Goal: Task Accomplishment & Management: Complete application form

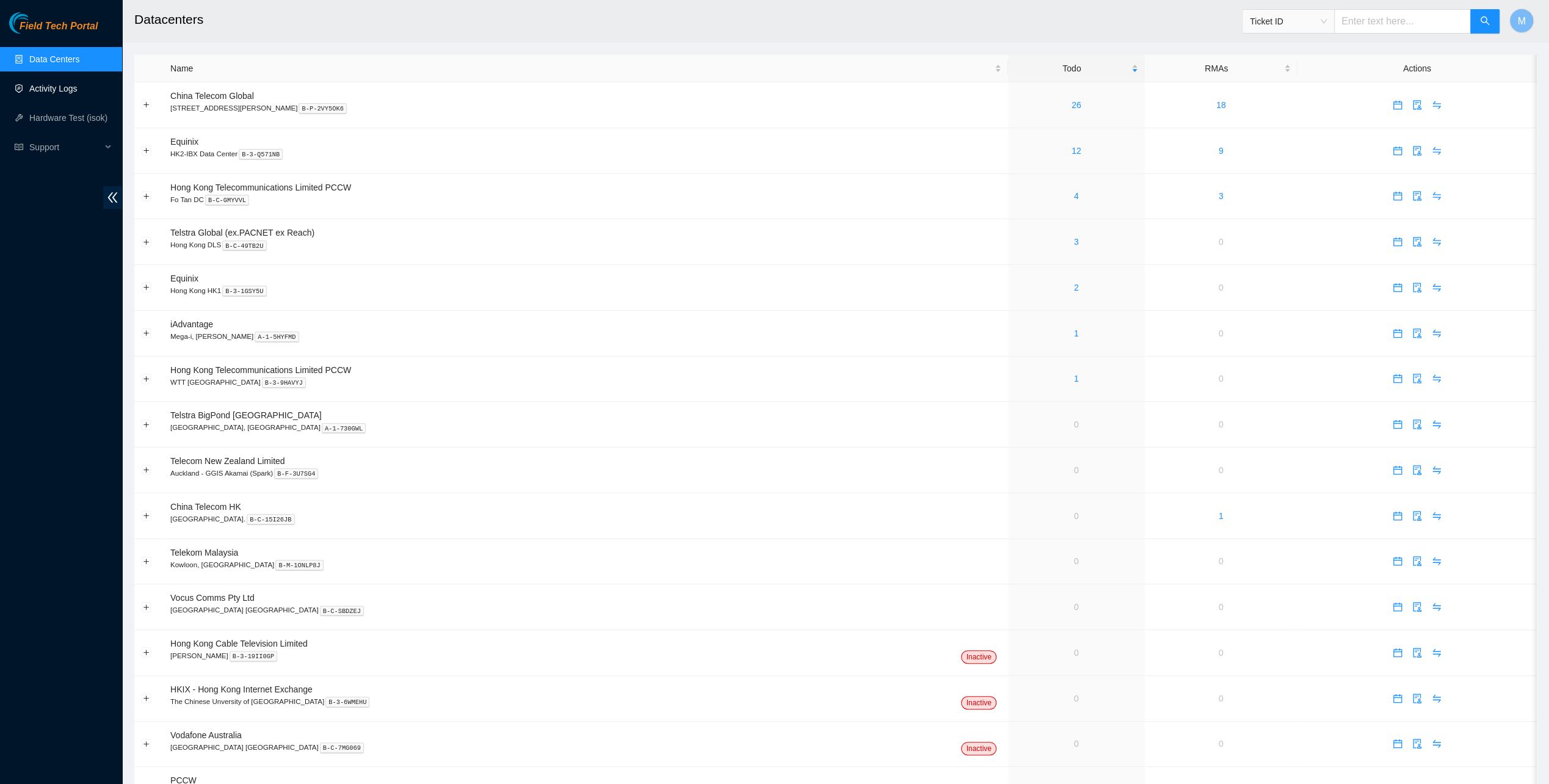
click at [47, 91] on link "Activity Logs" at bounding box center [54, 89] width 48 height 10
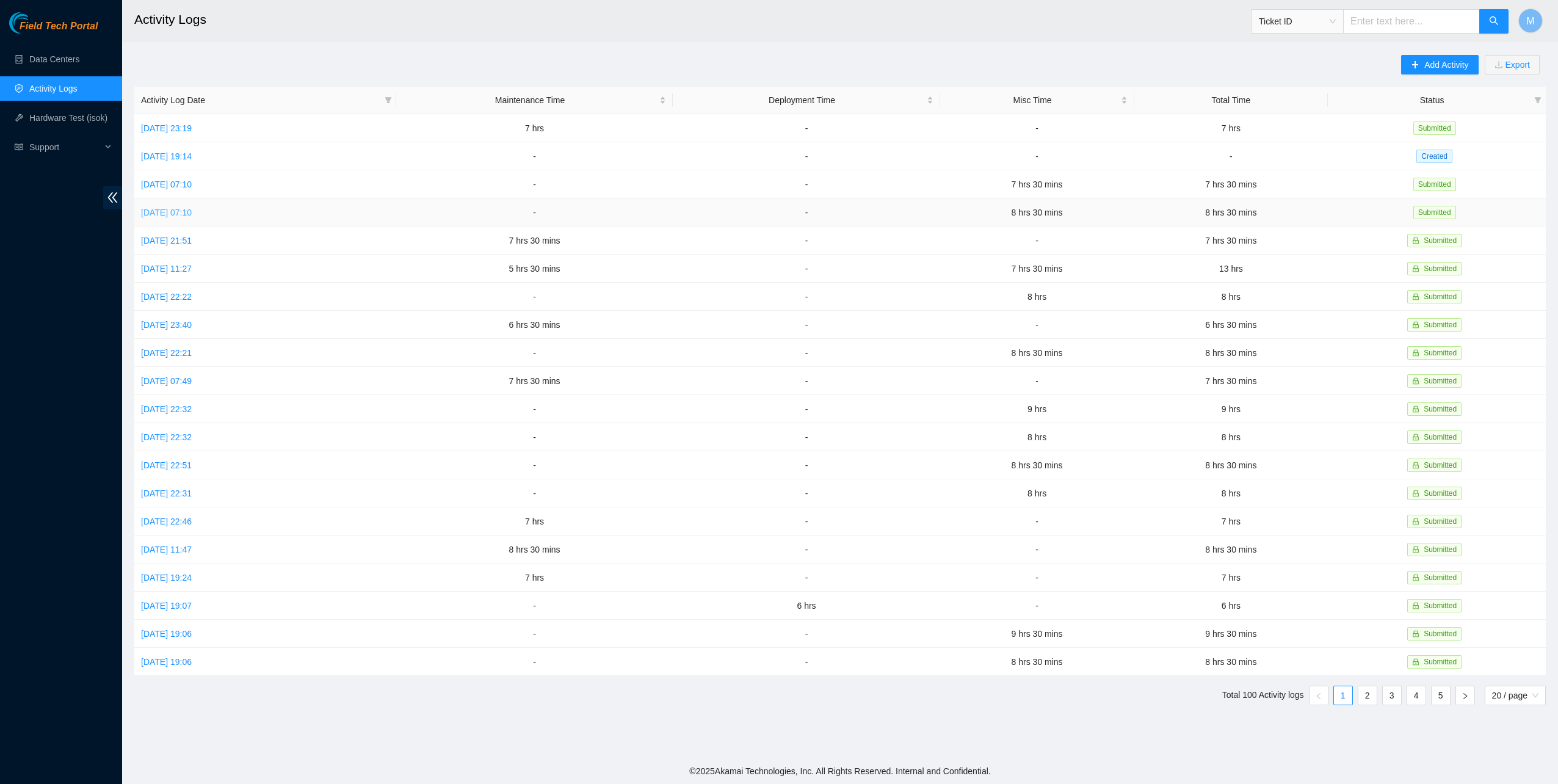
click at [192, 214] on link "[DATE] 07:10" at bounding box center [166, 212] width 50 height 10
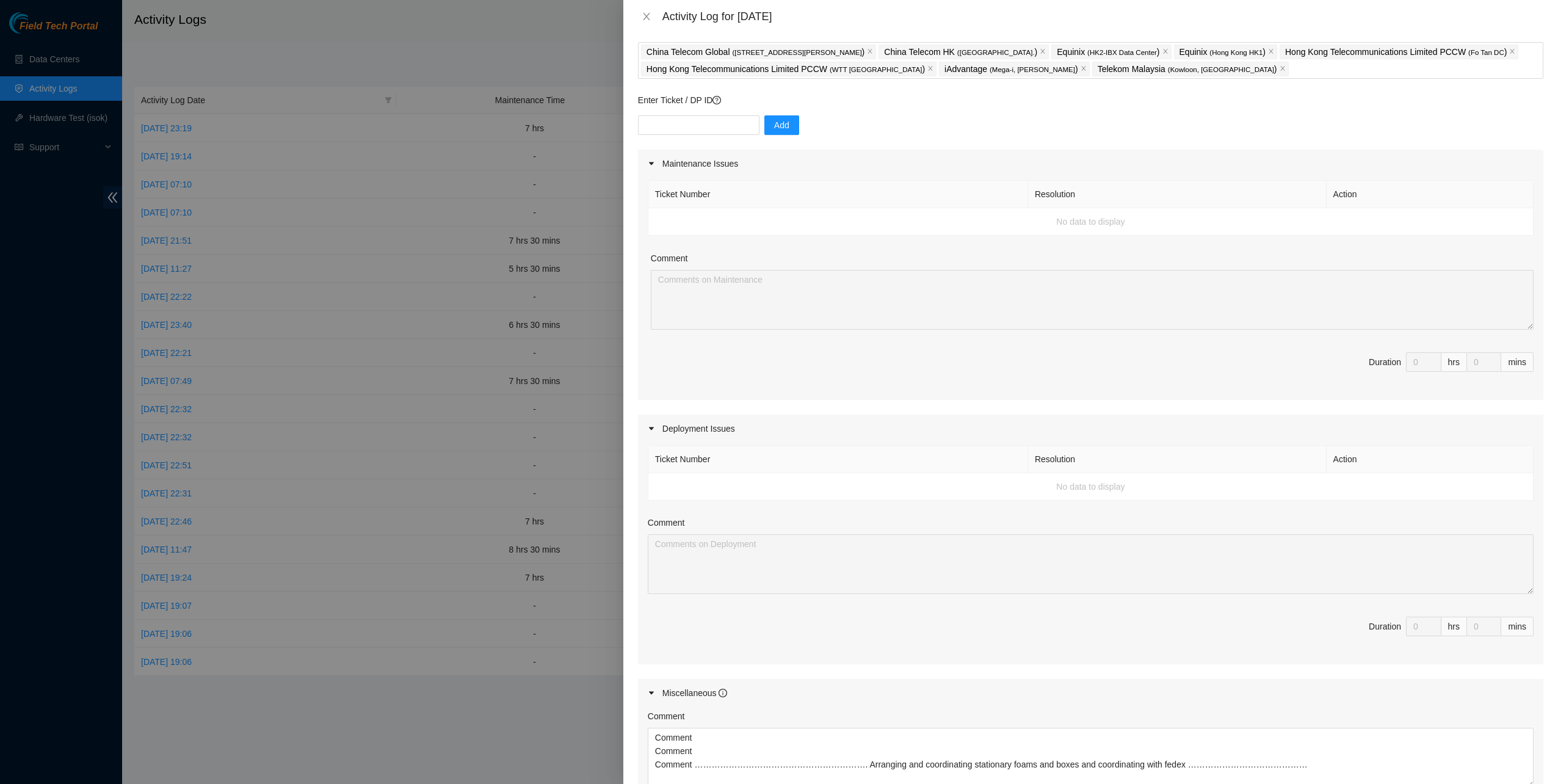
scroll to position [256, 0]
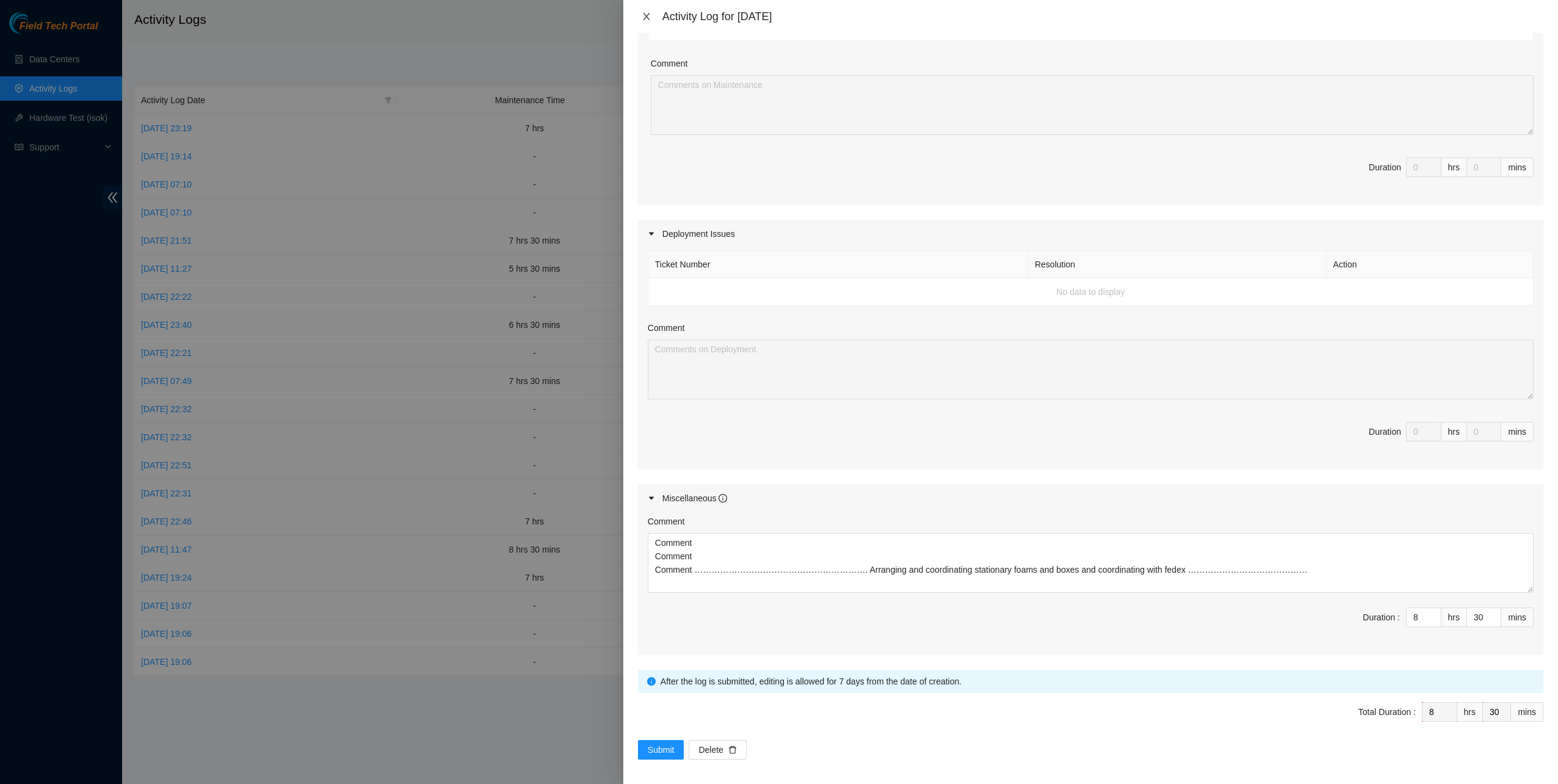
click at [648, 15] on icon "close" at bounding box center [646, 16] width 7 height 7
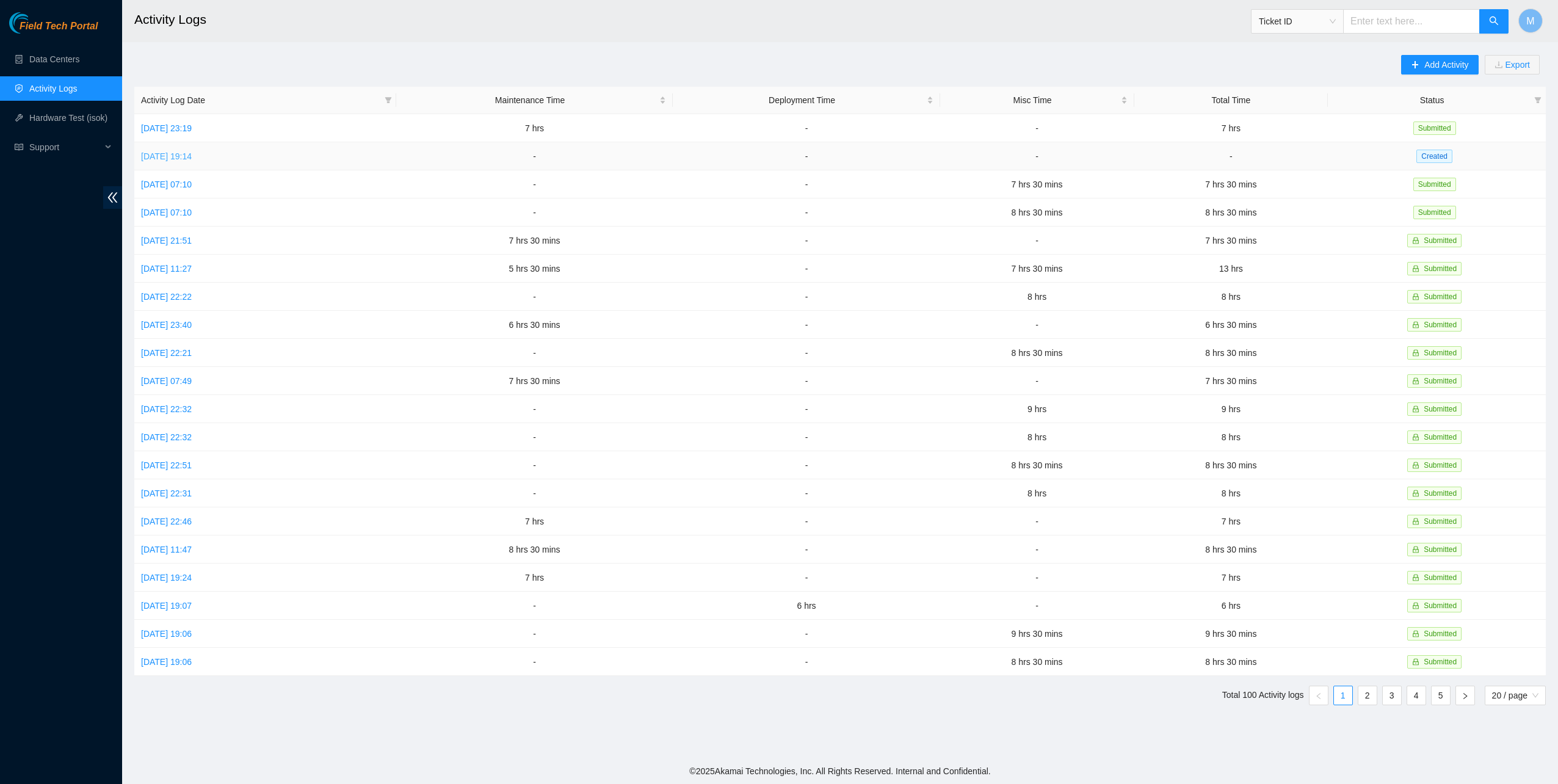
click at [192, 153] on link "[DATE] 19:14" at bounding box center [166, 156] width 50 height 10
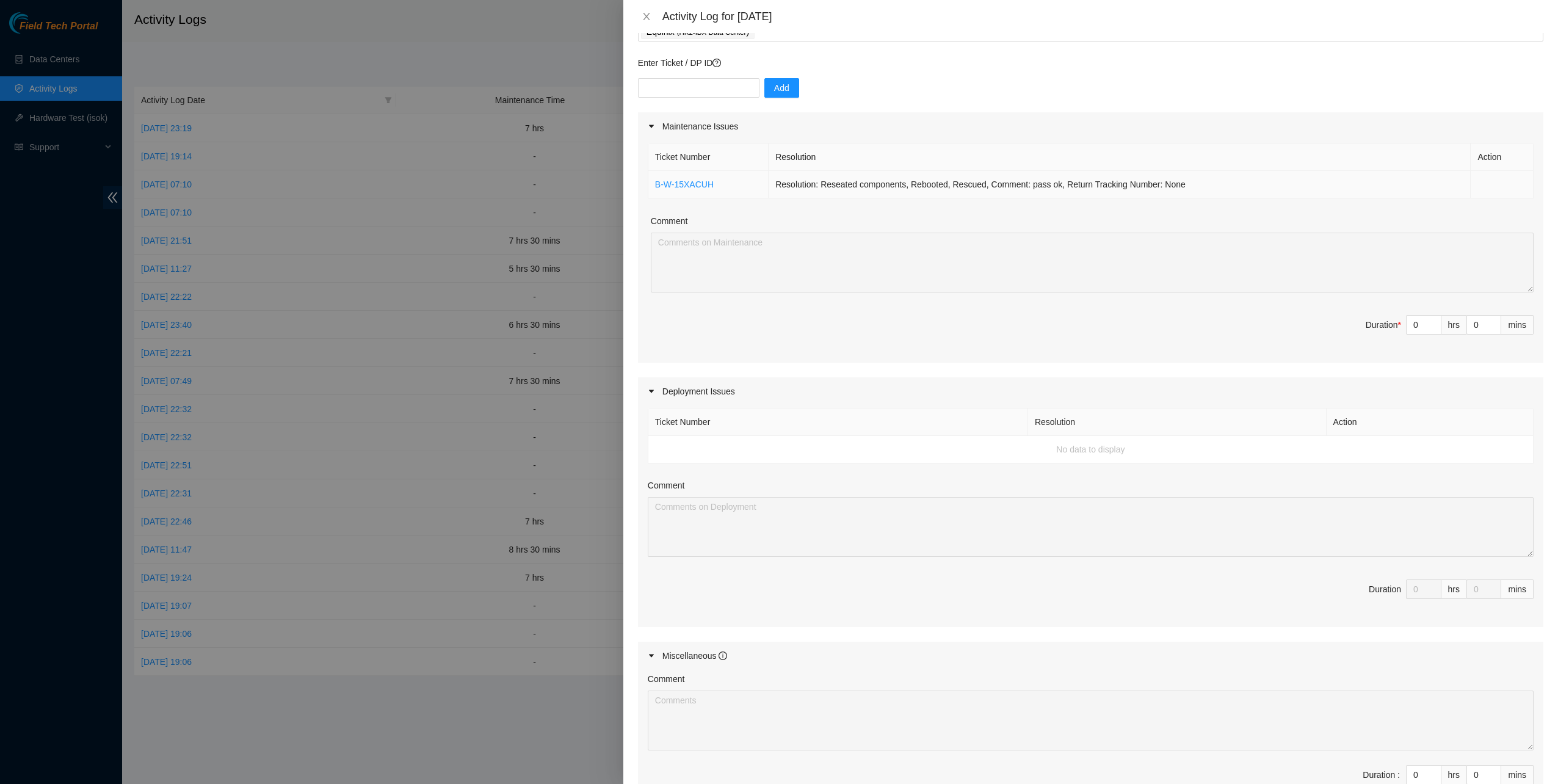
scroll to position [57, 0]
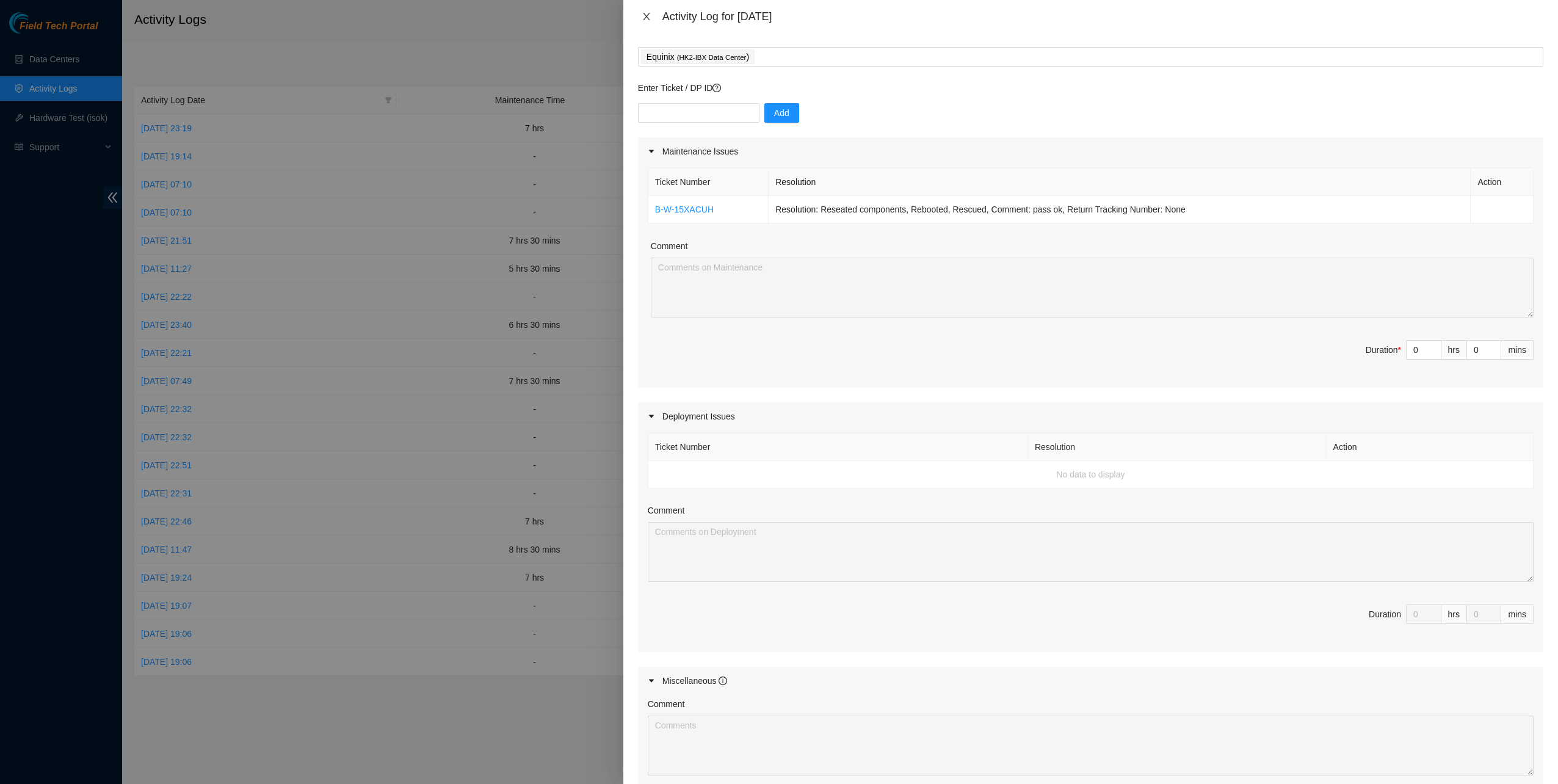
click at [642, 16] on icon "close" at bounding box center [646, 16] width 10 height 10
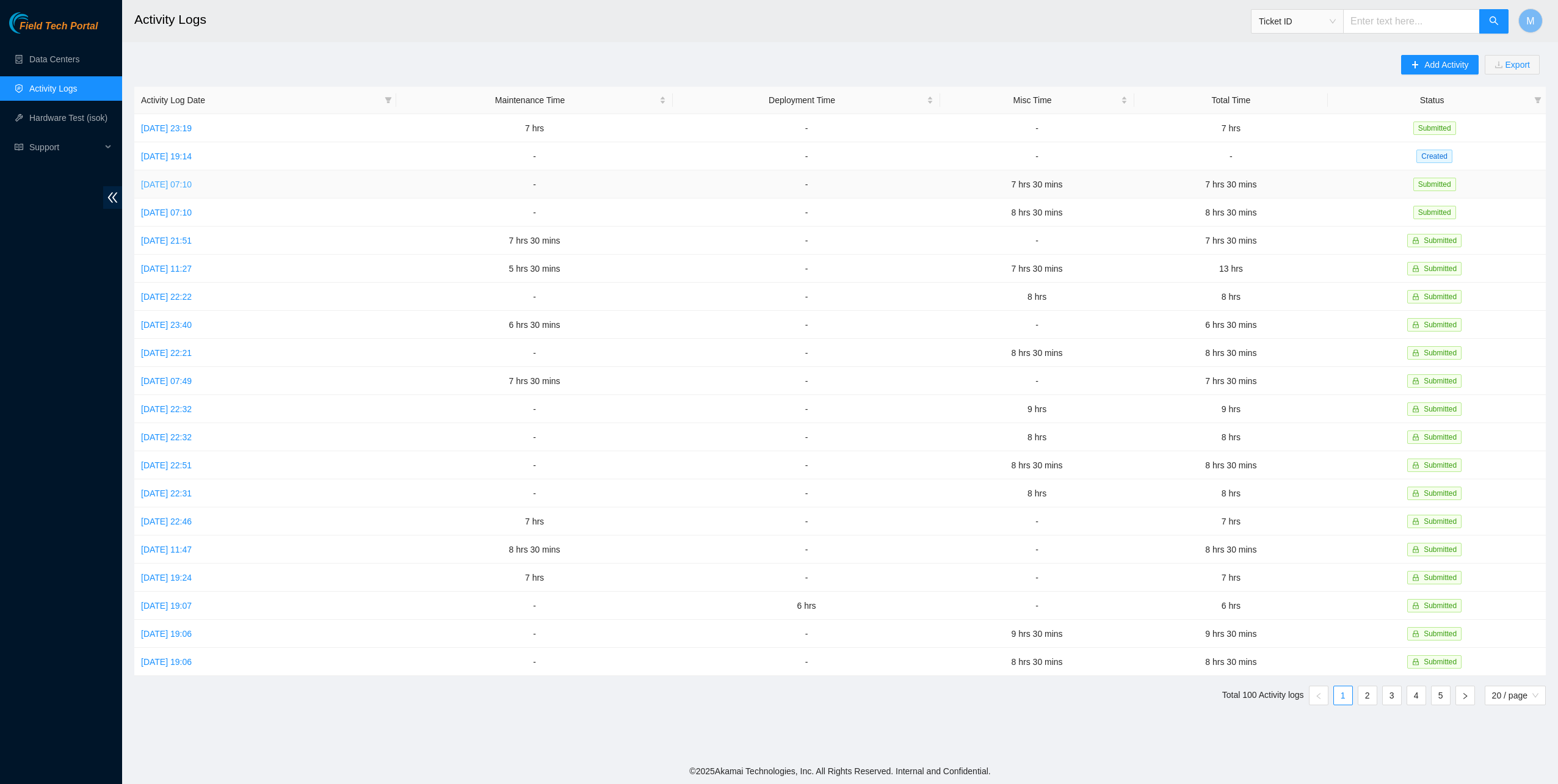
click at [189, 179] on link "[DATE] 07:10" at bounding box center [166, 184] width 50 height 10
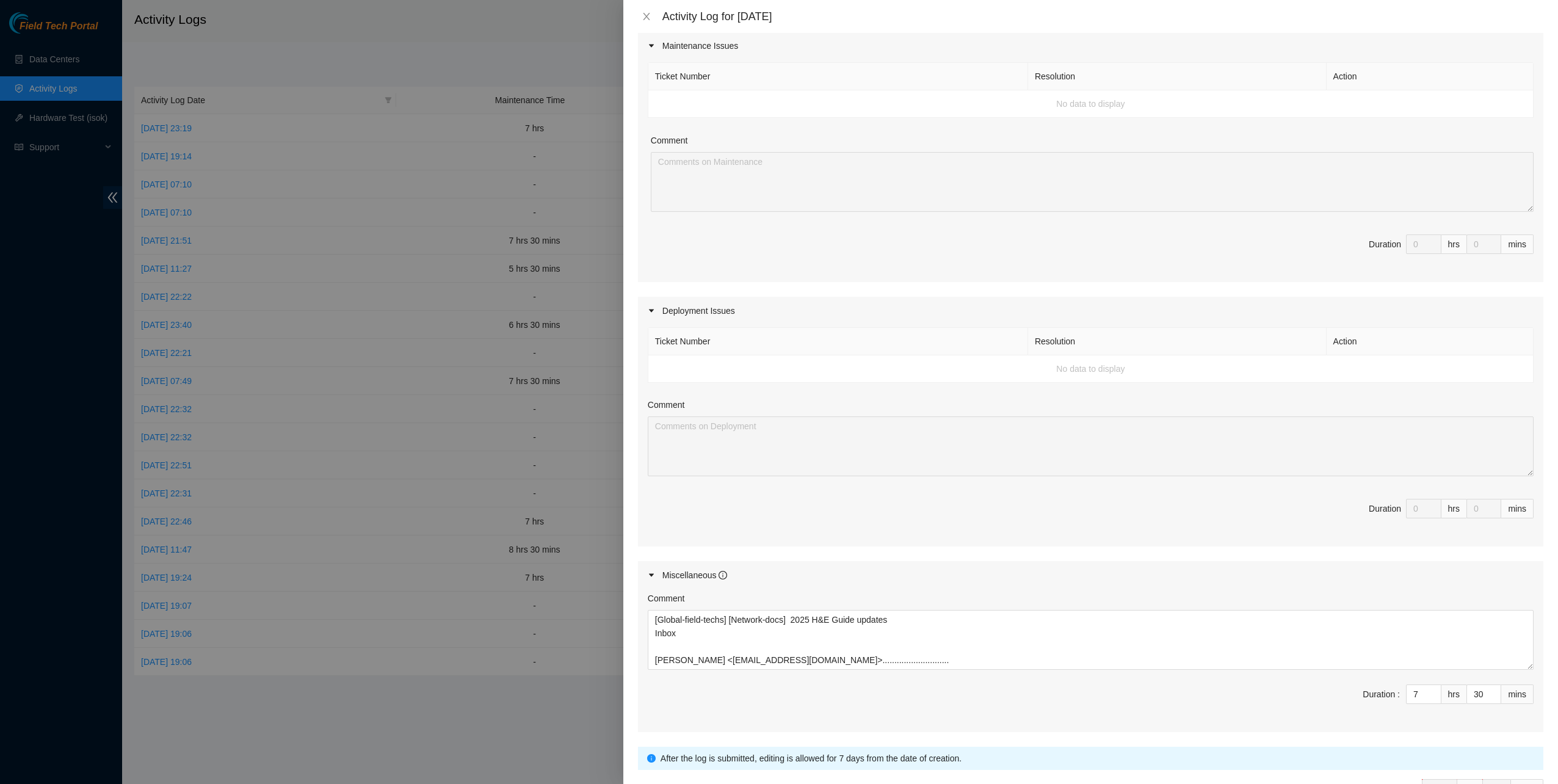
scroll to position [183, 0]
click at [642, 17] on icon "close" at bounding box center [646, 16] width 10 height 10
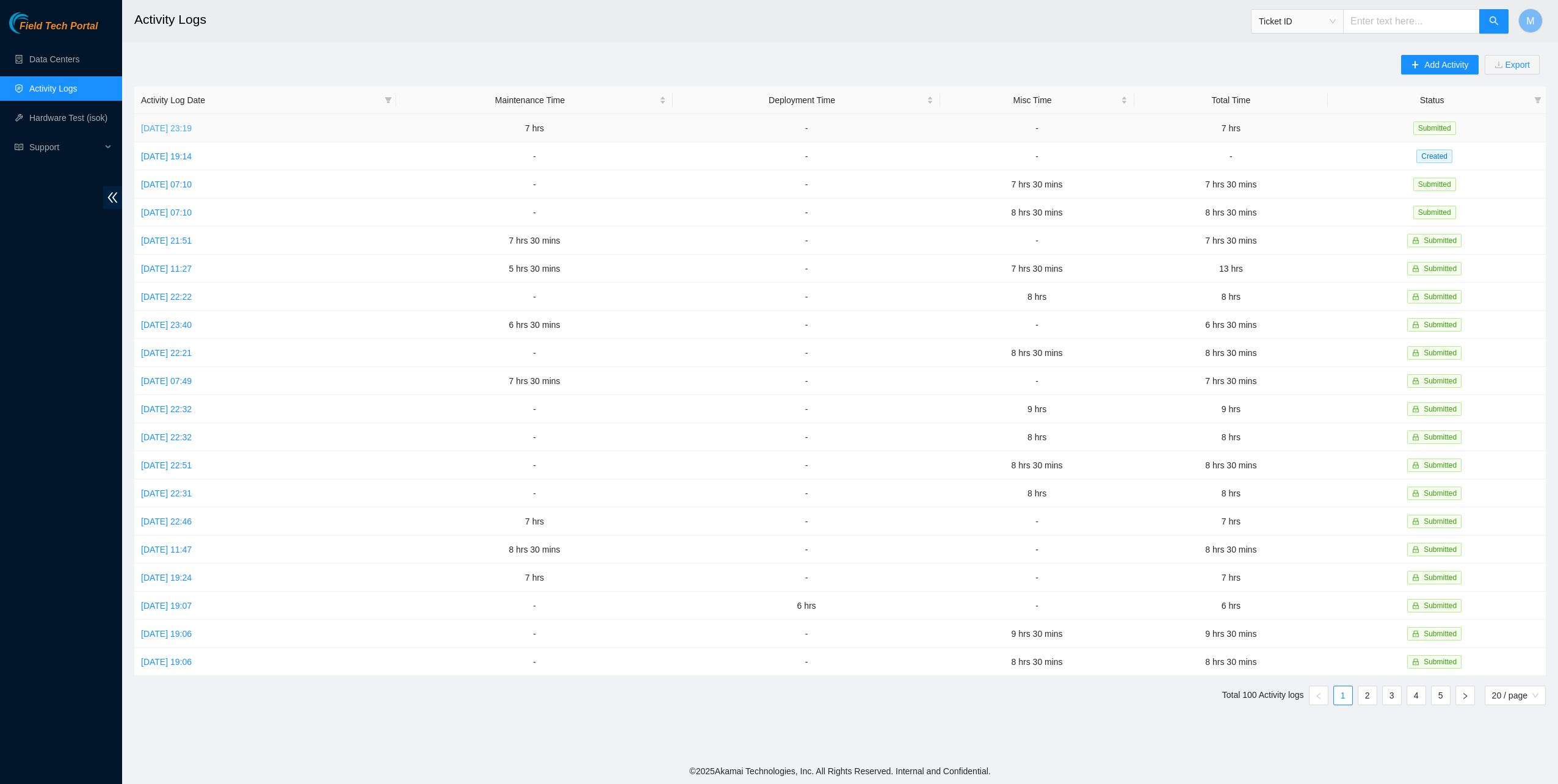
click at [189, 126] on link "[DATE] 23:19" at bounding box center [166, 128] width 50 height 10
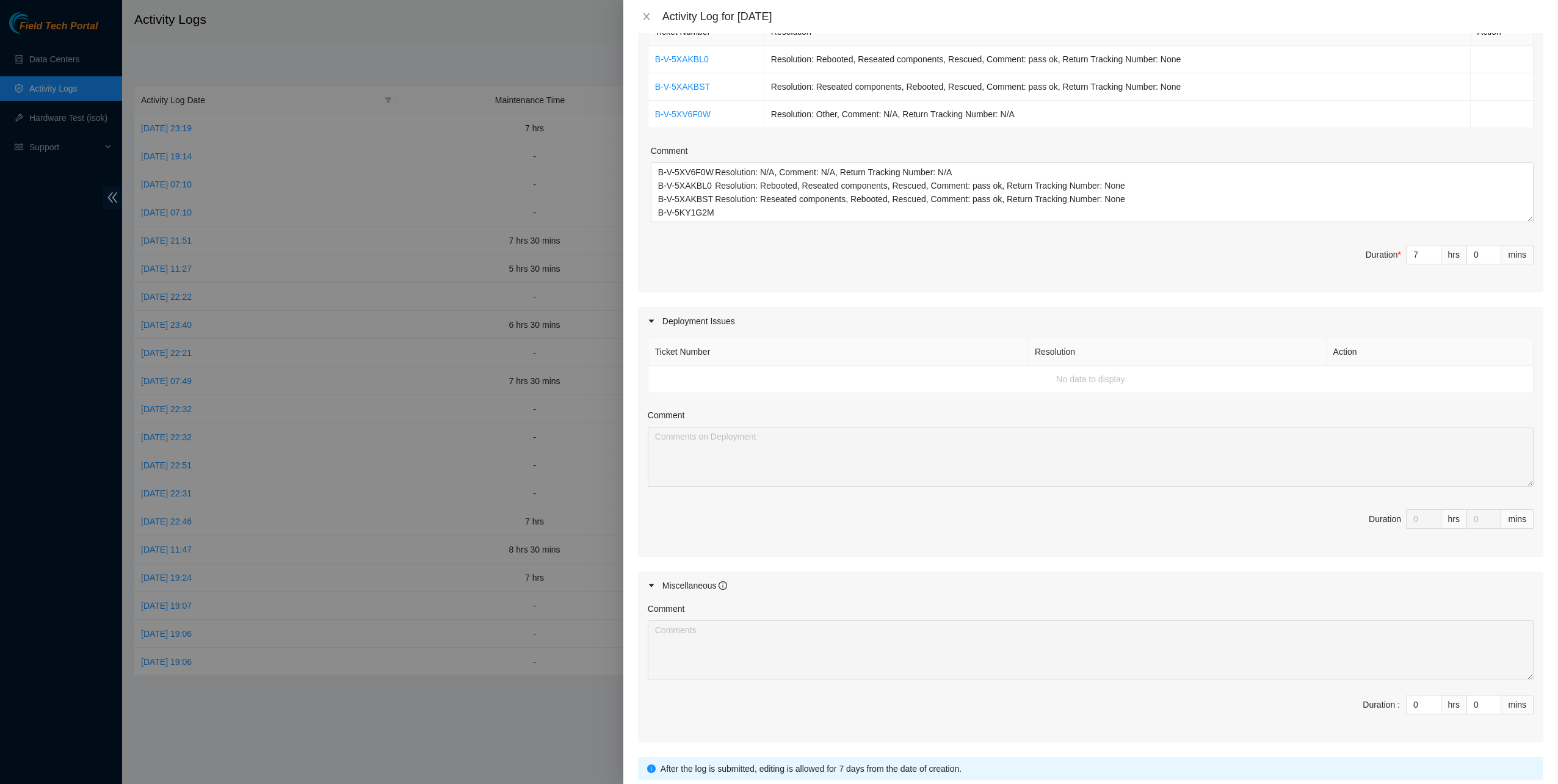
scroll to position [294, 0]
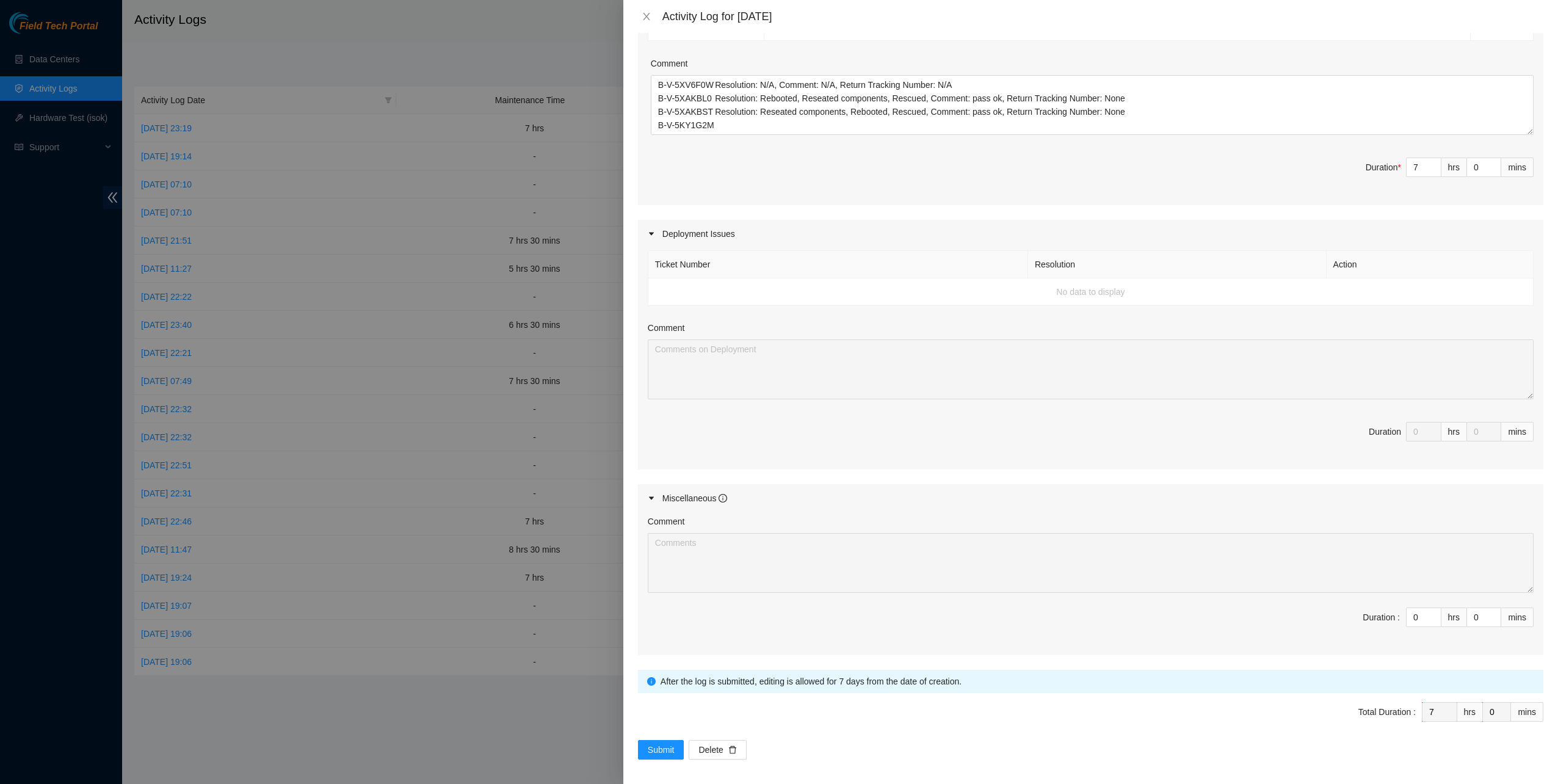
click at [648, 10] on div "Activity Log for [DATE]" at bounding box center [1090, 17] width 905 height 13
click at [644, 18] on icon "close" at bounding box center [646, 16] width 7 height 7
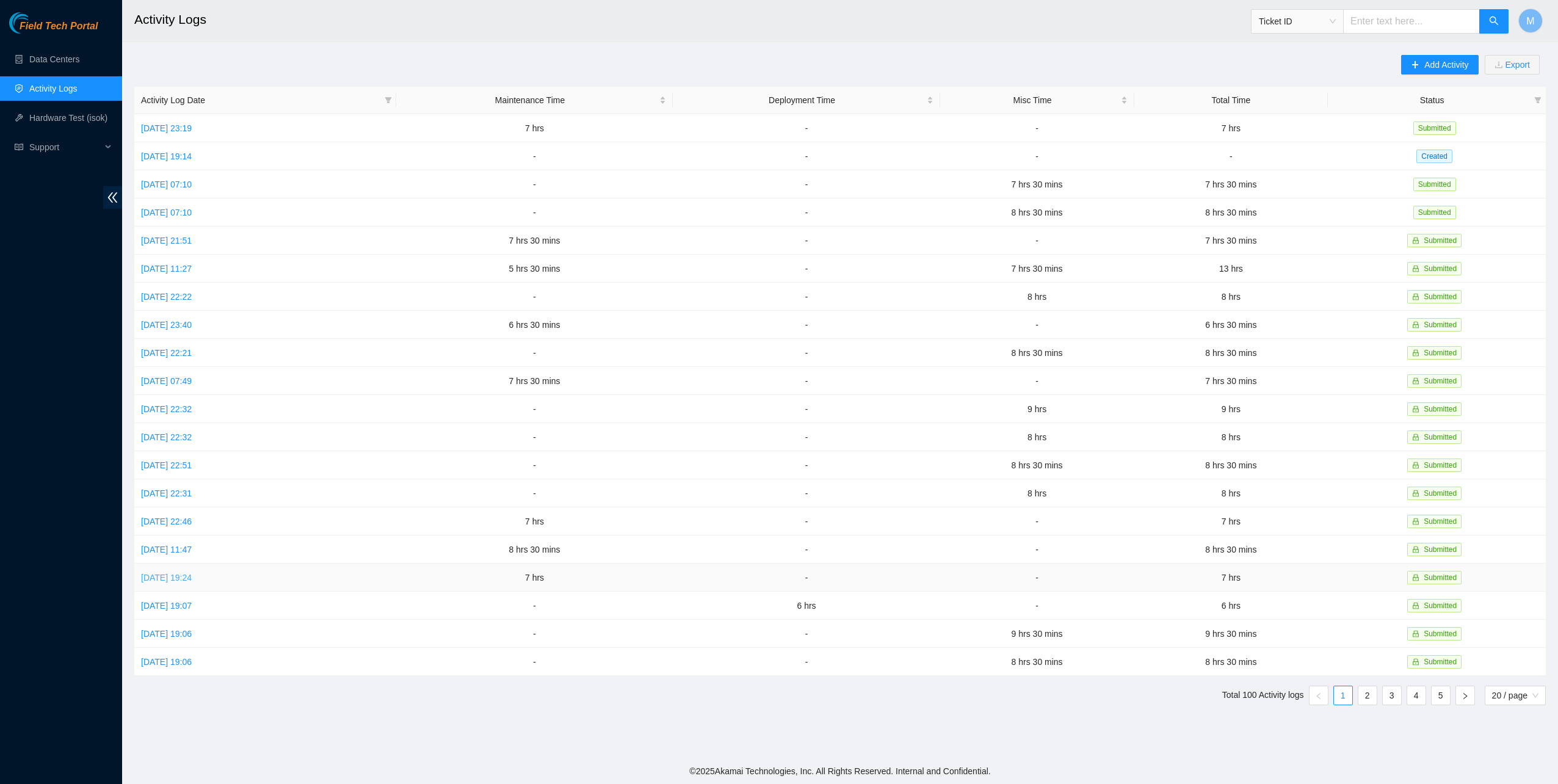
click at [189, 573] on link "[DATE] 19:24" at bounding box center [166, 577] width 50 height 10
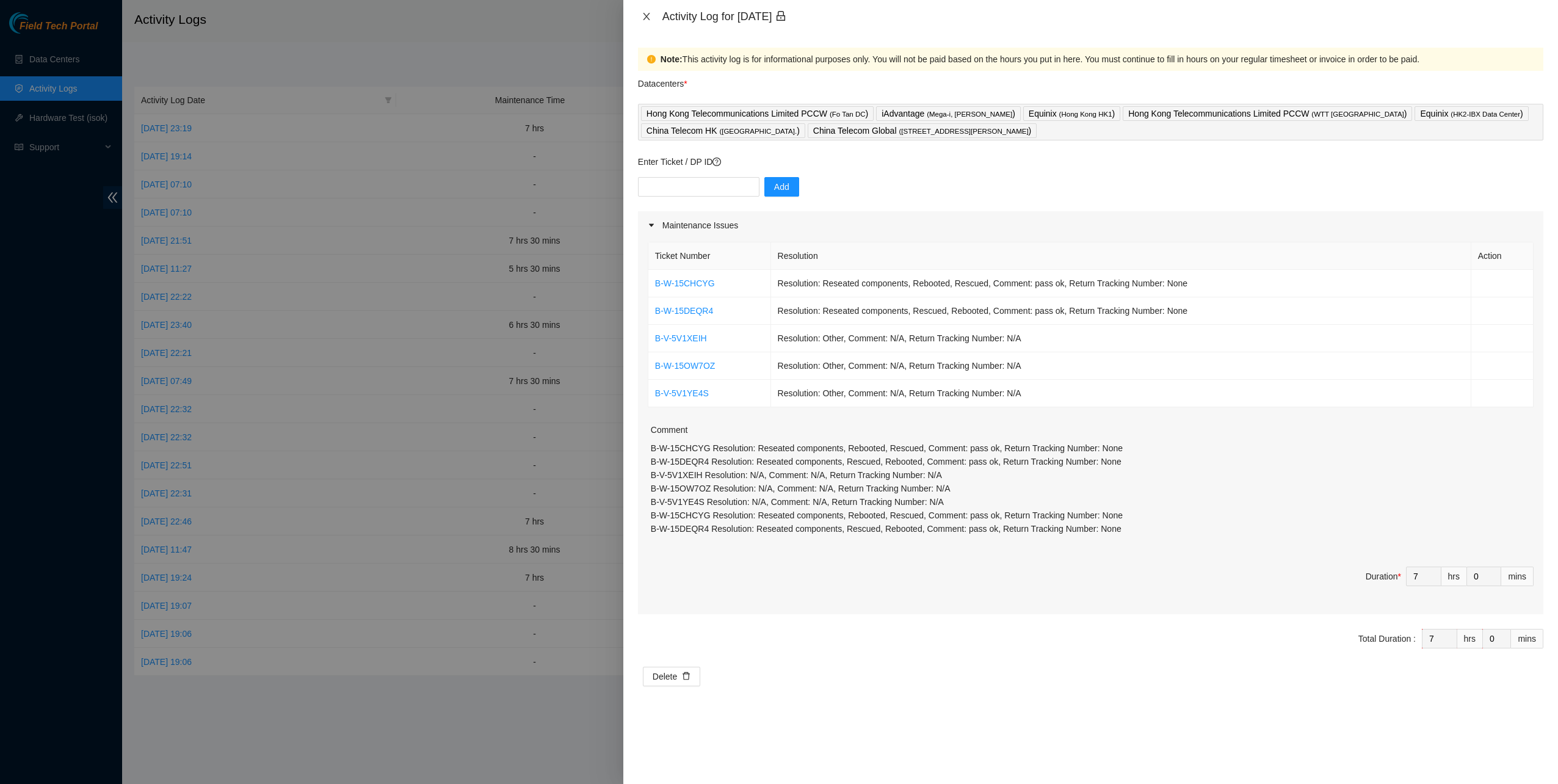
click at [650, 18] on icon "close" at bounding box center [646, 16] width 10 height 10
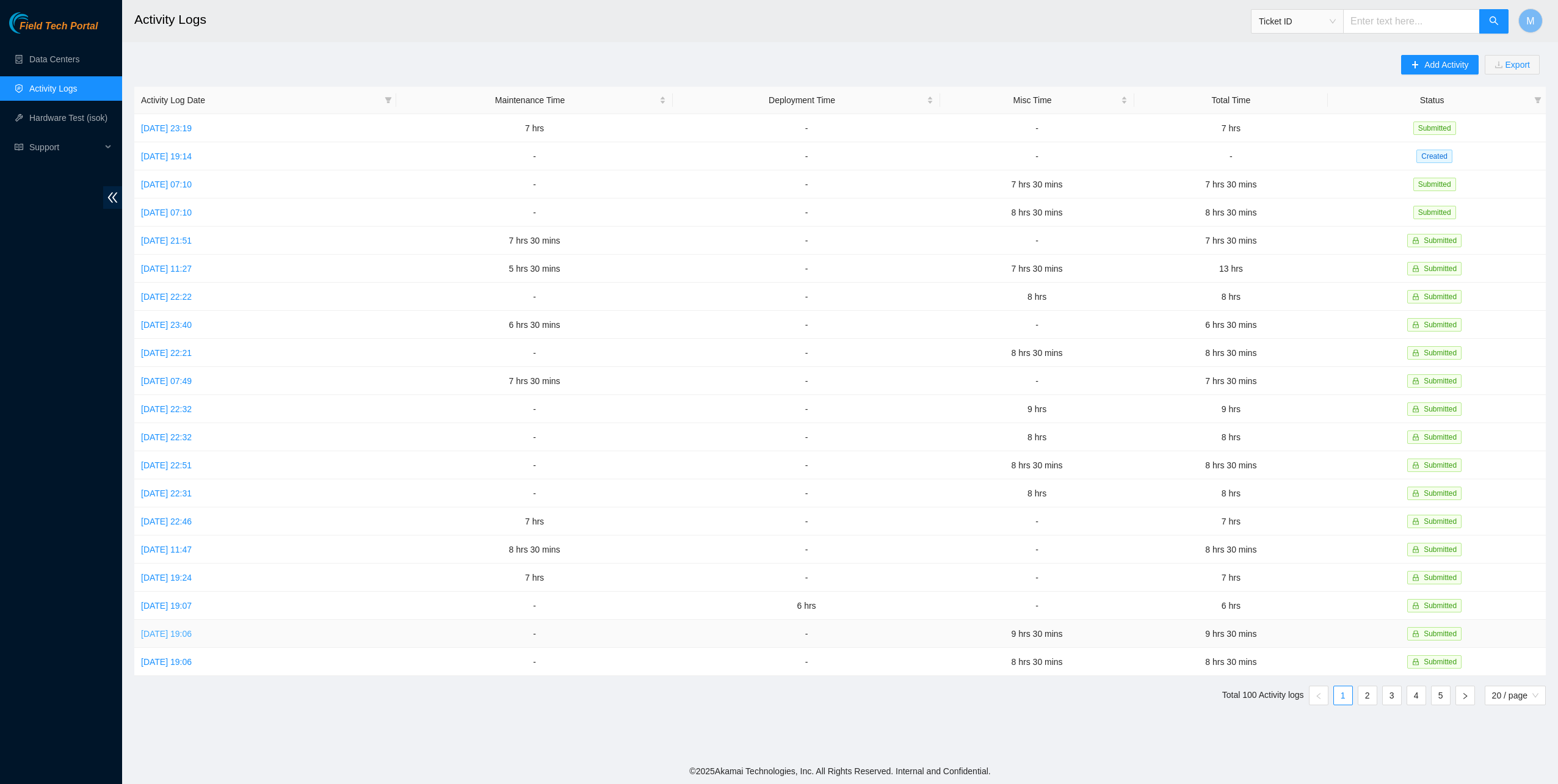
click at [180, 629] on link "[DATE] 19:06" at bounding box center [166, 634] width 50 height 10
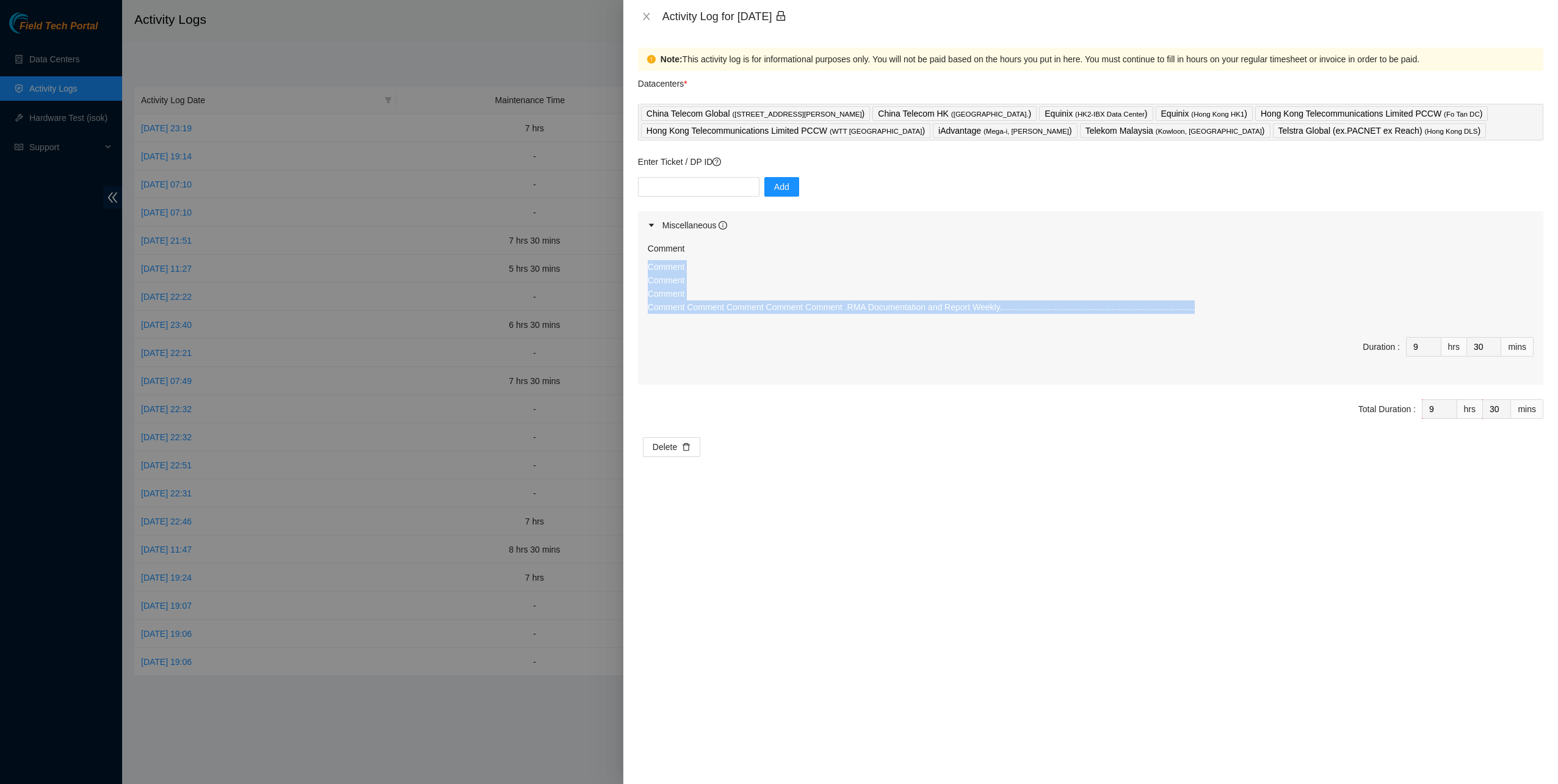
drag, startPoint x: 1178, startPoint y: 310, endPoint x: 645, endPoint y: 266, distance: 534.8
click at [645, 266] on div "Comment Comment Comment Comment Comment Comment Comment Comment Comment .RMA Do…" at bounding box center [1090, 311] width 905 height 145
copy p "Comment Comment Comment Comment Comment Comment Comment Comment .RMA Documentat…"
click at [642, 15] on icon "close" at bounding box center [646, 16] width 10 height 10
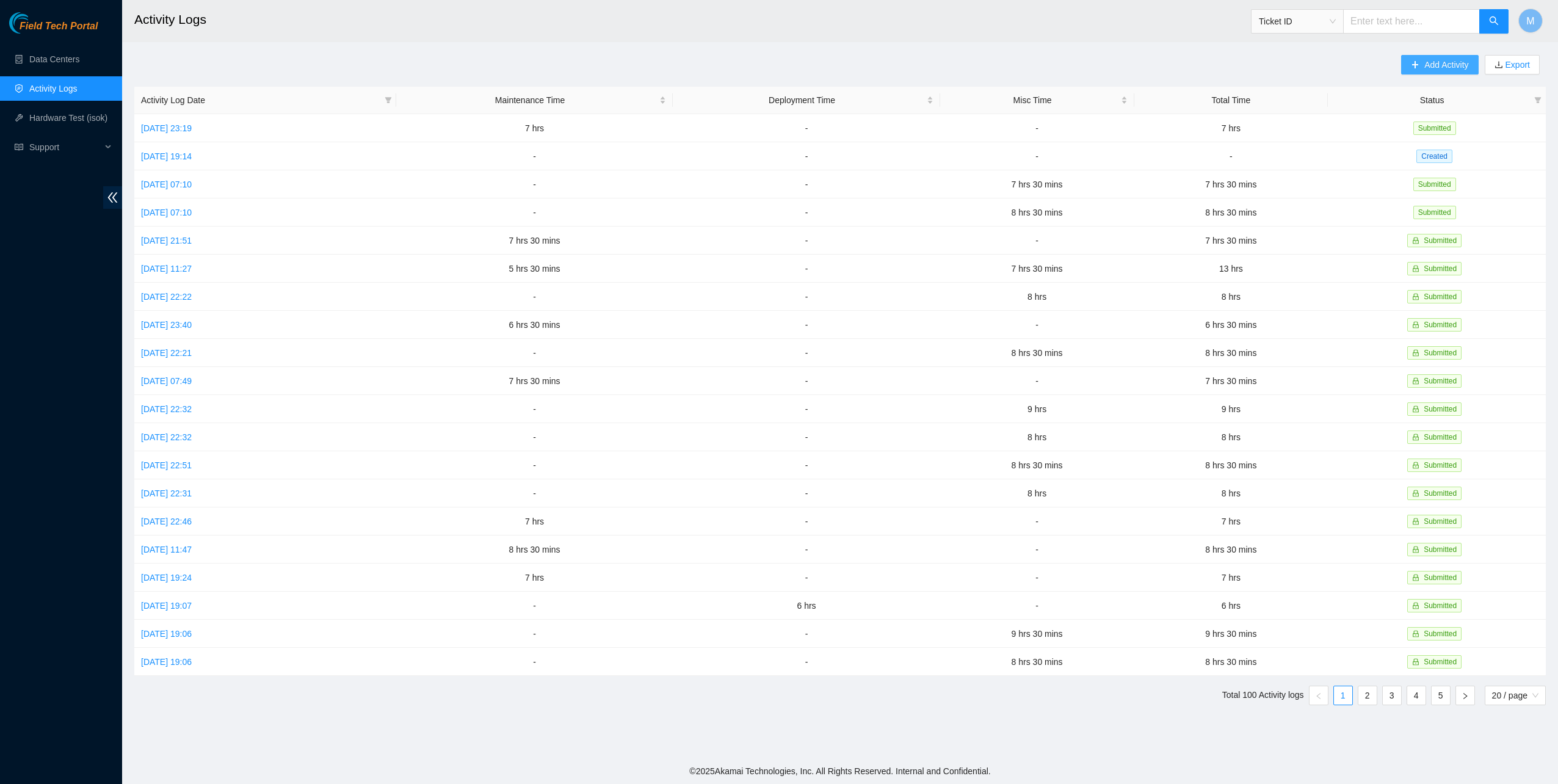
click at [1421, 70] on button "Add Activity" at bounding box center [1439, 64] width 77 height 19
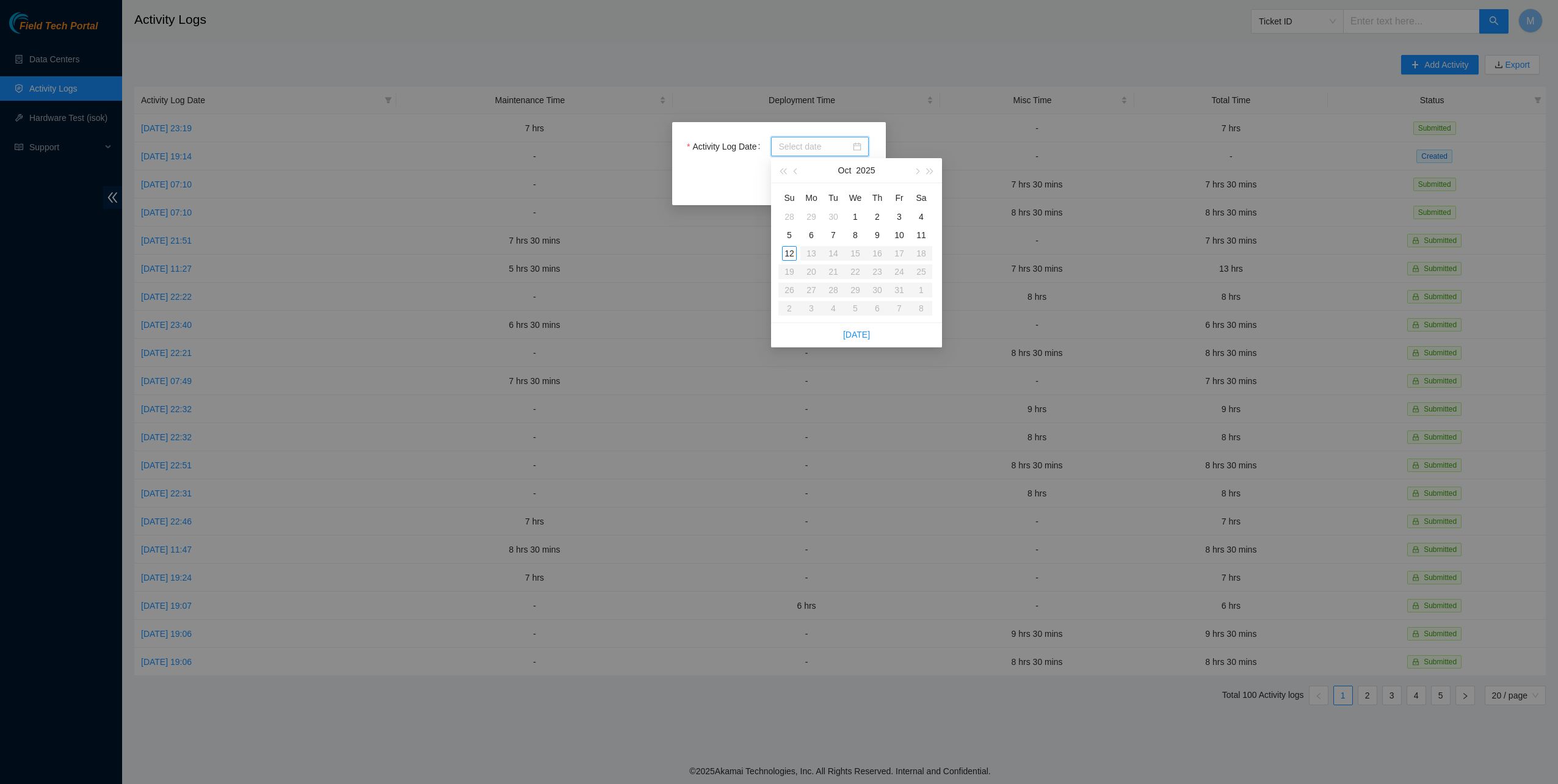
click at [802, 150] on input "Activity Log Date" at bounding box center [814, 146] width 72 height 13
type input "[DATE]"
click at [918, 236] on div "11" at bounding box center [921, 235] width 15 height 15
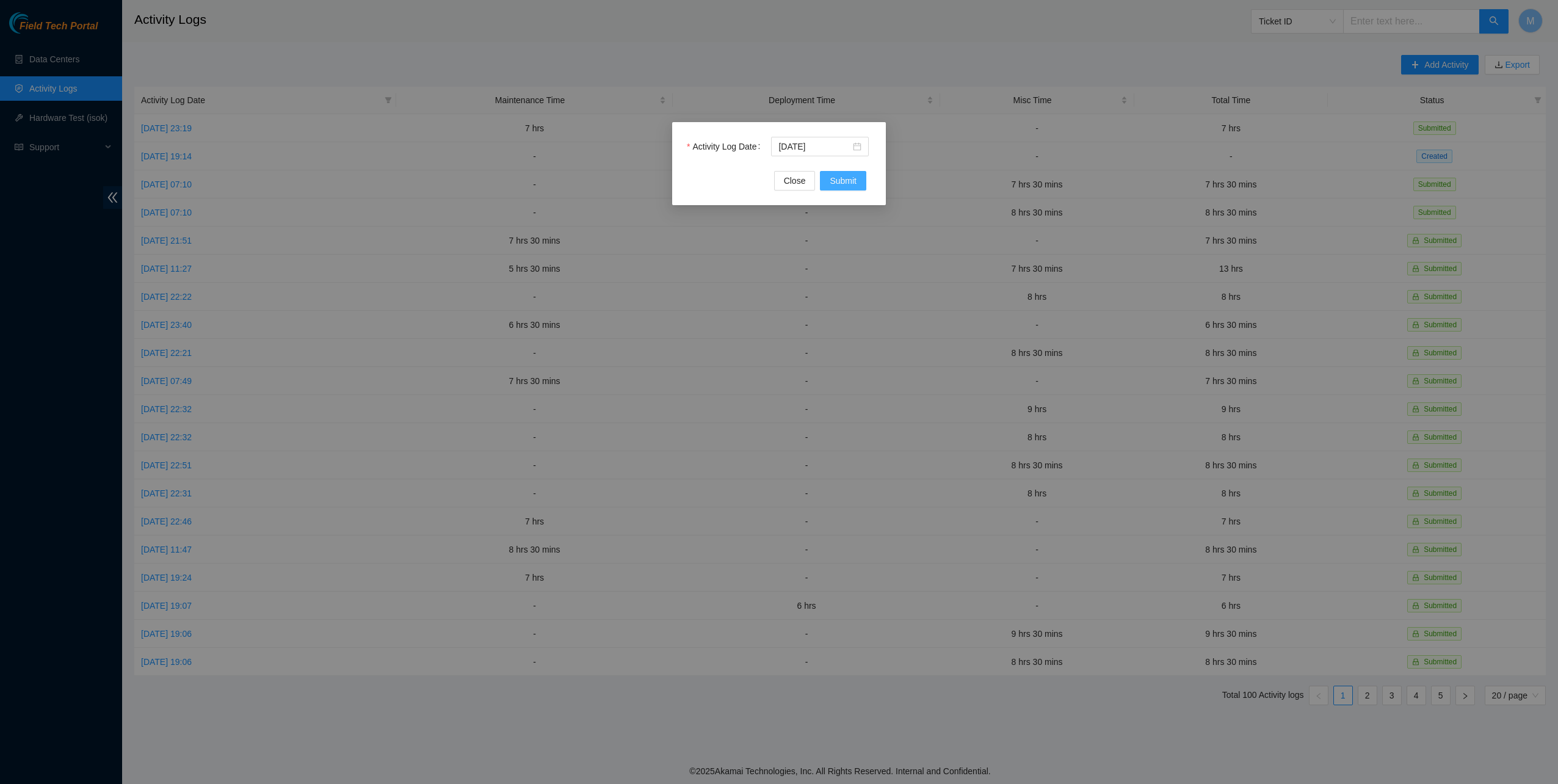
click at [848, 186] on span "Submit" at bounding box center [843, 181] width 27 height 13
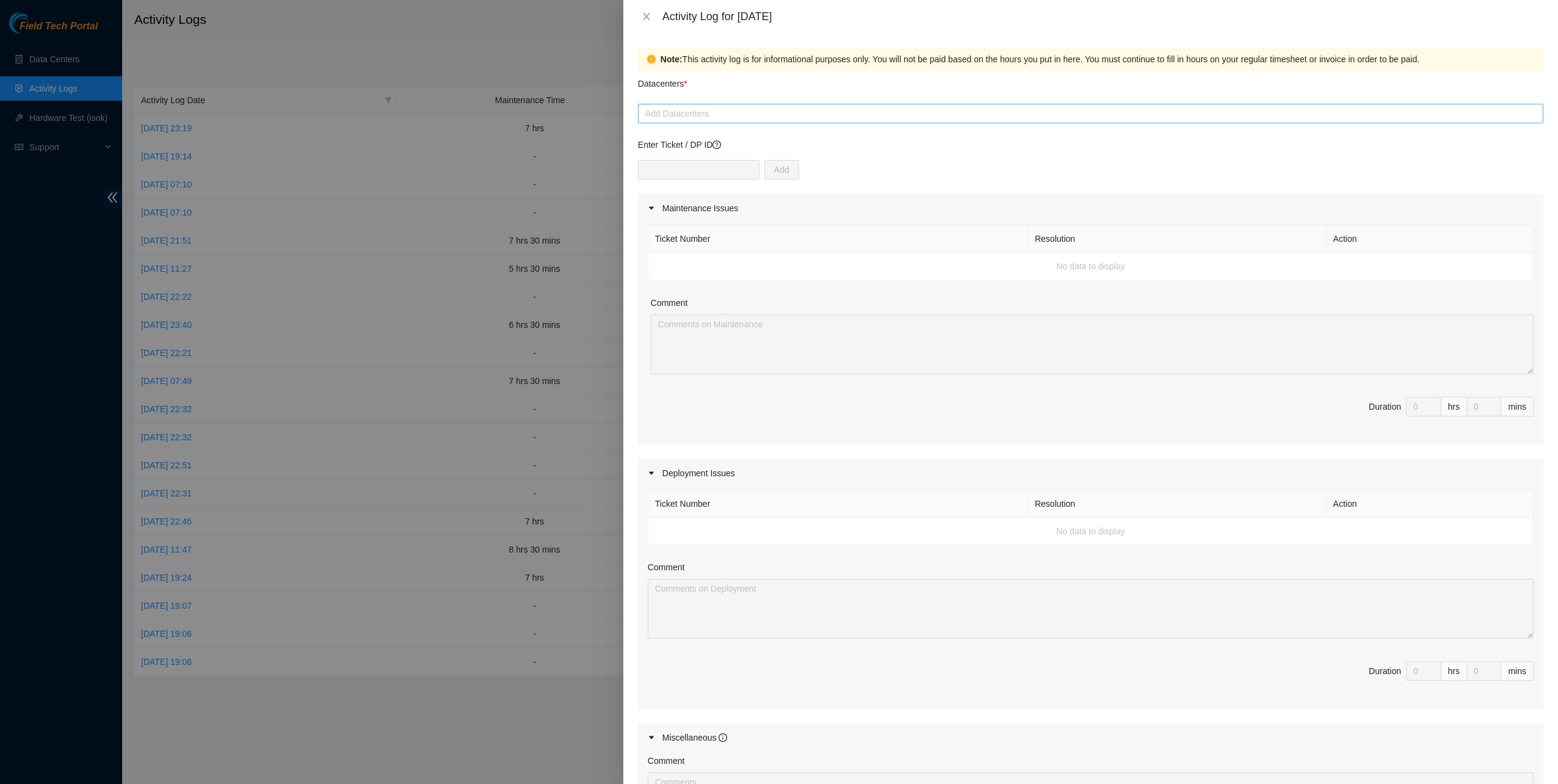
click at [757, 117] on div at bounding box center [1090, 113] width 899 height 15
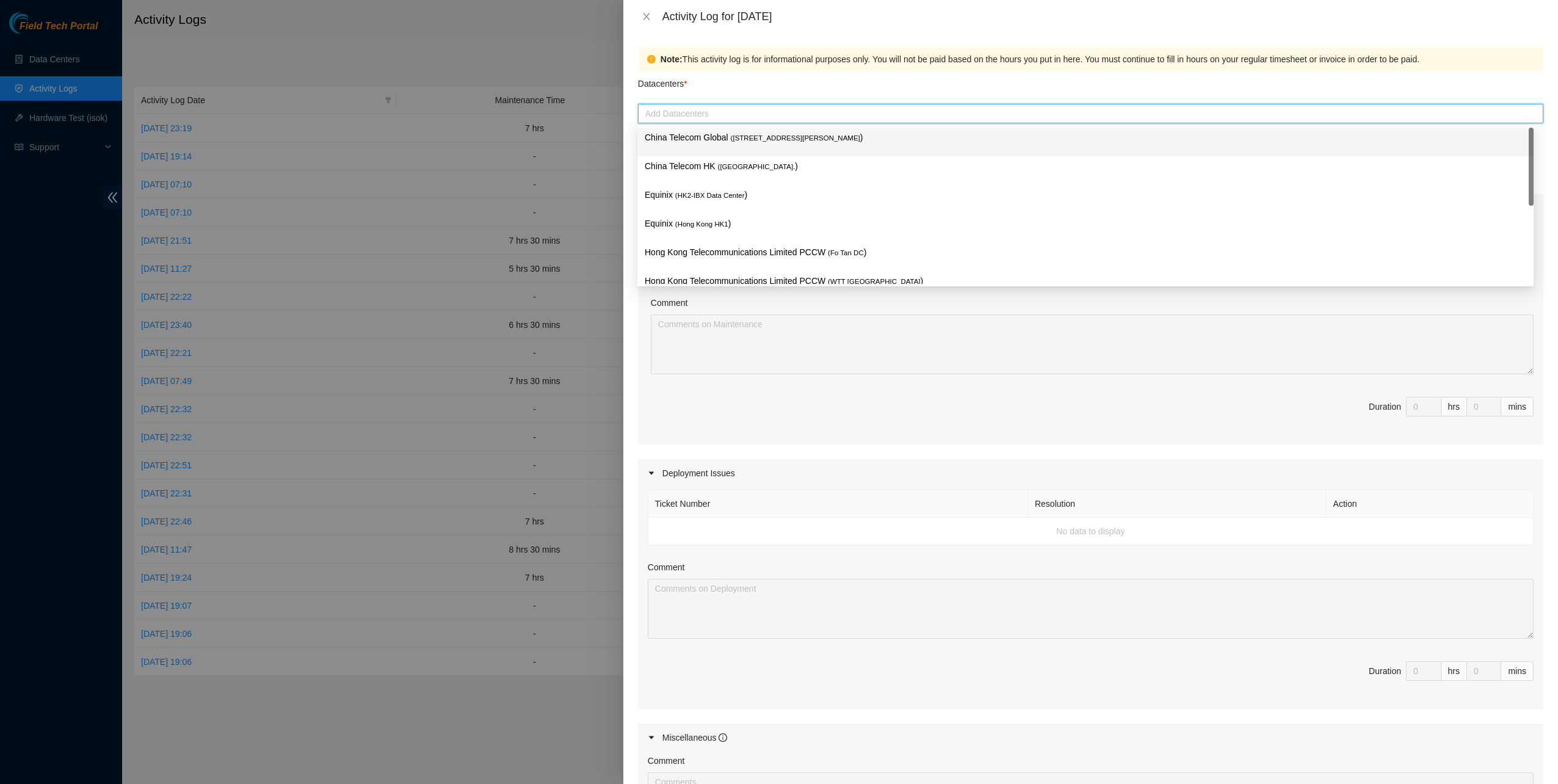
click at [748, 143] on p "China Telecom Global ( [STREET_ADDRESS][PERSON_NAME] )" at bounding box center [1085, 138] width 881 height 14
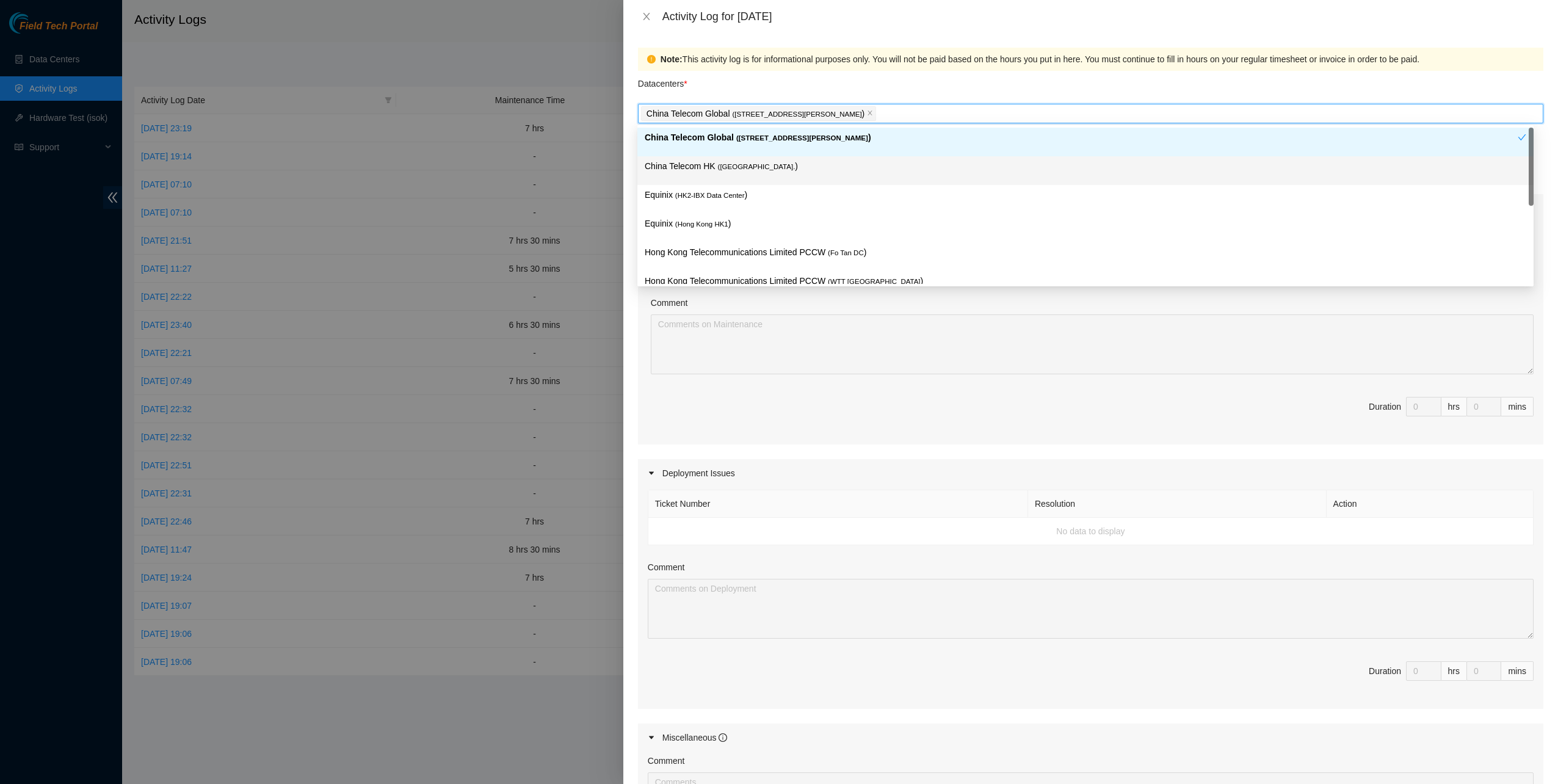
drag, startPoint x: 734, startPoint y: 166, endPoint x: 719, endPoint y: 199, distance: 36.2
click at [733, 166] on span "( [GEOGRAPHIC_DATA]." at bounding box center [756, 166] width 77 height 7
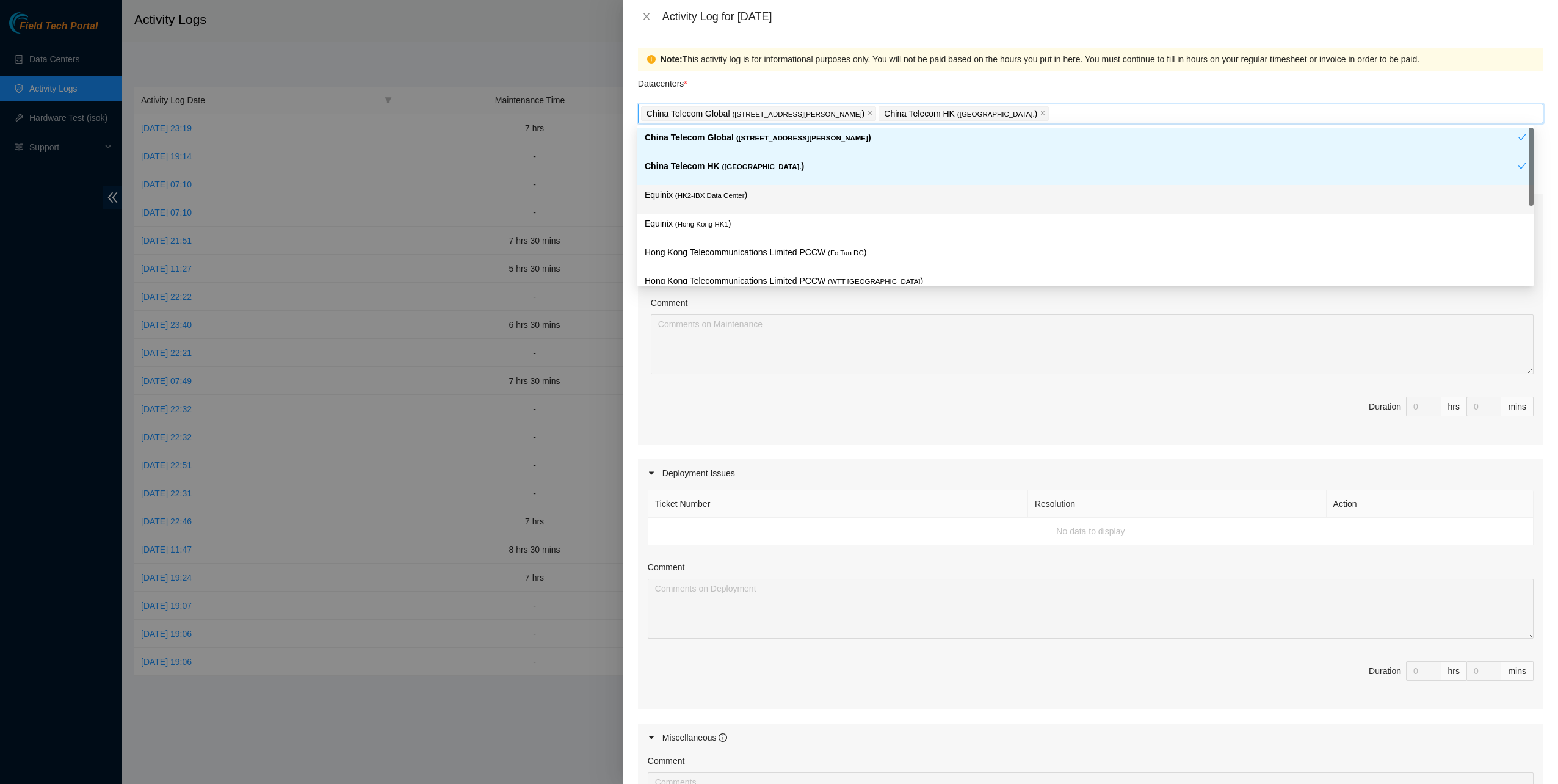
drag, startPoint x: 719, startPoint y: 200, endPoint x: 718, endPoint y: 208, distance: 8.1
click at [719, 201] on div "Equinix ( HK2-IBX Data Center )" at bounding box center [1085, 199] width 881 height 23
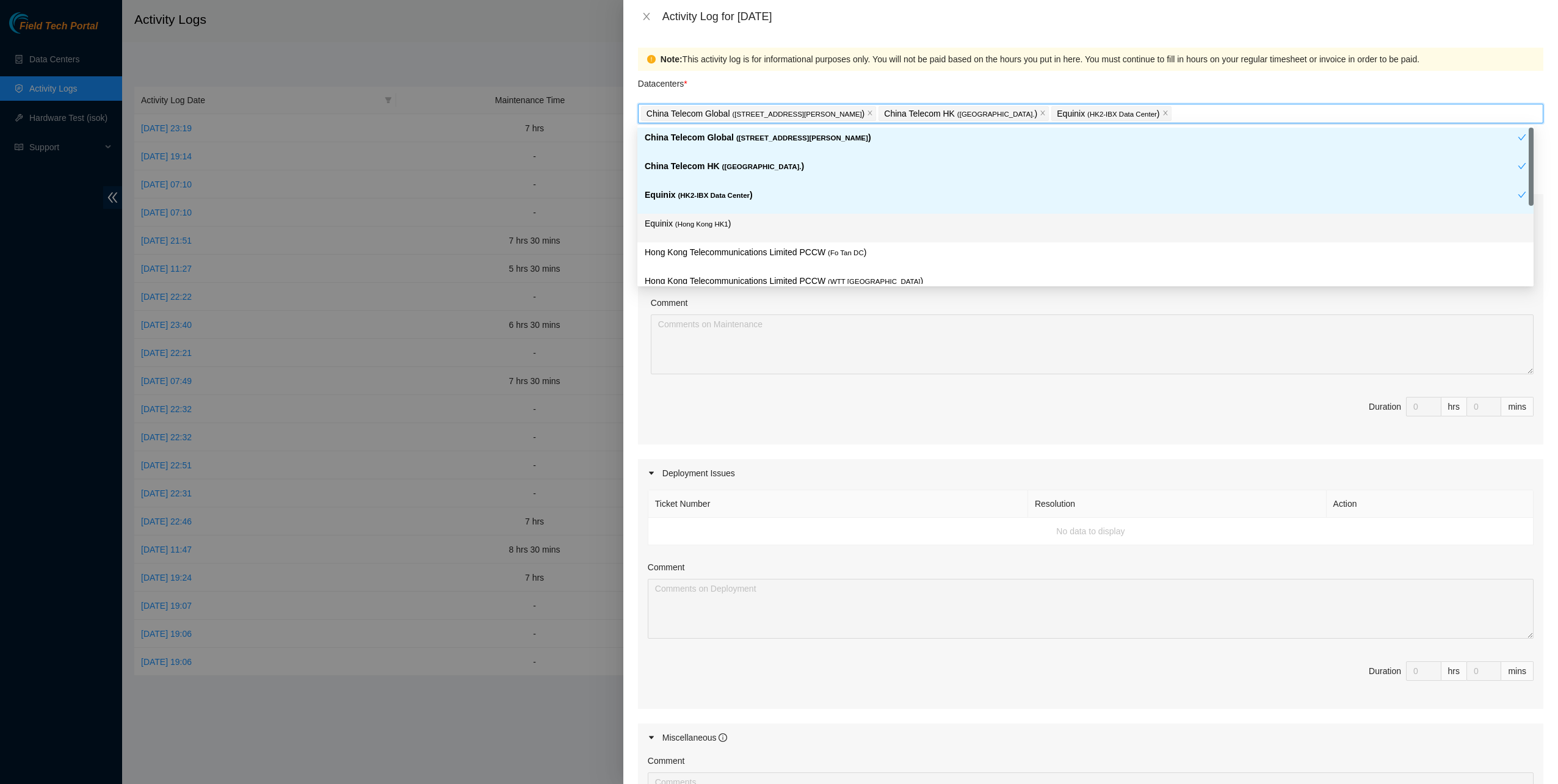
click at [716, 221] on span "( [GEOGRAPHIC_DATA] HK1" at bounding box center [701, 224] width 53 height 7
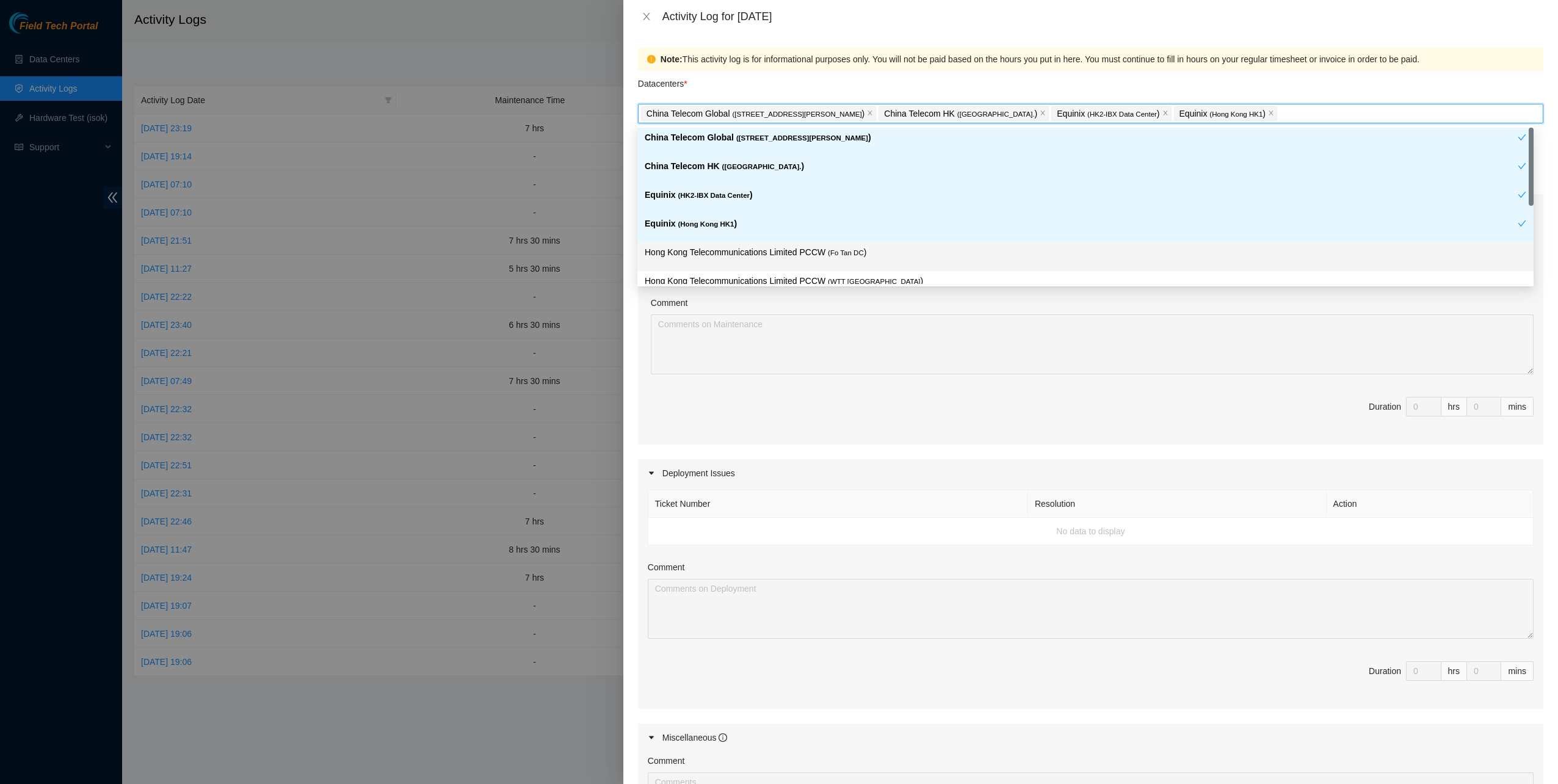
click at [718, 246] on div "Hong Kong Telecommunications Limited PCCW ( Fo Tan DC )" at bounding box center [1085, 256] width 896 height 29
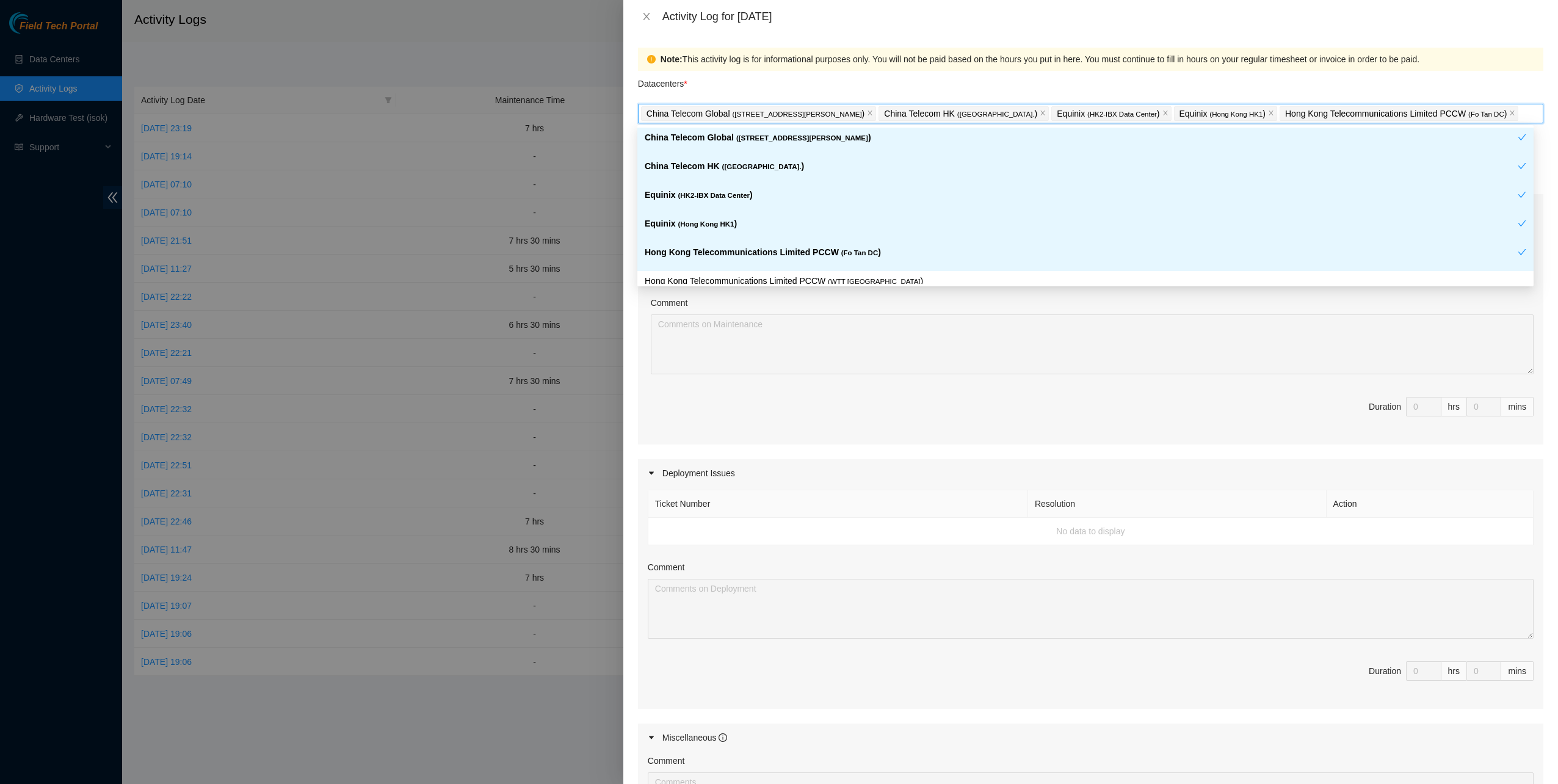
scroll to position [61, 0]
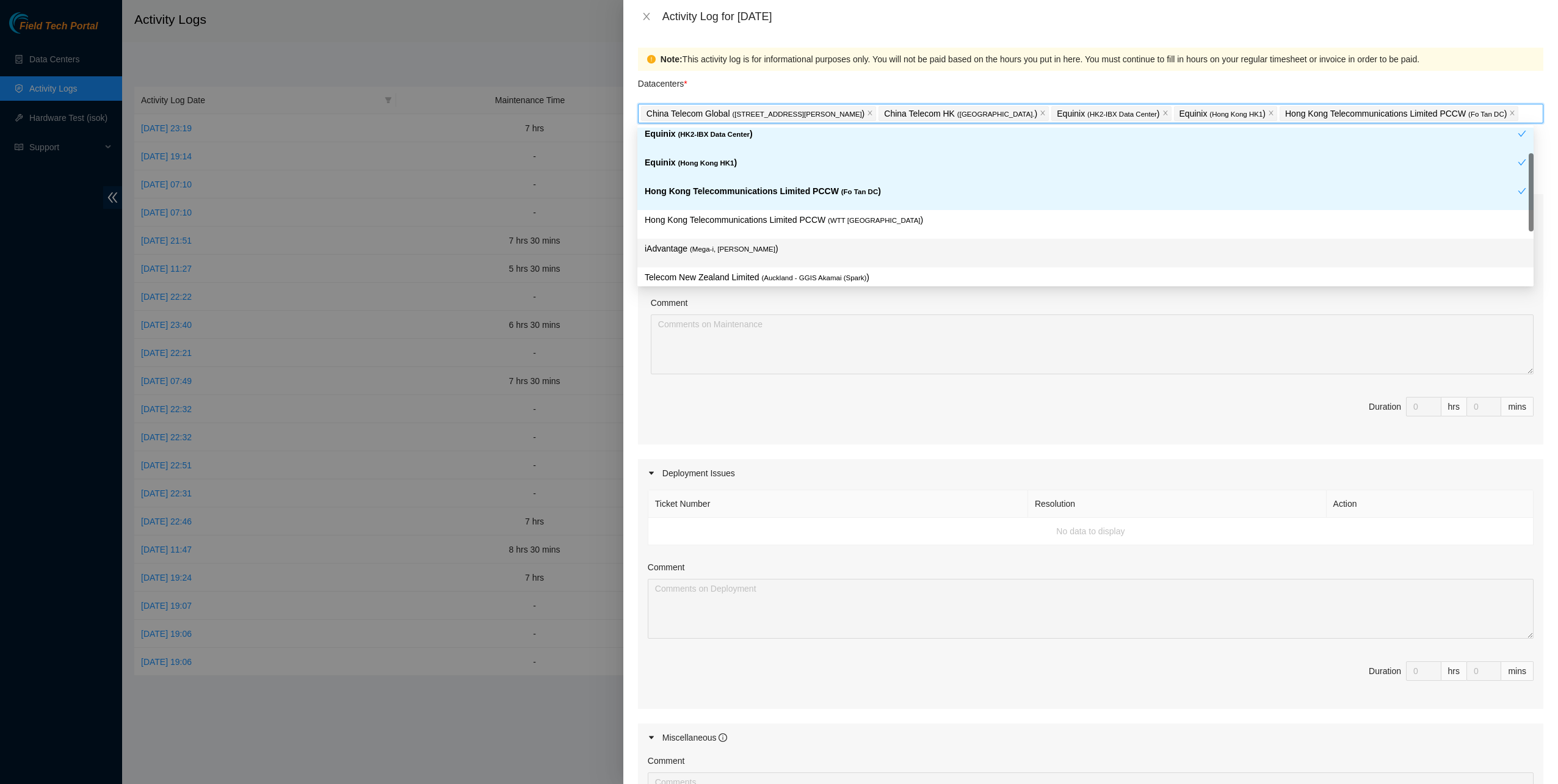
click at [737, 239] on div "iAdvantage ( Mega-i, Chai Wan )" at bounding box center [1085, 253] width 896 height 29
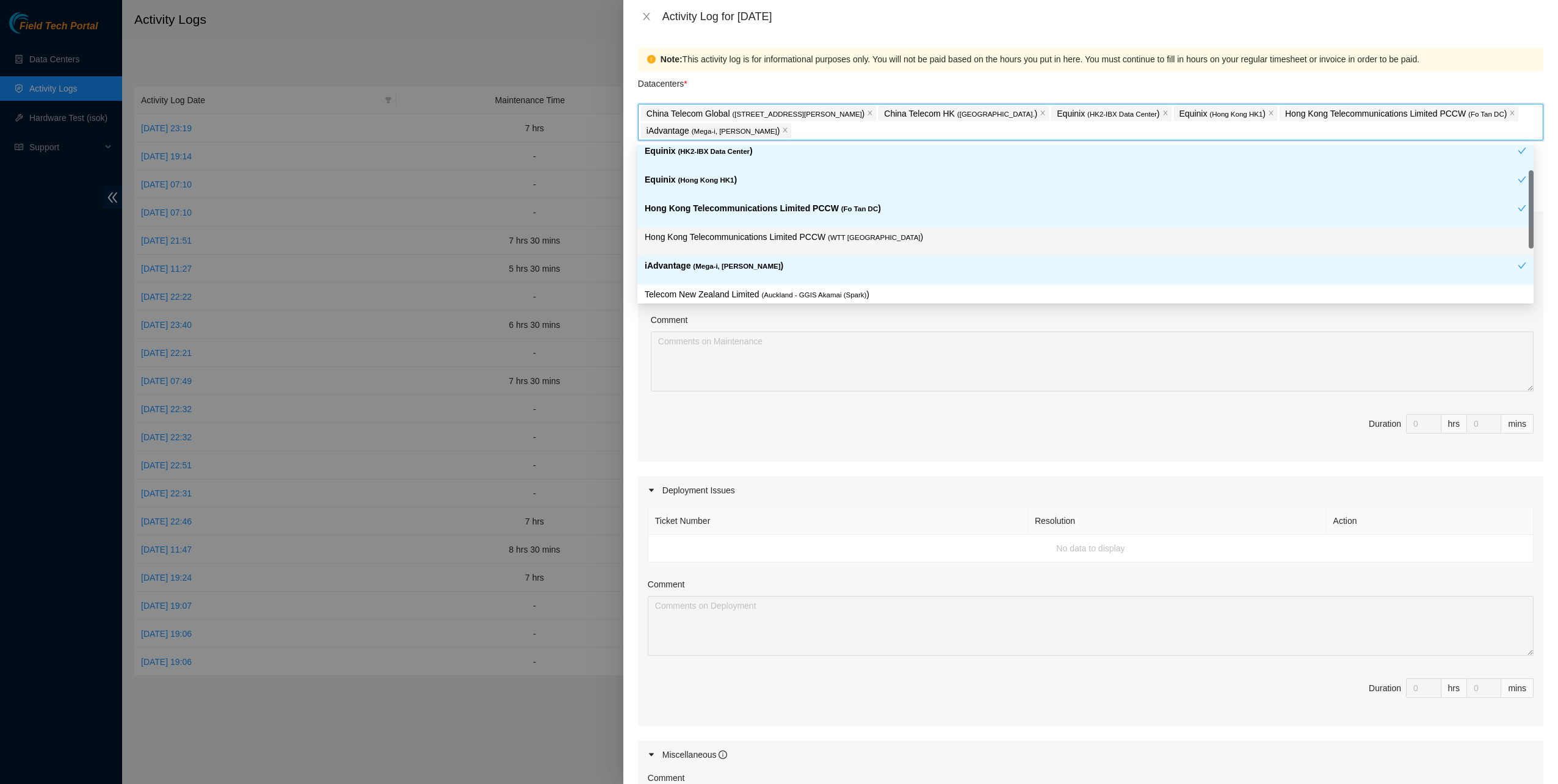
click at [744, 240] on p "Hong Kong Telecommunications Limited PCCW ( WTT [GEOGRAPHIC_DATA] )" at bounding box center [1085, 237] width 881 height 14
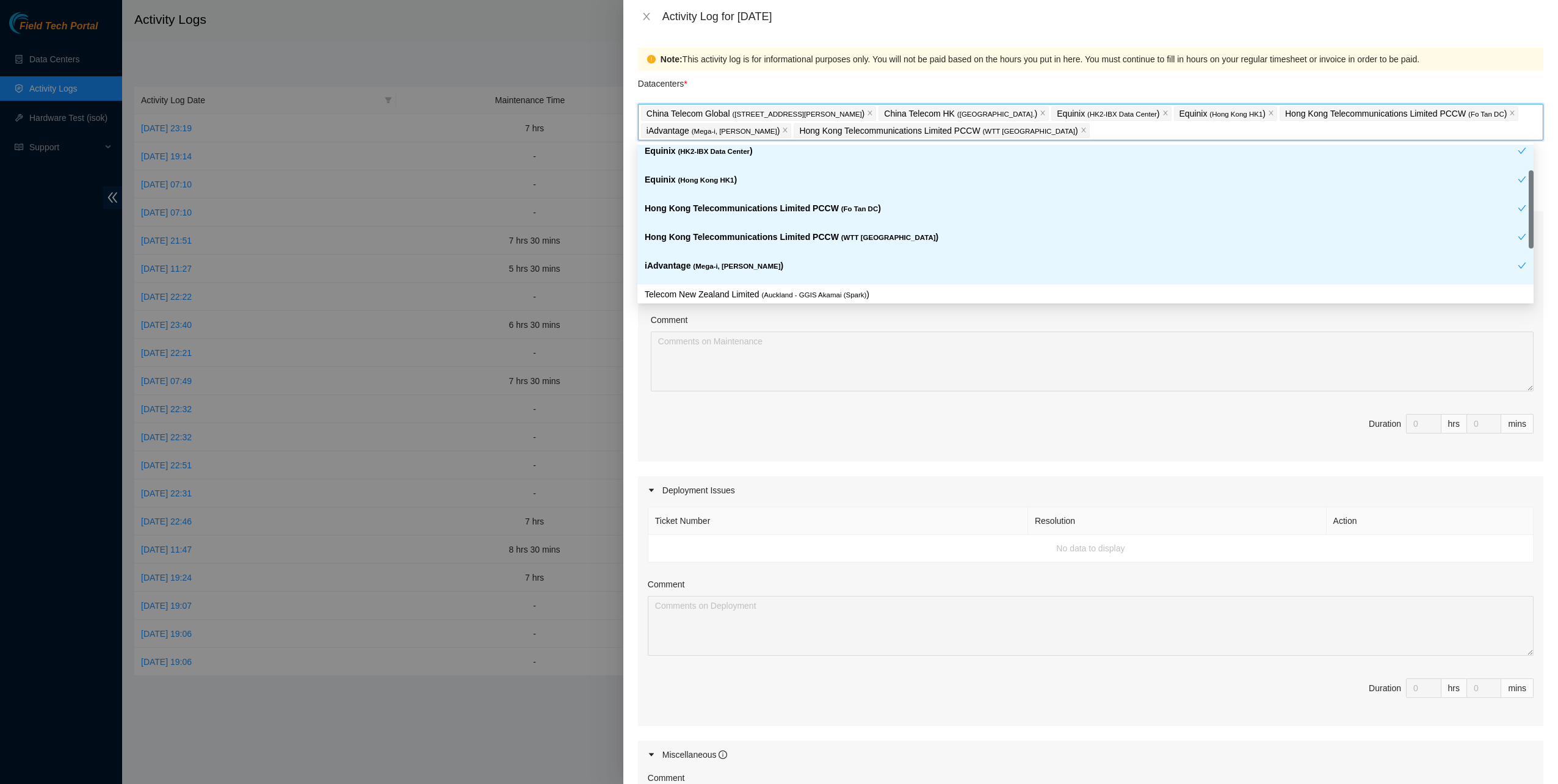
scroll to position [122, 0]
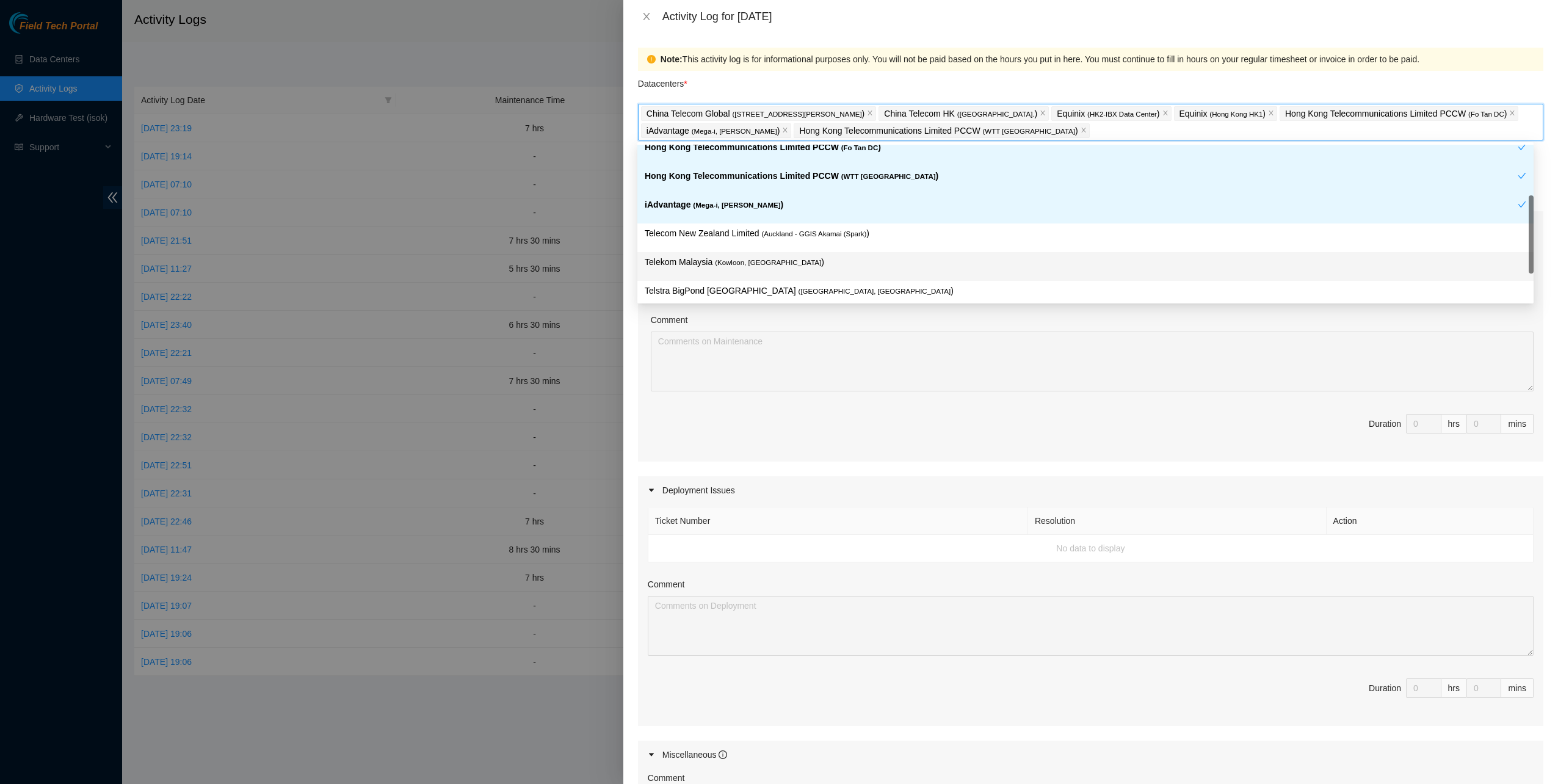
click at [817, 258] on p "Telekom Malaysia ( [GEOGRAPHIC_DATA], [GEOGRAPHIC_DATA] )" at bounding box center [1085, 262] width 881 height 14
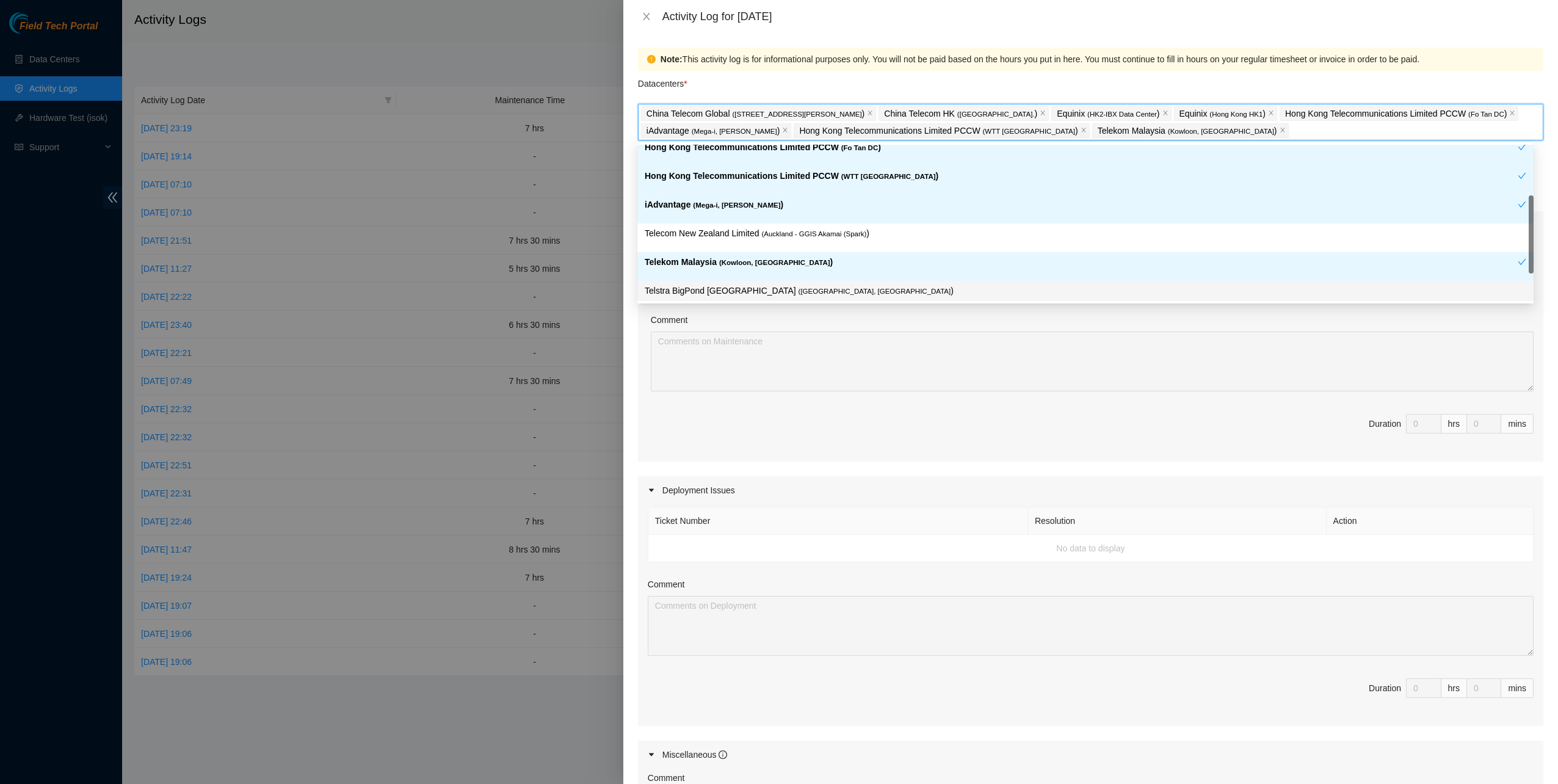
click at [801, 285] on p "Telstra BigPond [GEOGRAPHIC_DATA] ( [GEOGRAPHIC_DATA], [GEOGRAPHIC_DATA] )" at bounding box center [1085, 291] width 881 height 14
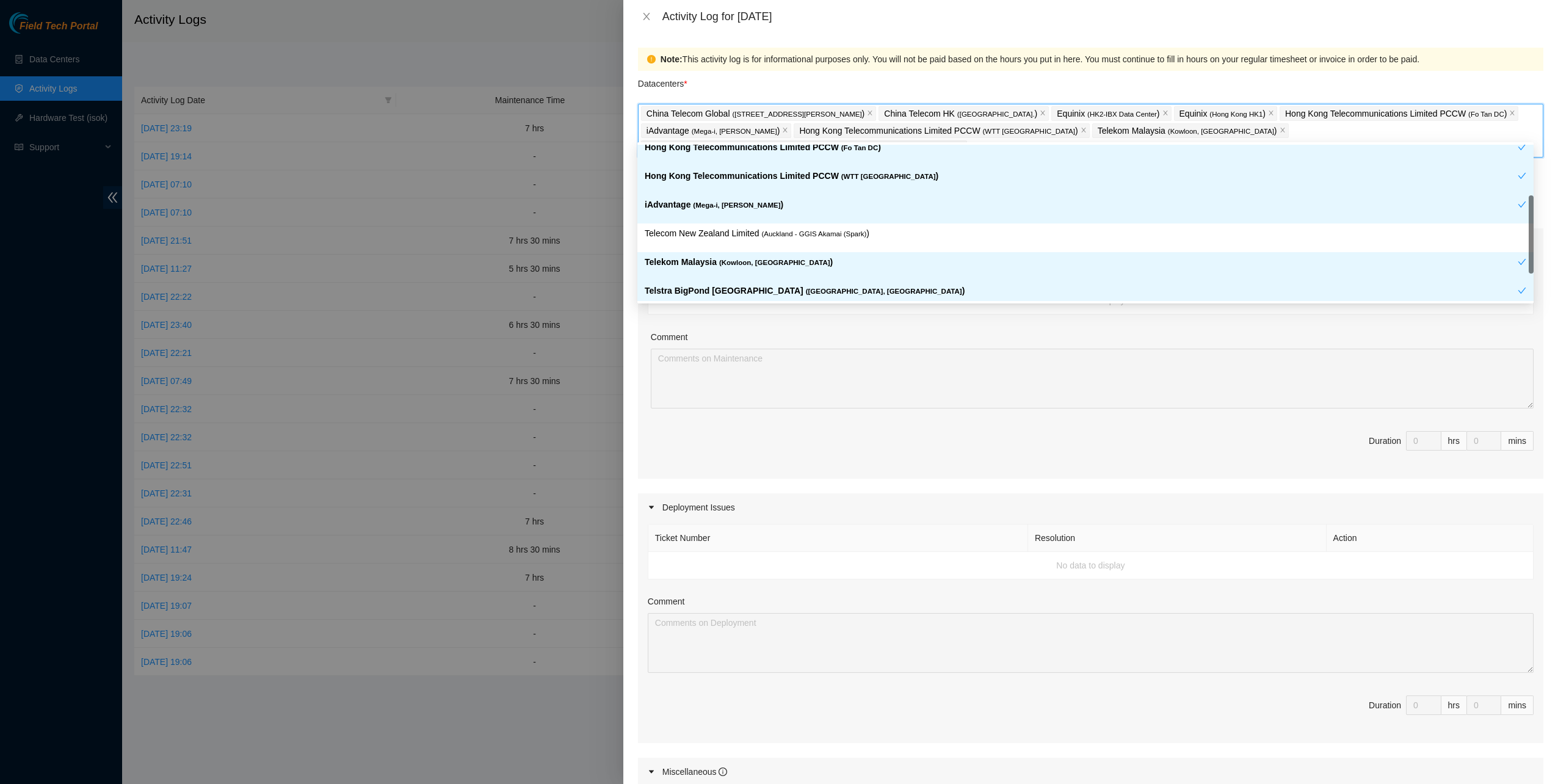
click at [830, 287] on p "Telstra BigPond [GEOGRAPHIC_DATA] ( [GEOGRAPHIC_DATA], [GEOGRAPHIC_DATA] )" at bounding box center [1081, 291] width 873 height 14
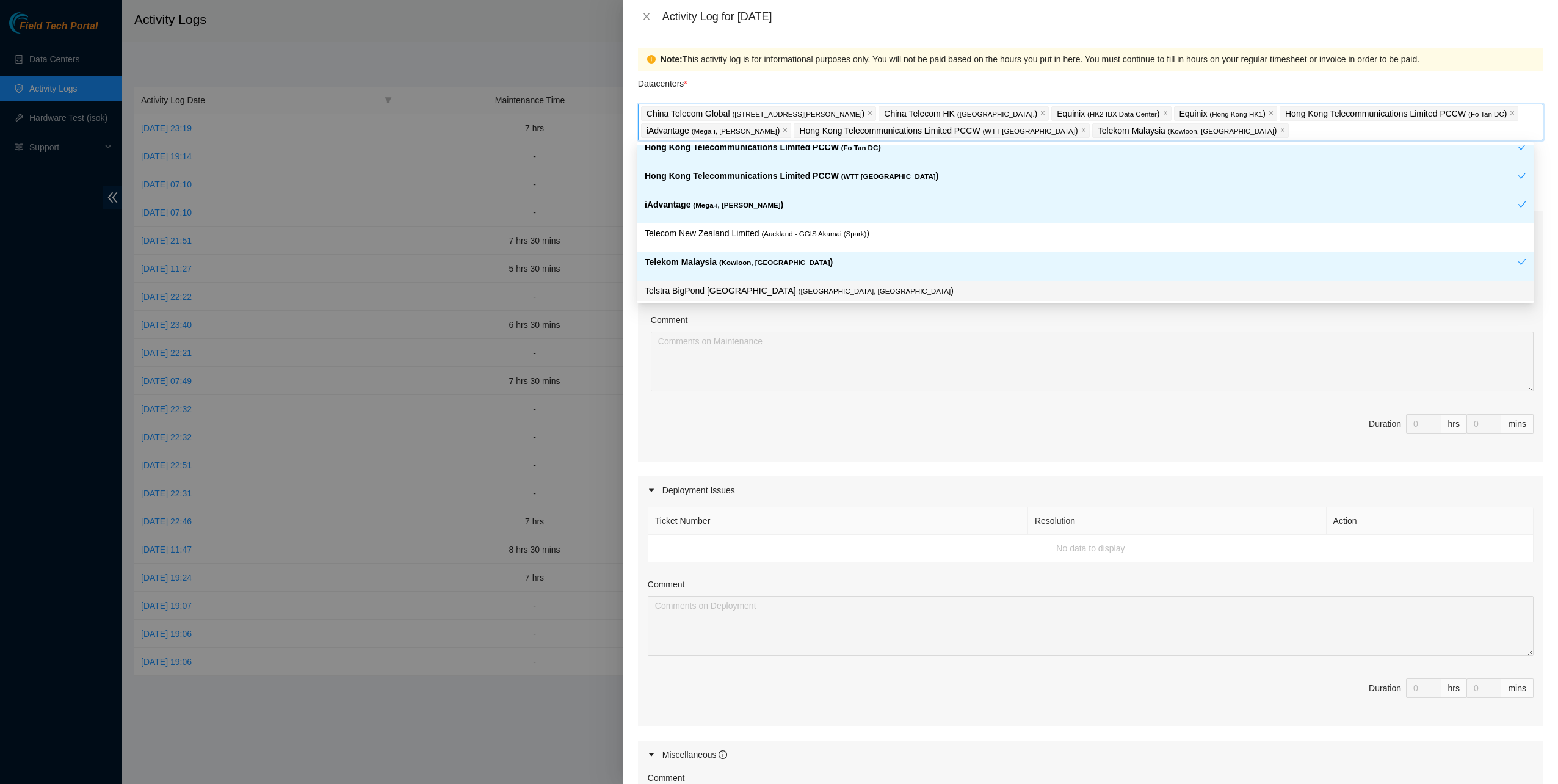
scroll to position [188, 0]
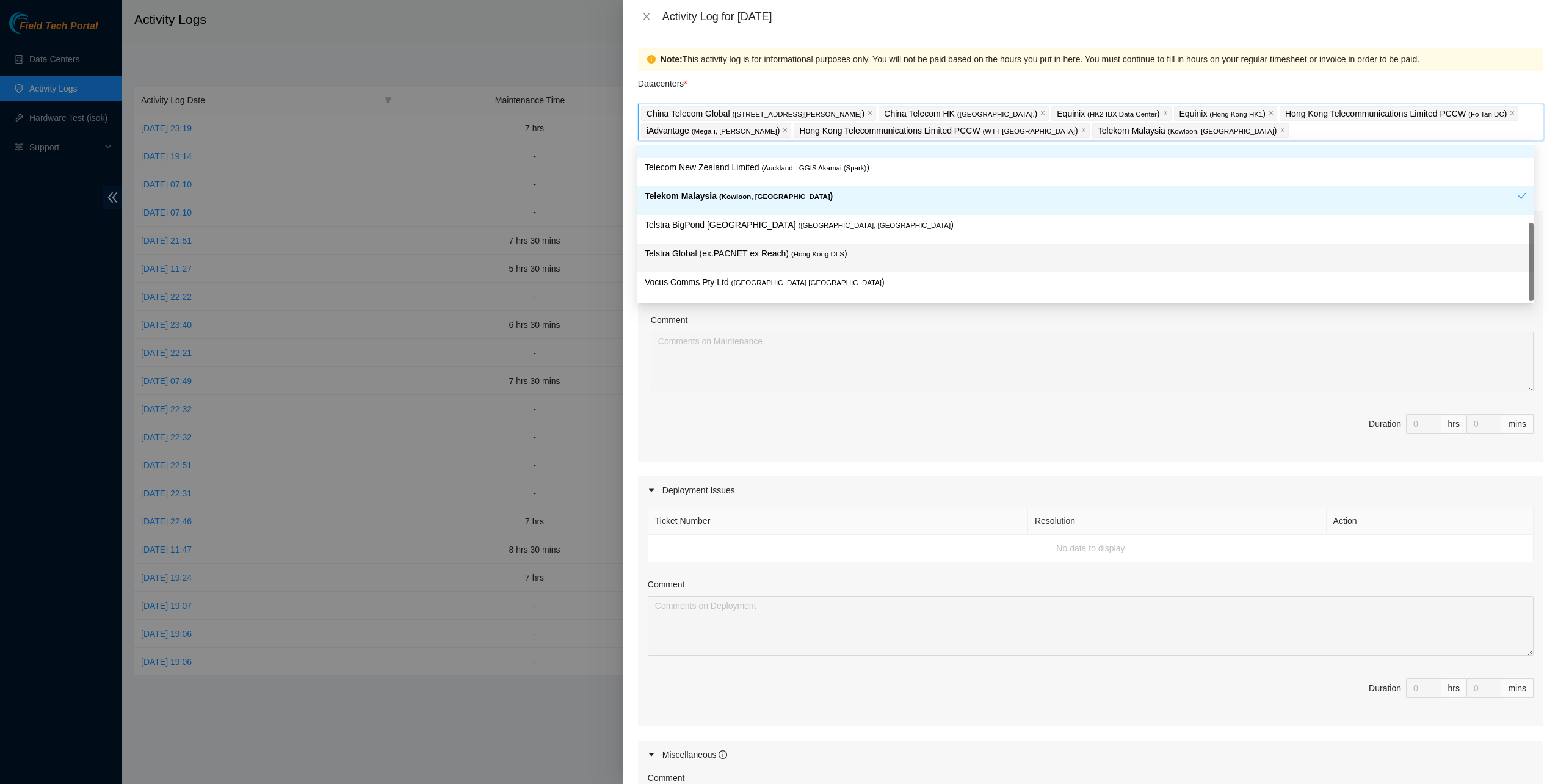
click at [831, 258] on p "Telstra Global (ex.PACNET ex Reach) ( [GEOGRAPHIC_DATA] DLS )" at bounding box center [1085, 253] width 881 height 14
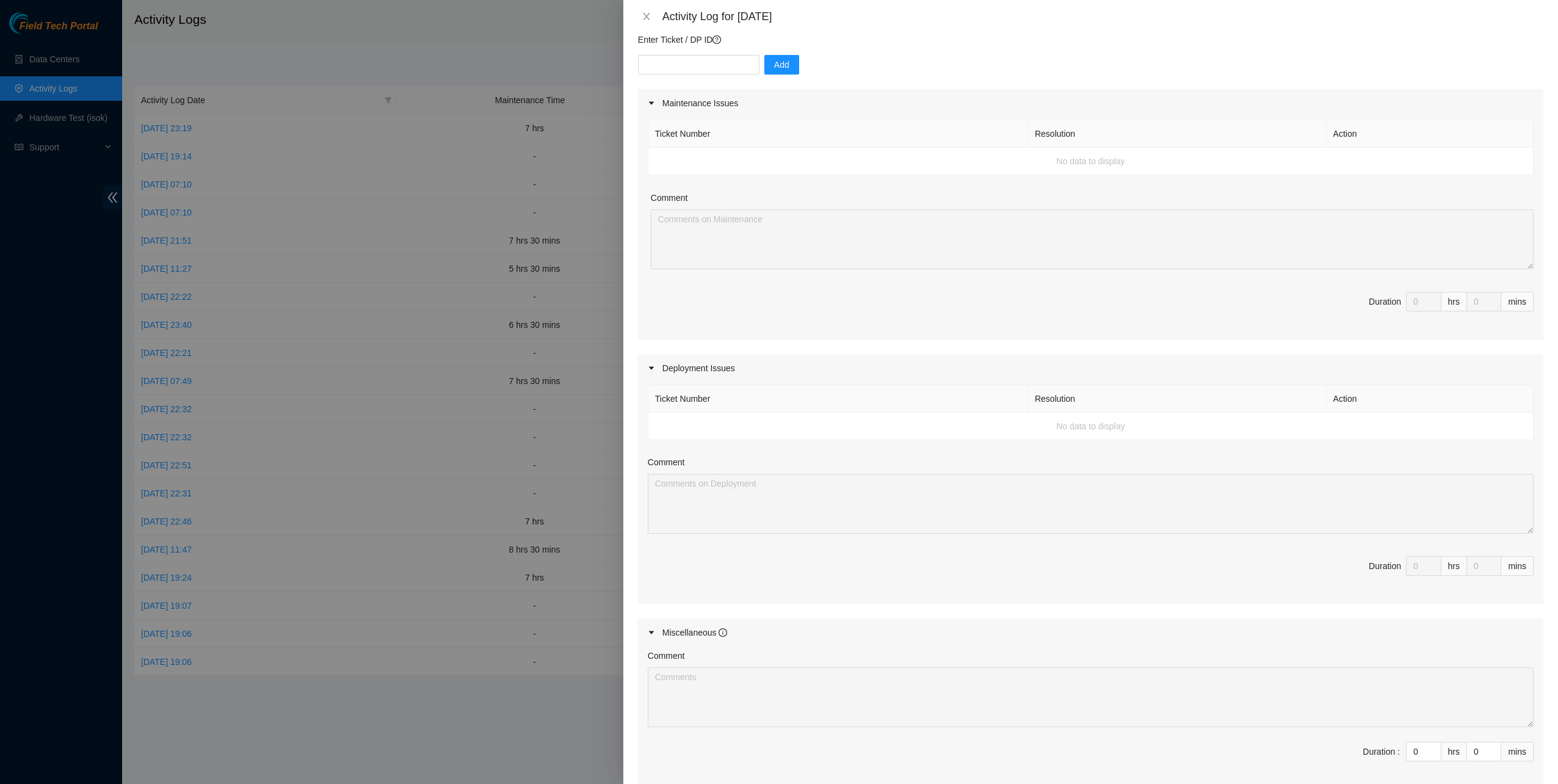
click at [881, 399] on th "Ticket Number" at bounding box center [838, 399] width 380 height 28
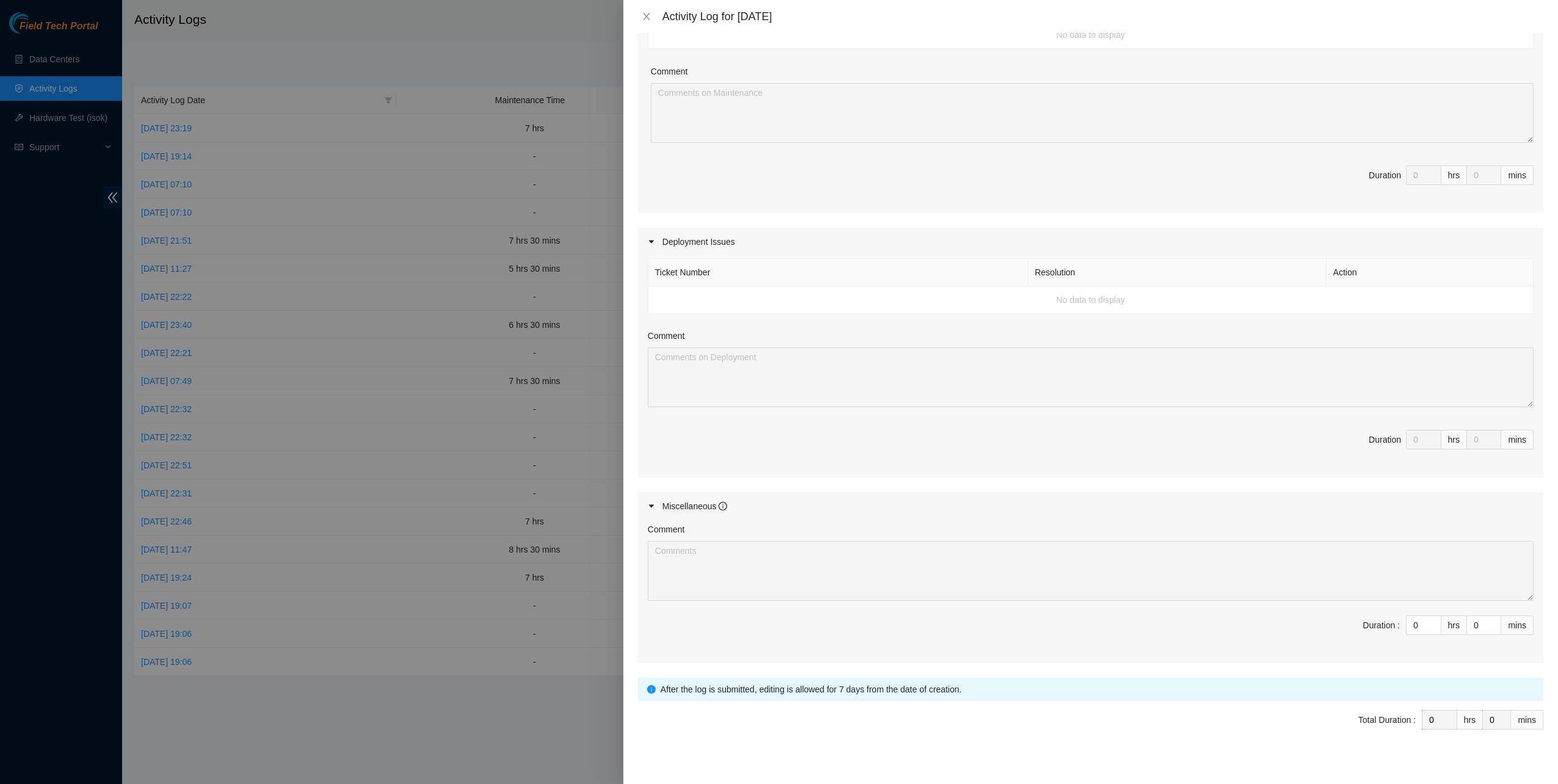
scroll to position [256, 0]
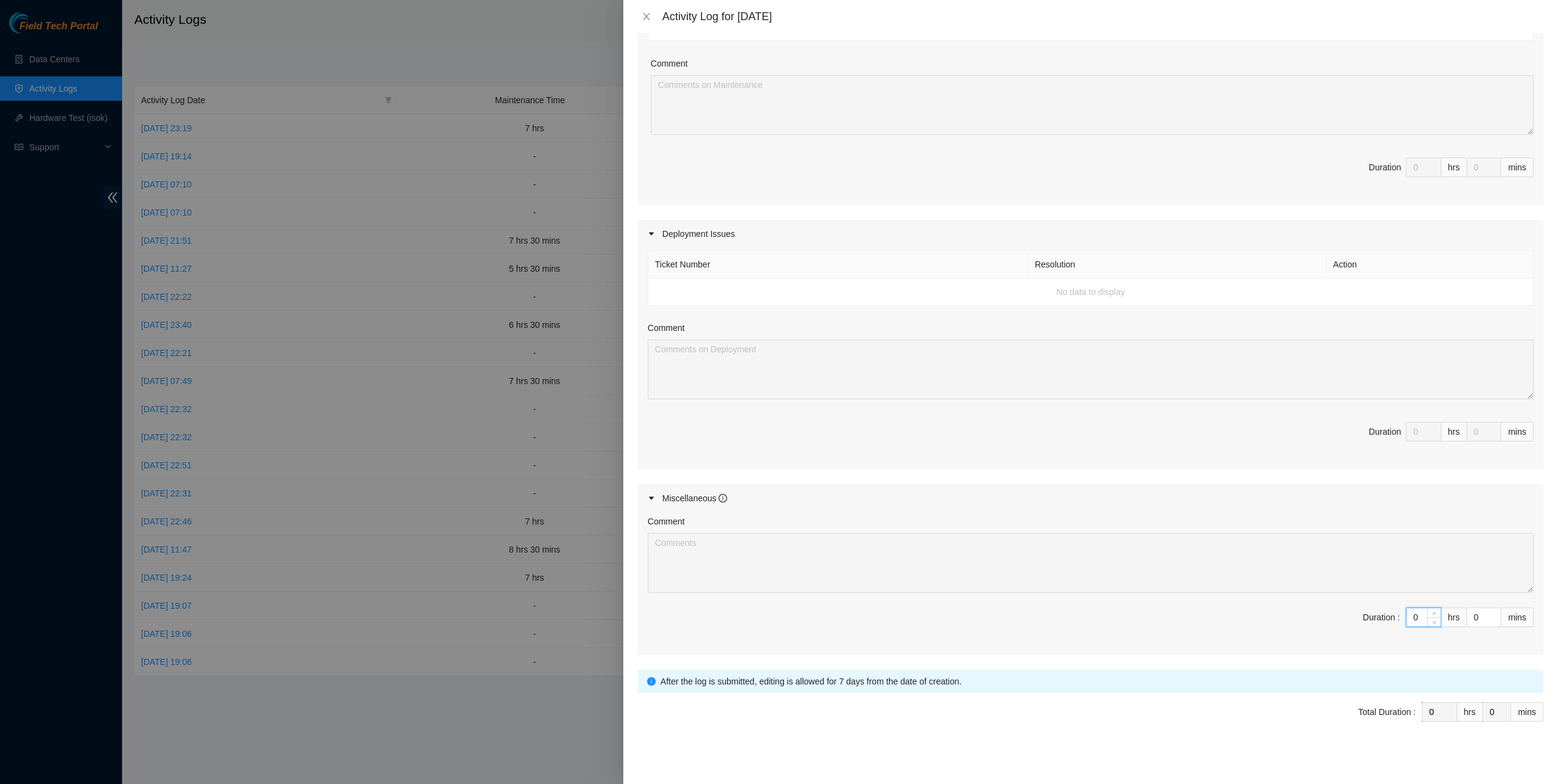
drag, startPoint x: 1412, startPoint y: 616, endPoint x: 1387, endPoint y: 614, distance: 25.1
click at [1387, 614] on span "Duration : 0 hrs 0 mins" at bounding box center [1090, 624] width 885 height 34
type input "9"
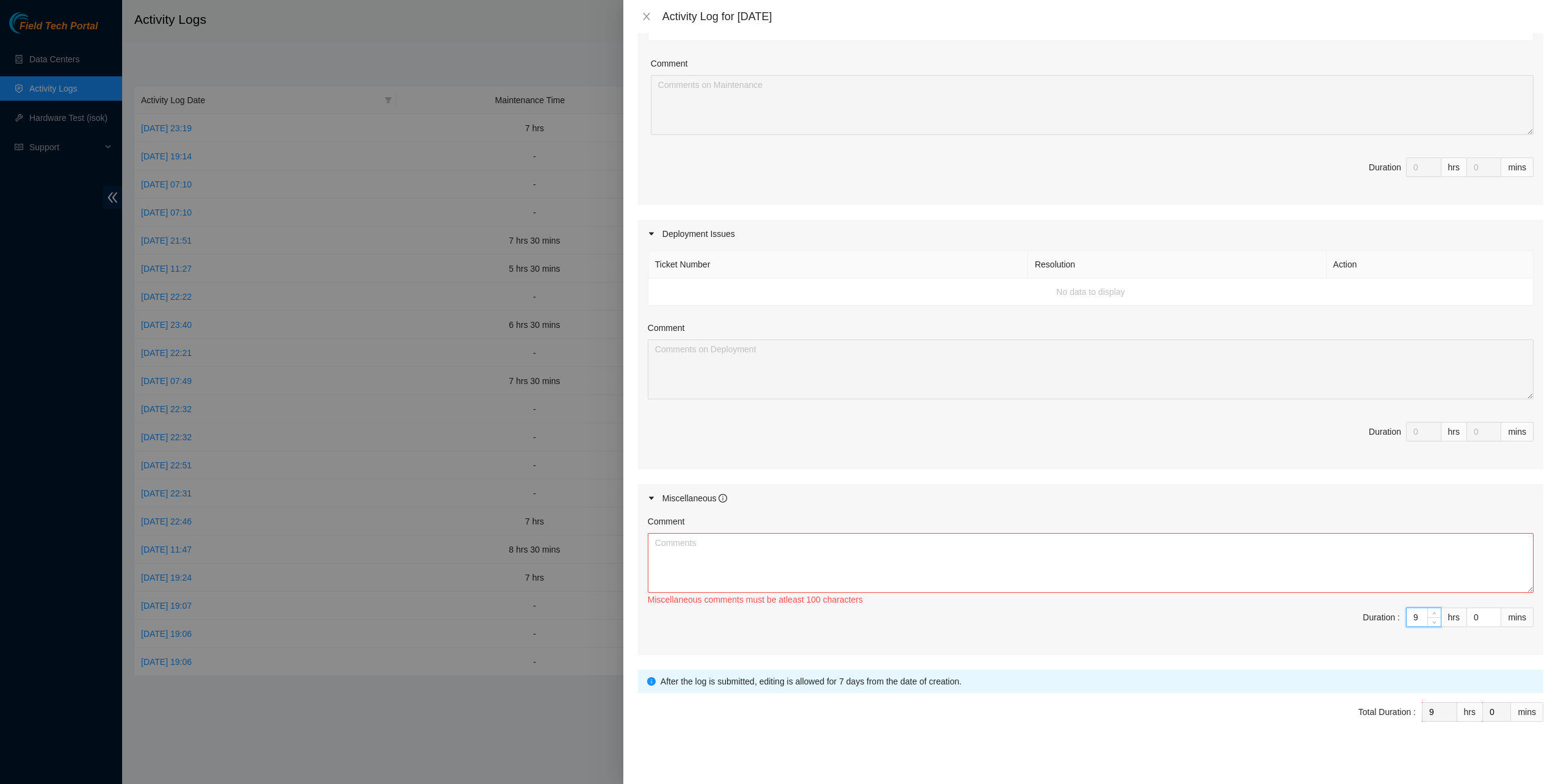
type input "9"
click at [1104, 562] on textarea "Comment" at bounding box center [1090, 562] width 885 height 60
paste textarea "Comment Comment Comment Comment Comment Comment Comment Comment .RMA Documentat…"
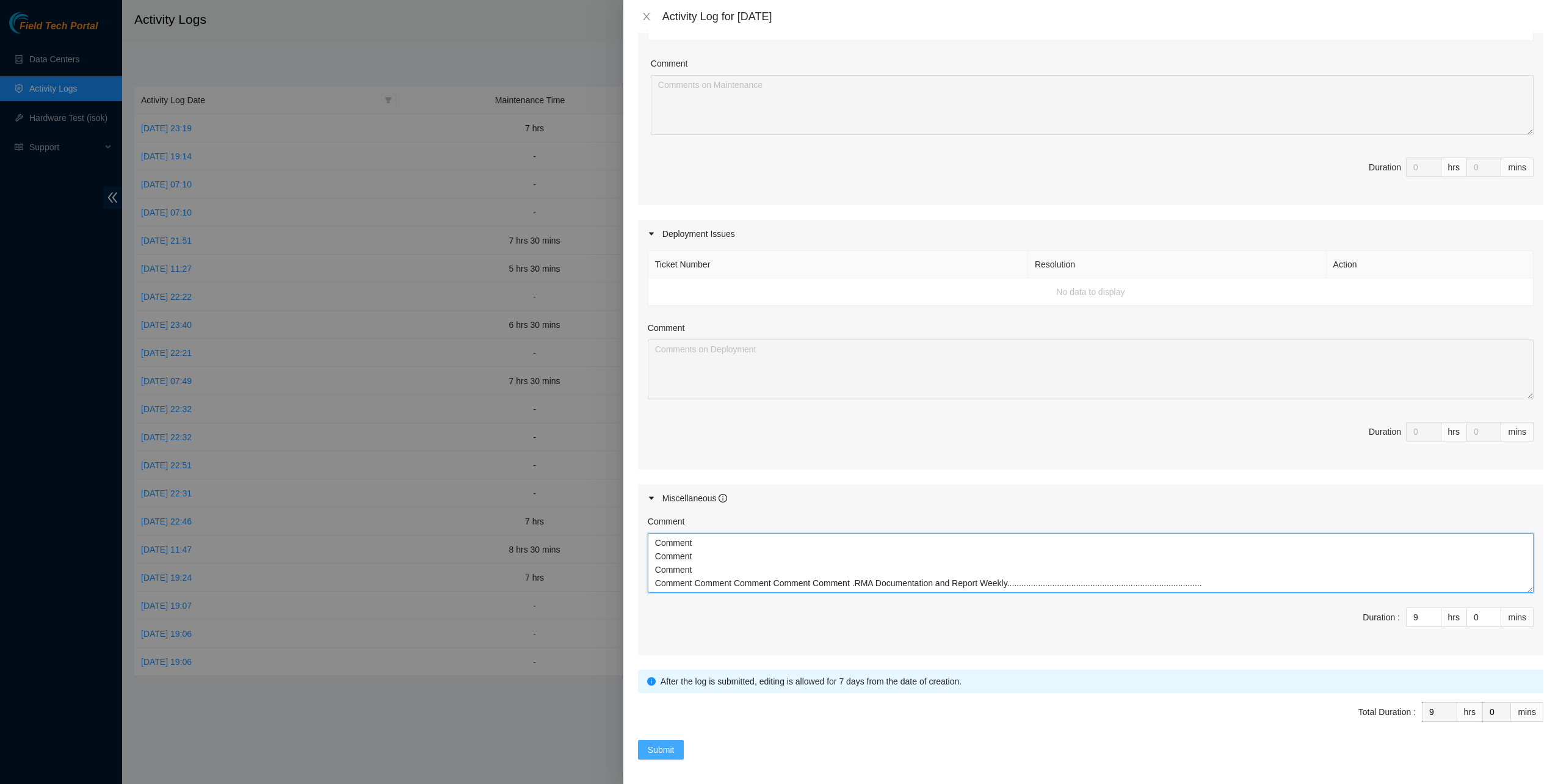
type textarea "Comment Comment Comment Comment Comment Comment Comment Comment .RMA Documentat…"
click at [664, 743] on span "Submit" at bounding box center [661, 750] width 27 height 13
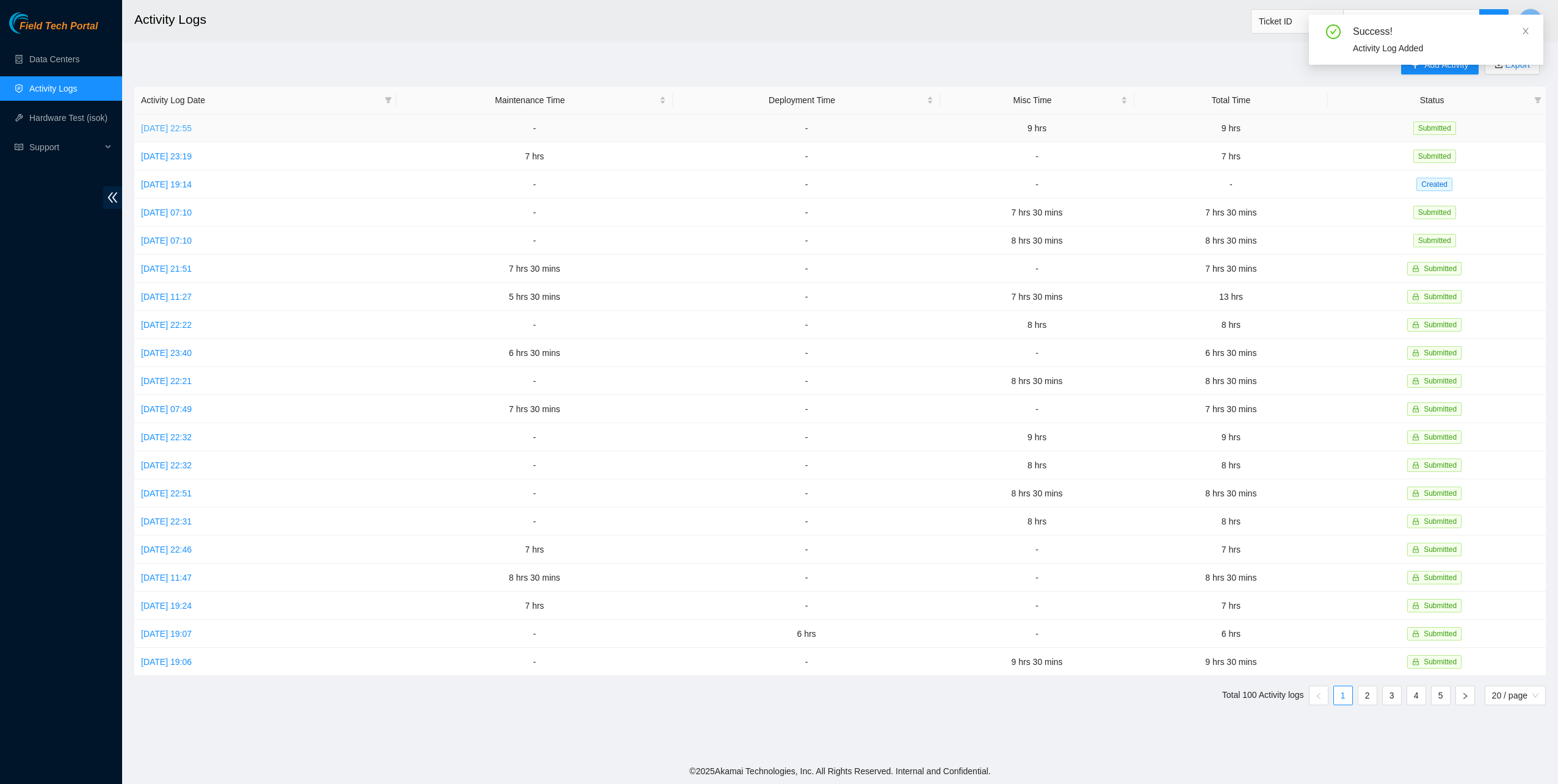
click at [174, 124] on link "[DATE] 22:55" at bounding box center [166, 128] width 50 height 10
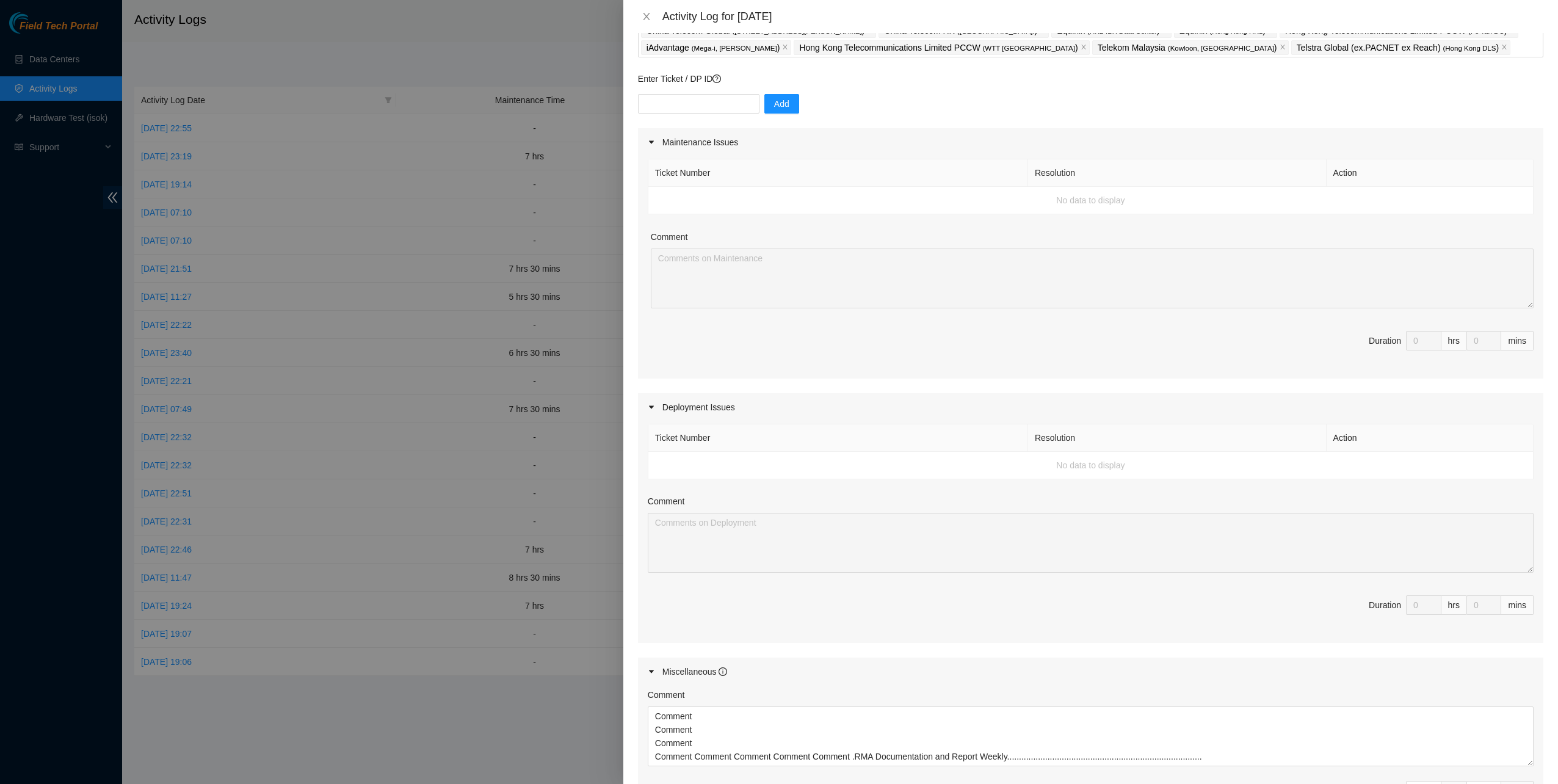
scroll to position [256, 0]
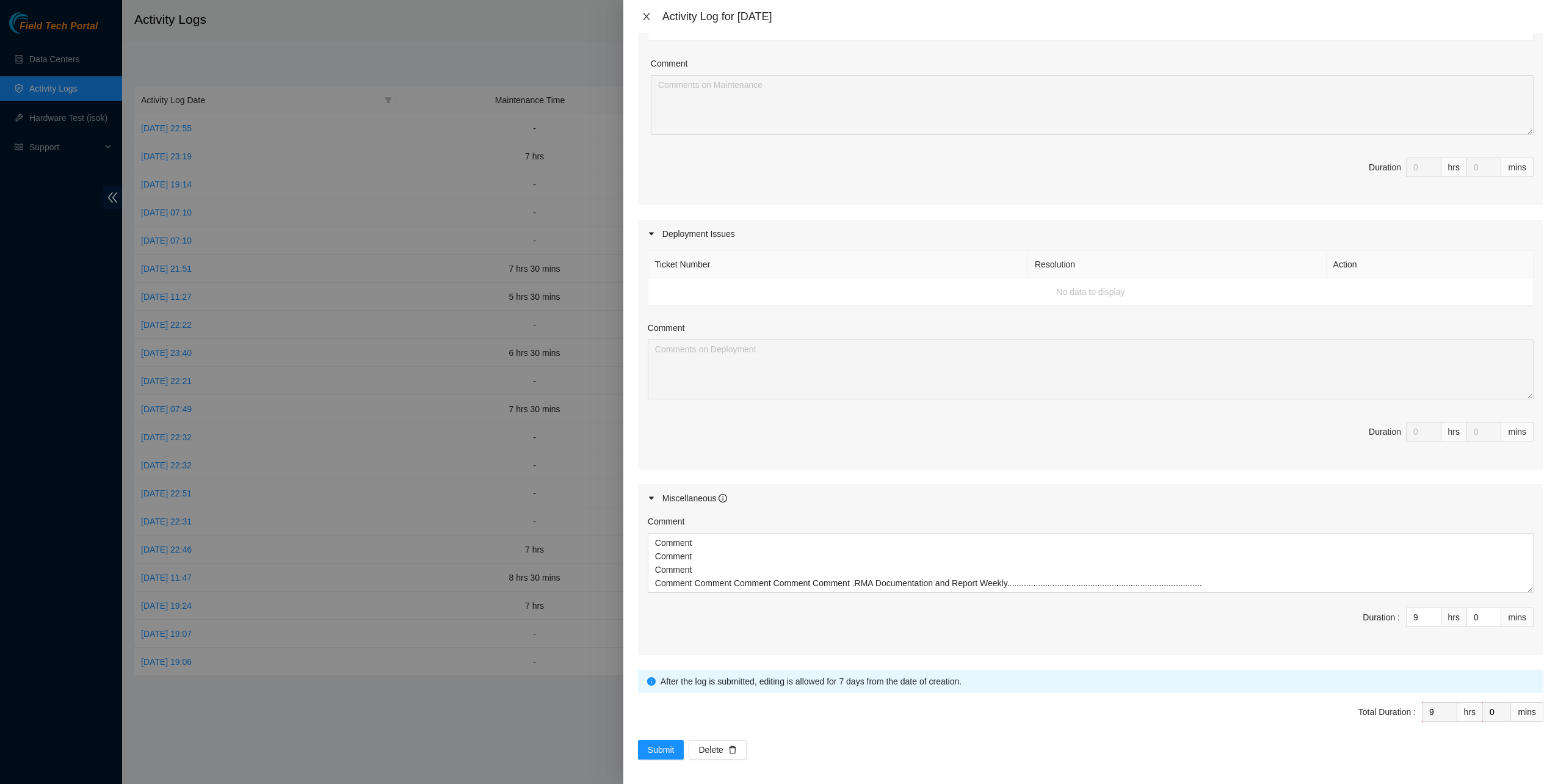
click at [652, 17] on button "Close" at bounding box center [646, 16] width 17 height 11
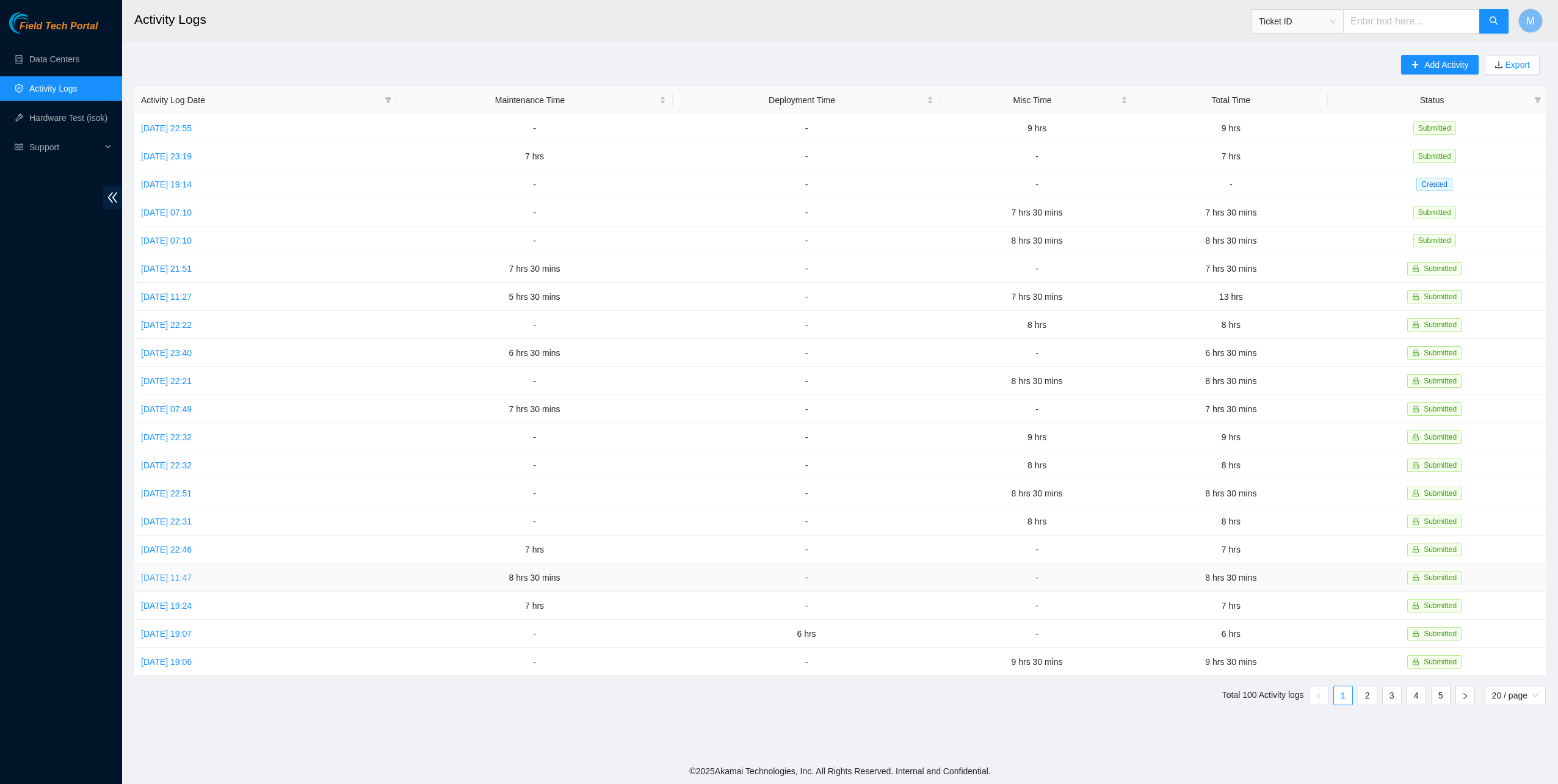
click at [167, 573] on link "[DATE] 11:47" at bounding box center [166, 577] width 50 height 10
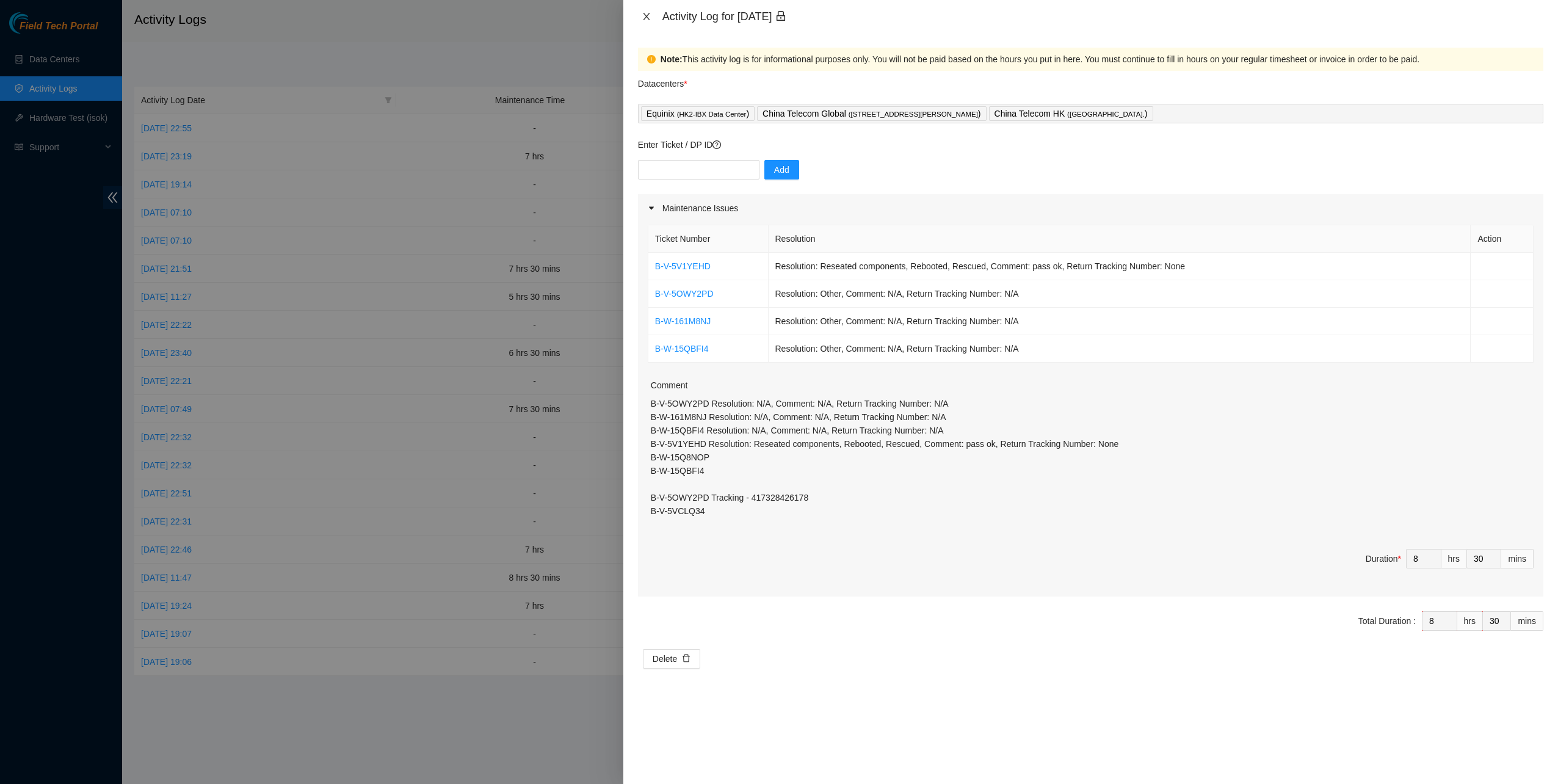
click at [650, 13] on button "Close" at bounding box center [646, 16] width 17 height 11
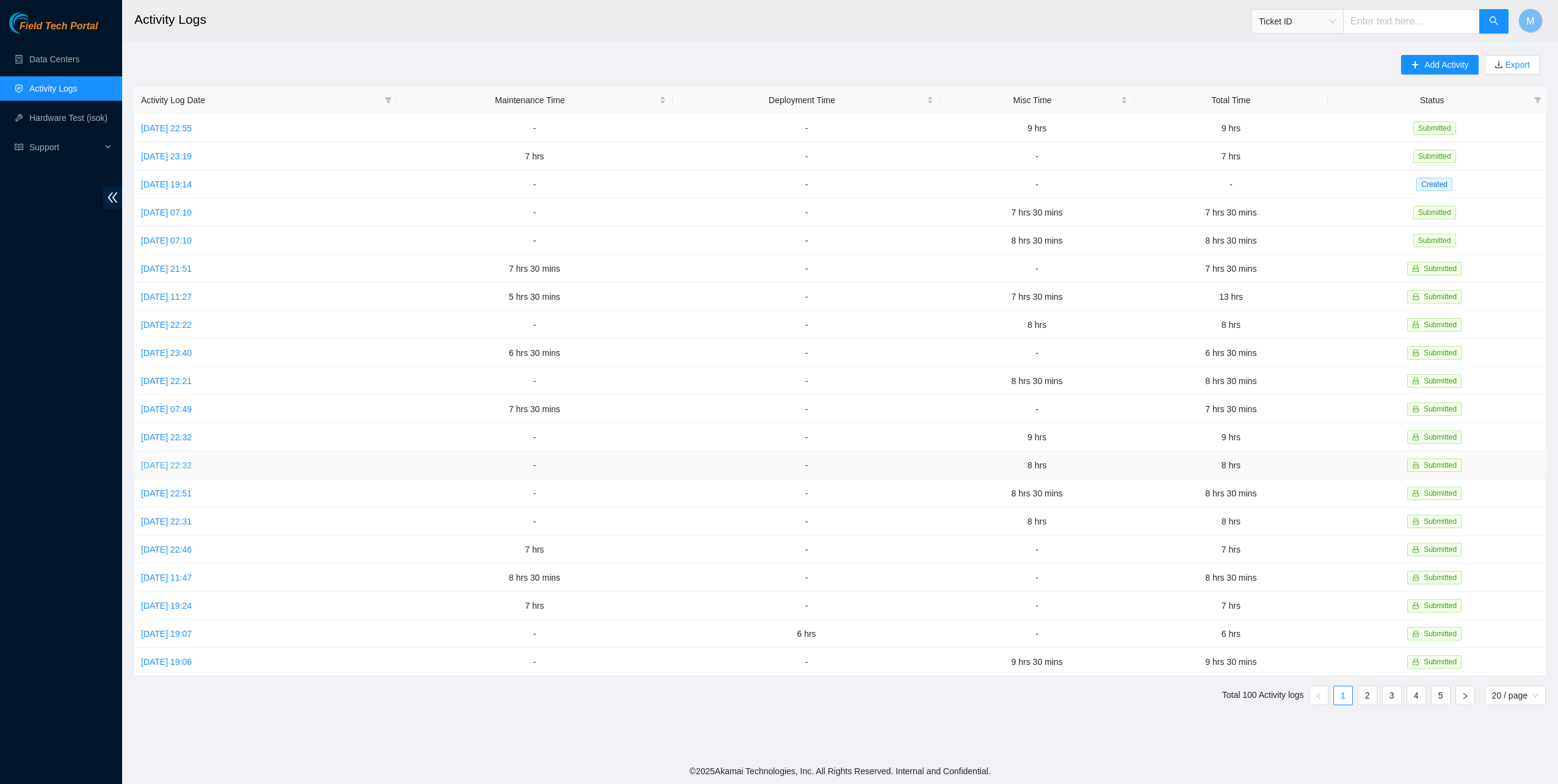
click at [176, 460] on link "[DATE] 22:32" at bounding box center [166, 465] width 50 height 10
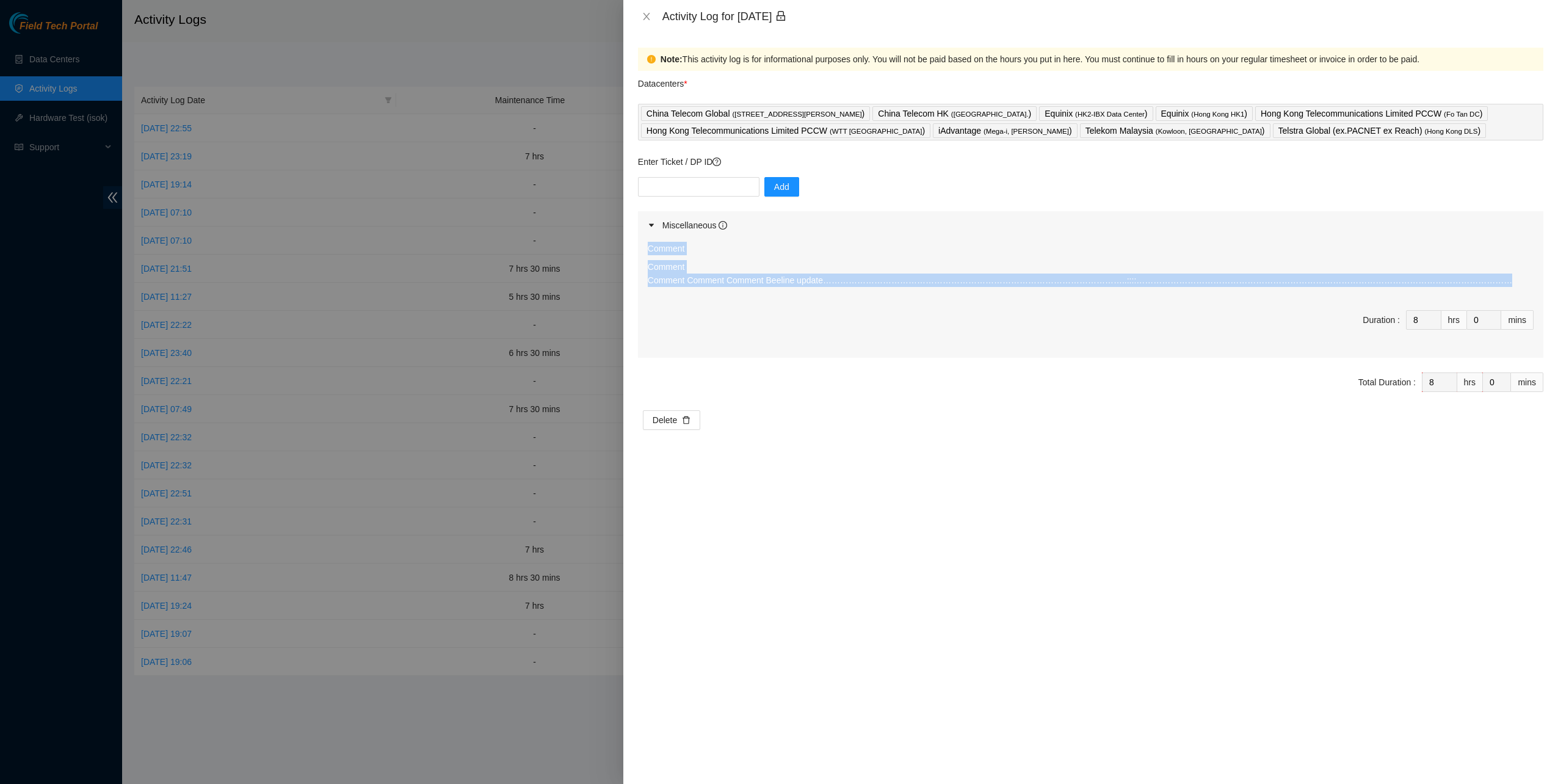
drag, startPoint x: 1343, startPoint y: 286, endPoint x: 650, endPoint y: 270, distance: 693.2
click at [649, 244] on div "Comment Comment Comment Comment Comment Beeline update……………………………………………………………………" at bounding box center [1090, 268] width 885 height 54
copy div "Comment Comment Comment Comment Comment Beeline update……………………………………………………………………"
drag, startPoint x: 646, startPoint y: 11, endPoint x: 569, endPoint y: 48, distance: 85.4
click at [646, 11] on button "Close" at bounding box center [646, 16] width 17 height 11
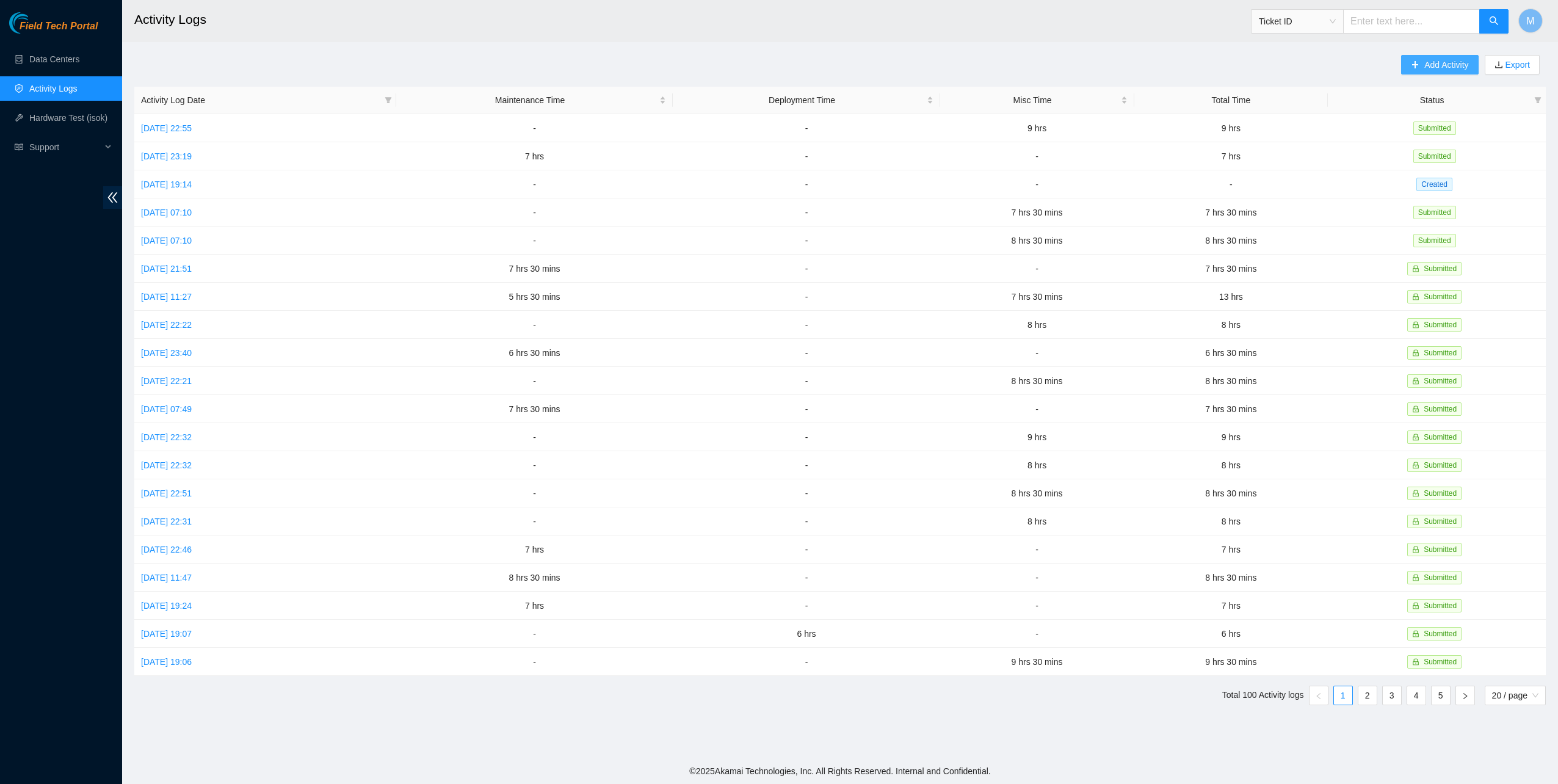
click at [1421, 64] on button "Add Activity" at bounding box center [1439, 64] width 77 height 19
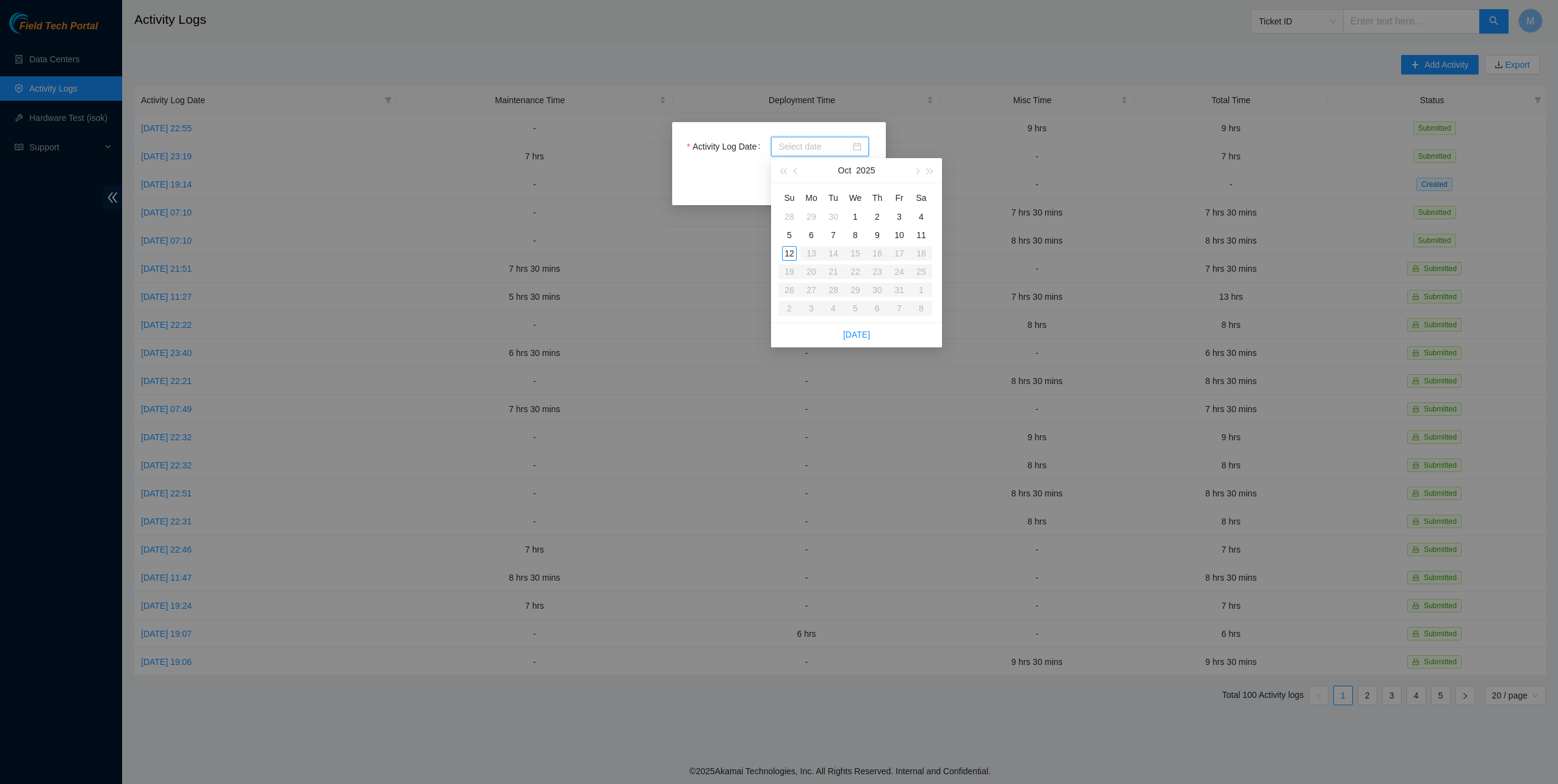
click at [789, 148] on input "Activity Log Date" at bounding box center [814, 146] width 72 height 13
type input "[DATE]"
click at [879, 238] on div "9" at bounding box center [877, 235] width 15 height 15
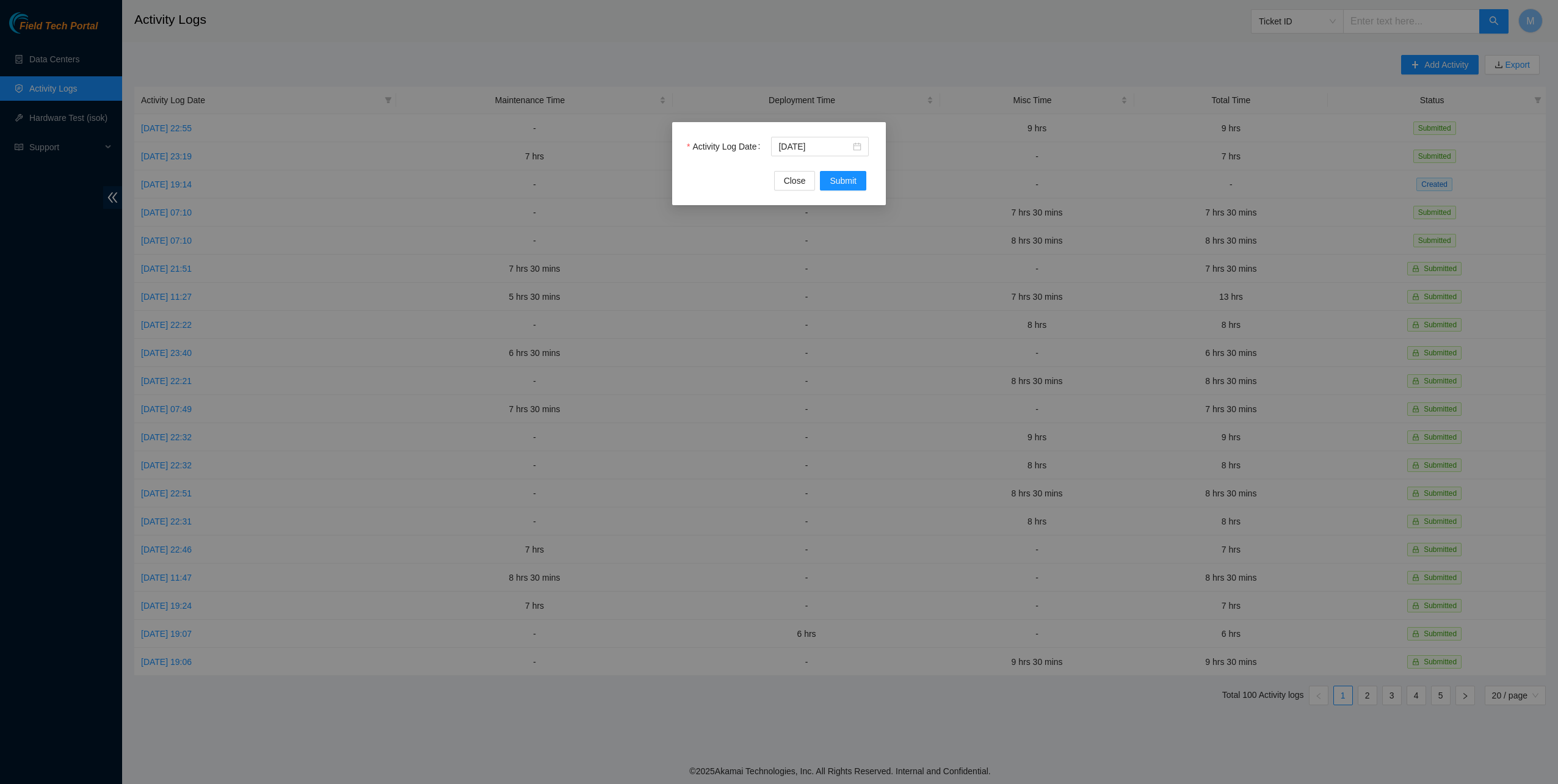
click at [848, 192] on div "Activity Log Date [DATE] Close Submit" at bounding box center [779, 164] width 213 height 83
click at [848, 185] on span "Submit" at bounding box center [843, 181] width 27 height 13
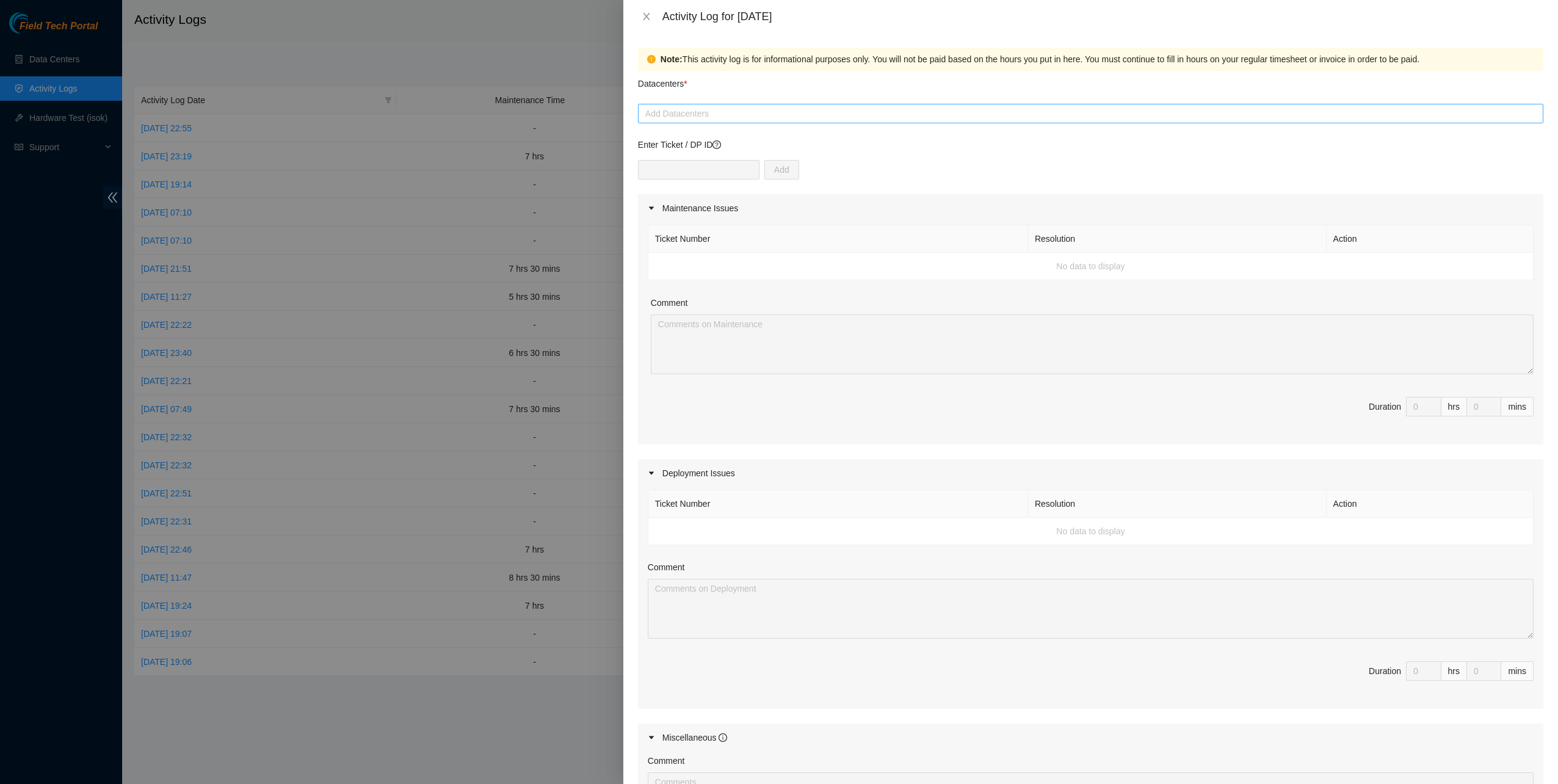
click at [812, 109] on div at bounding box center [1090, 113] width 899 height 15
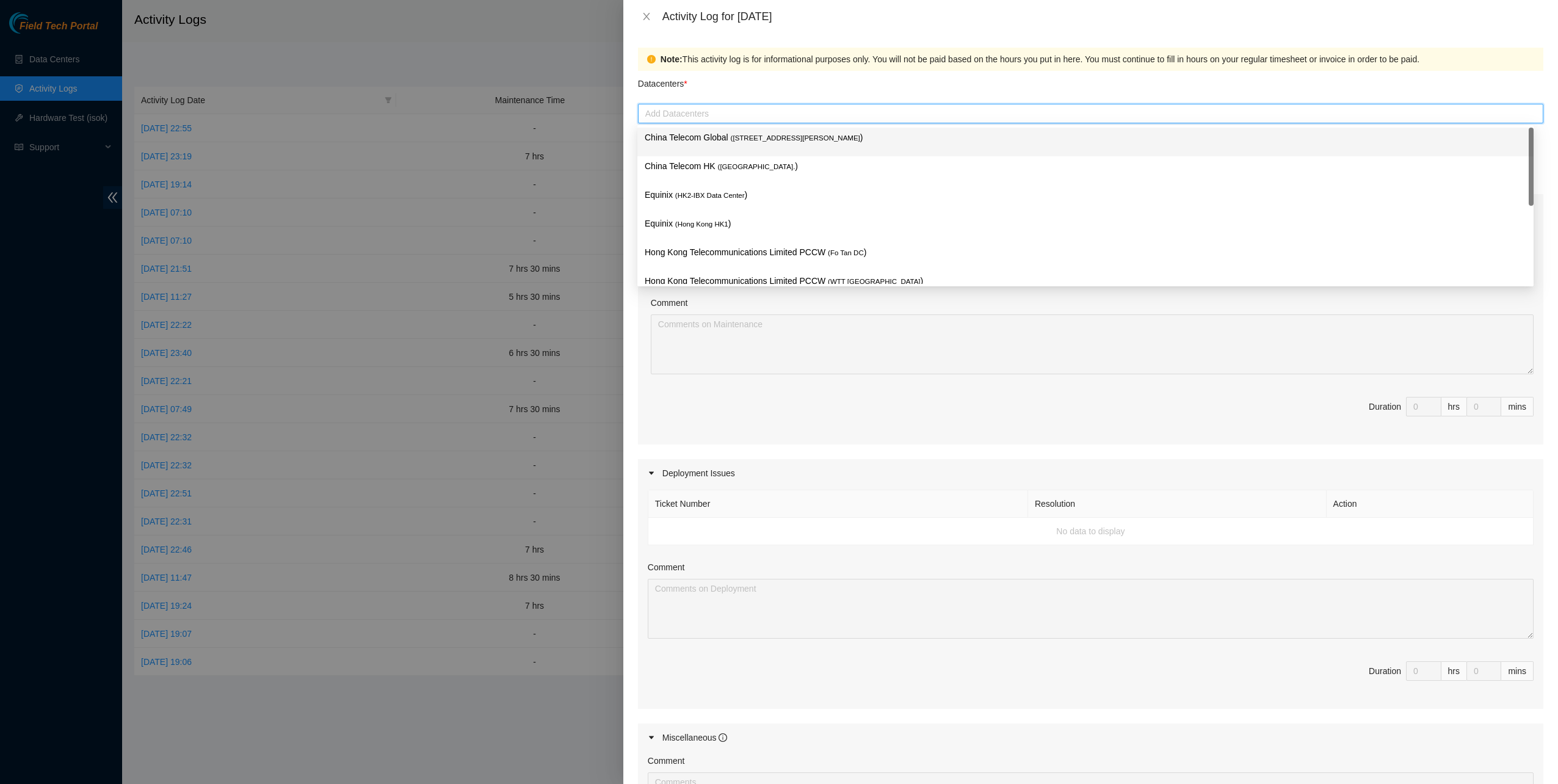
click at [787, 144] on p "China Telecom Global ( [STREET_ADDRESS][PERSON_NAME] )" at bounding box center [1085, 138] width 881 height 14
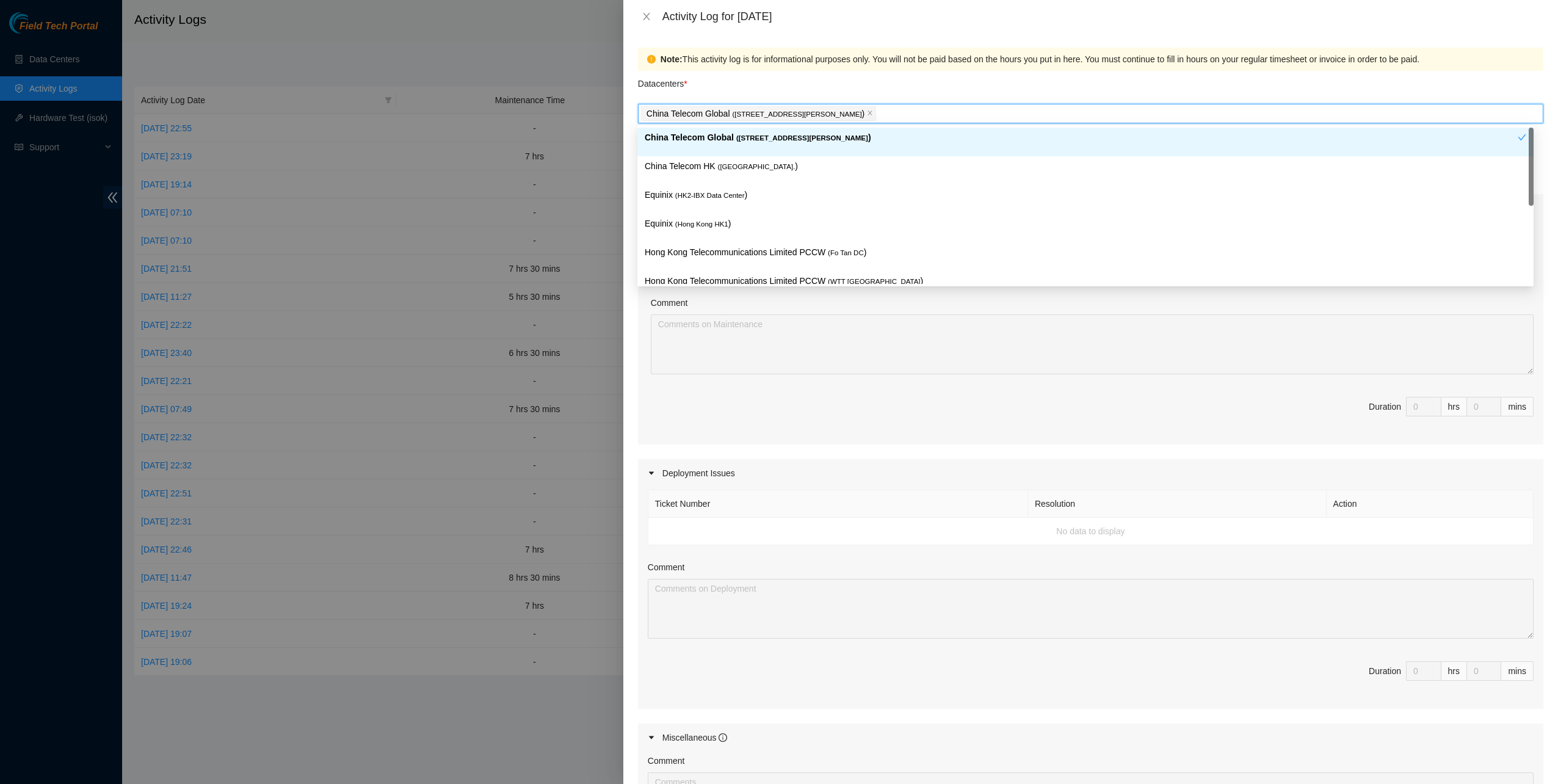
click at [764, 166] on p "China Telecom HK ( [GEOGRAPHIC_DATA] )" at bounding box center [1085, 166] width 881 height 14
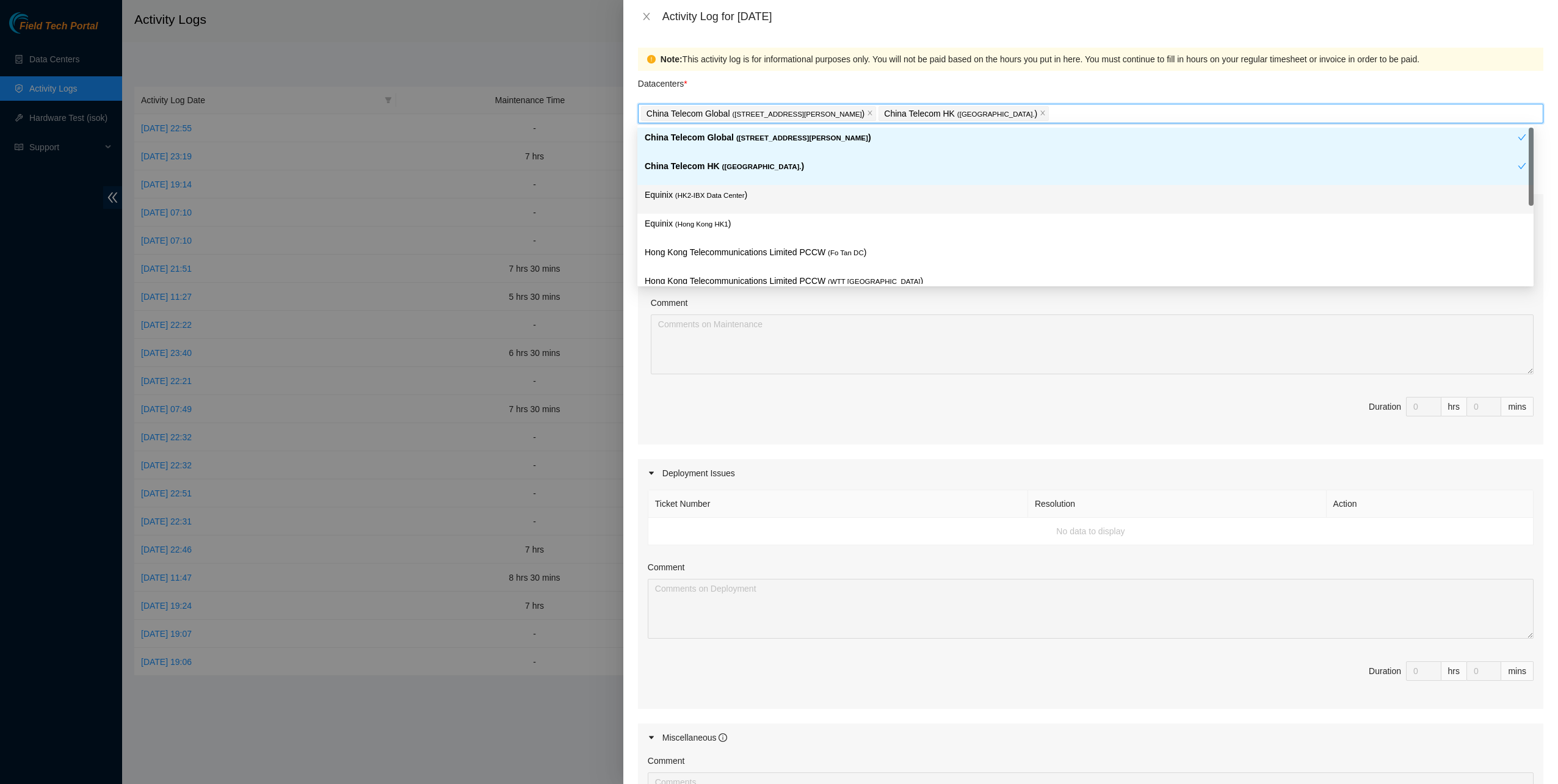
drag, startPoint x: 716, startPoint y: 192, endPoint x: 706, endPoint y: 217, distance: 26.9
click at [714, 194] on span "( HK2-IBX Data Center" at bounding box center [710, 195] width 70 height 7
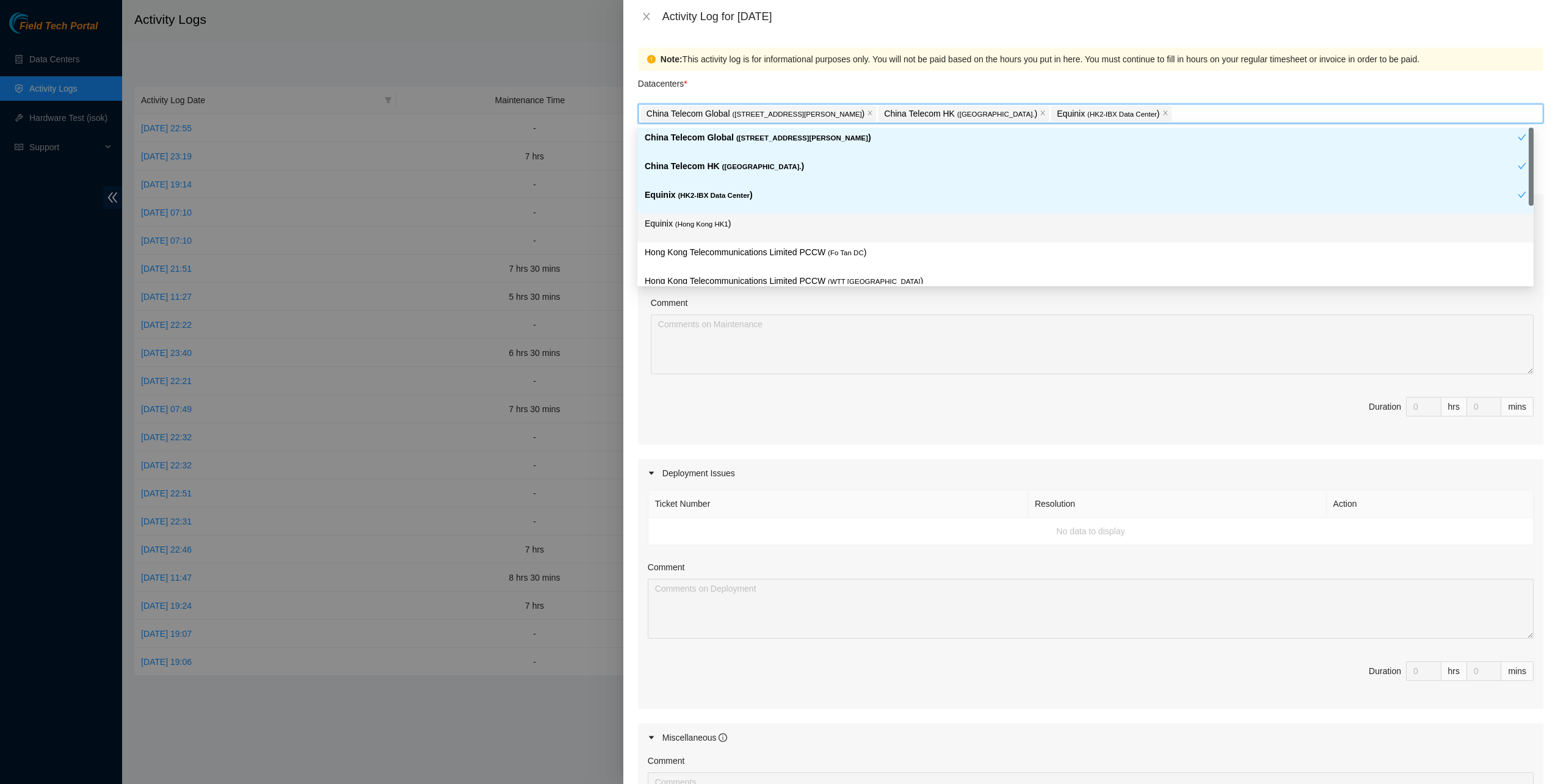
click at [703, 226] on span "( [GEOGRAPHIC_DATA] HK1" at bounding box center [701, 224] width 53 height 7
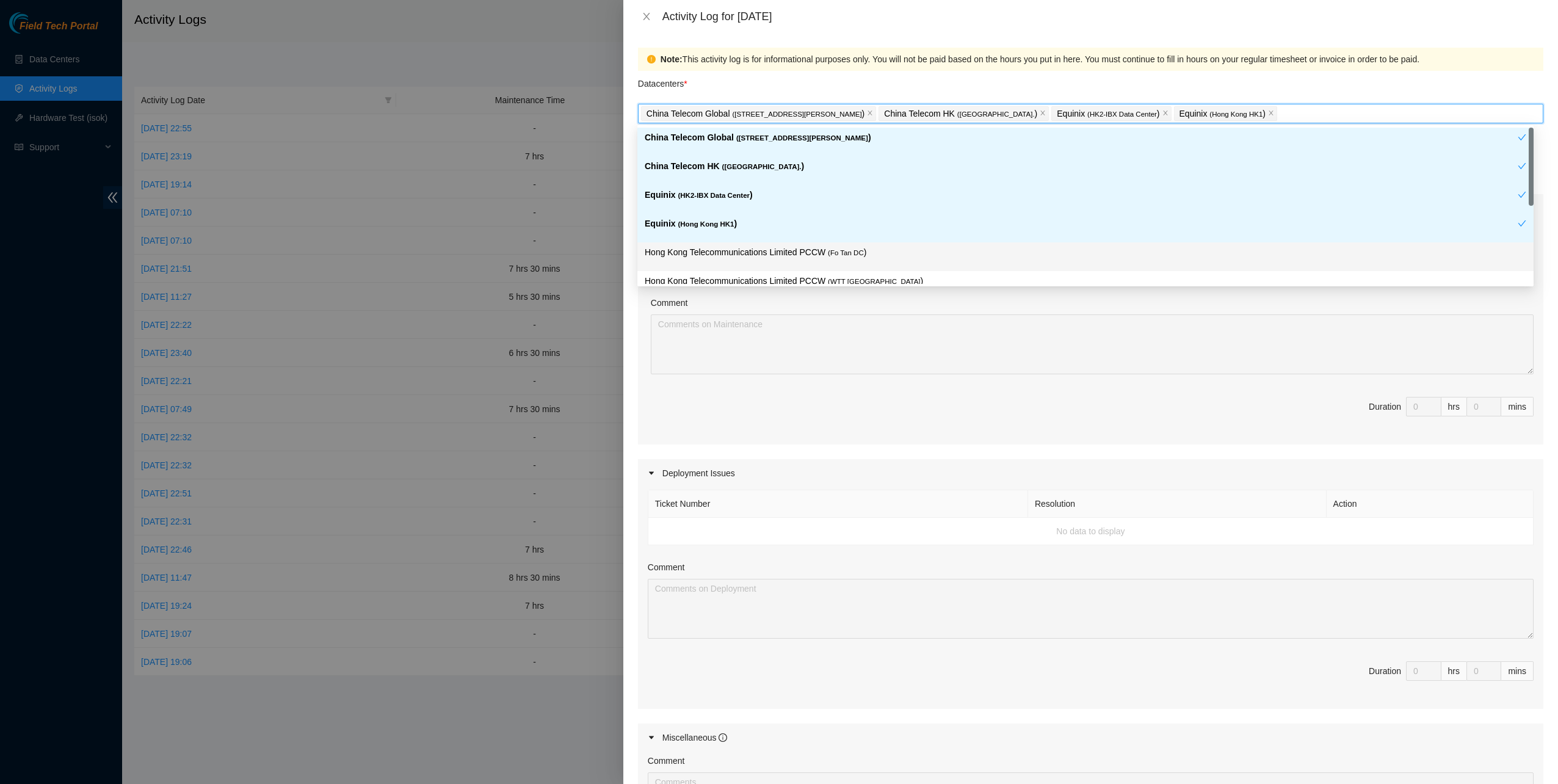
click at [710, 254] on p "Hong Kong Telecommunications Limited PCCW ( Fo Tan DC )" at bounding box center [1085, 252] width 881 height 14
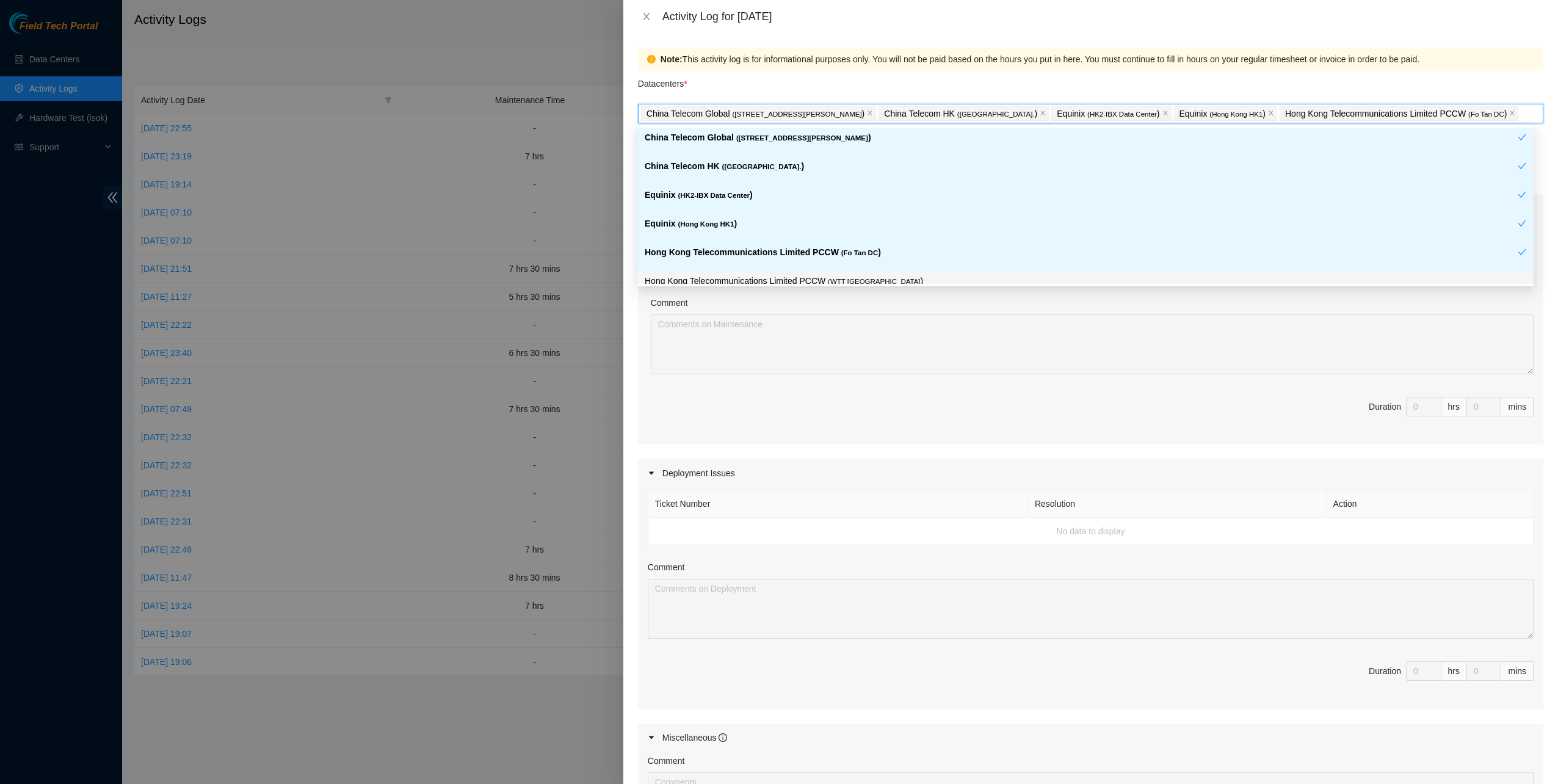
click at [812, 271] on div "Hong Kong Telecommunications Limited PCCW ( WTT [GEOGRAPHIC_DATA] )" at bounding box center [1085, 285] width 896 height 29
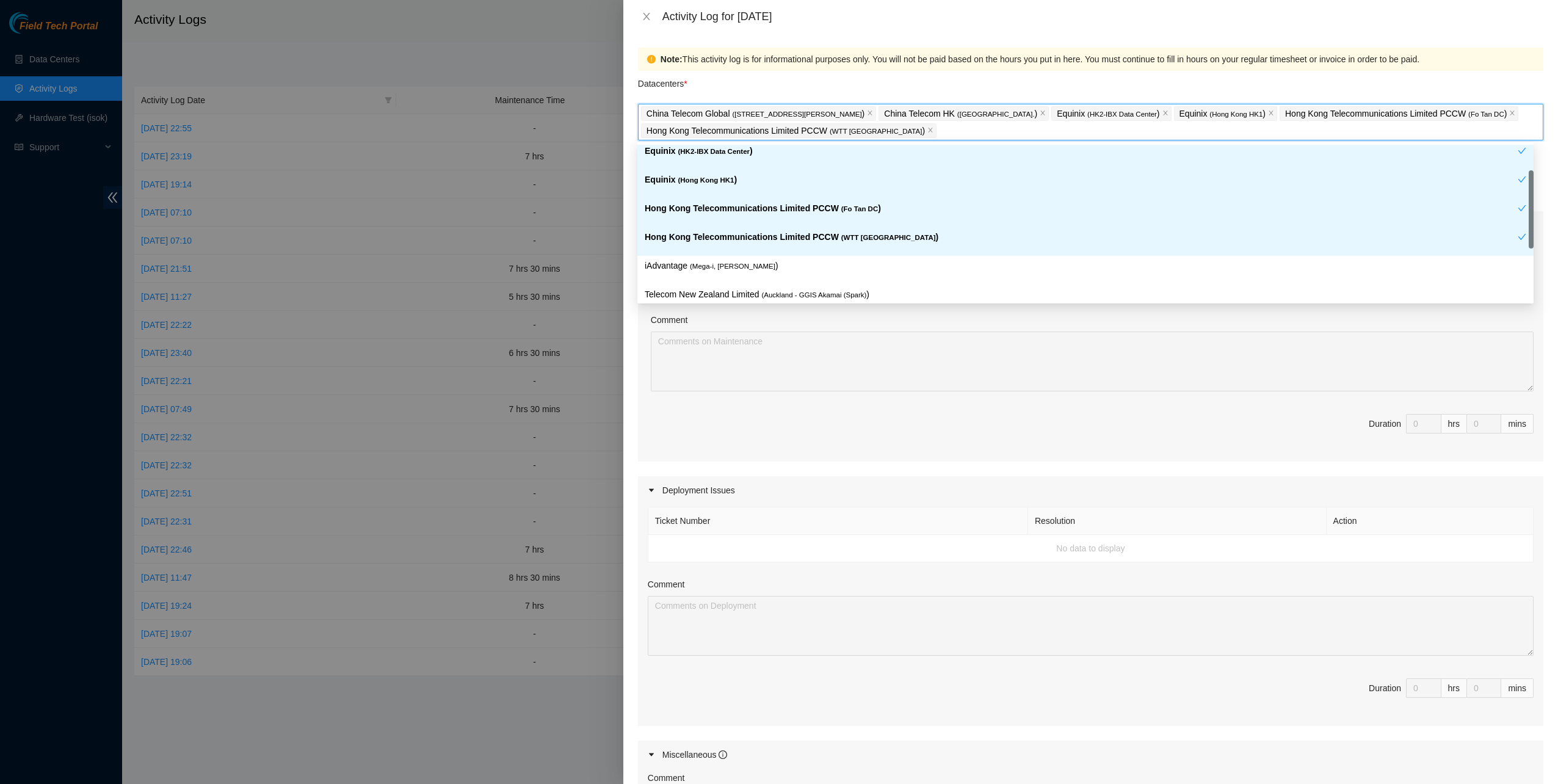
scroll to position [122, 0]
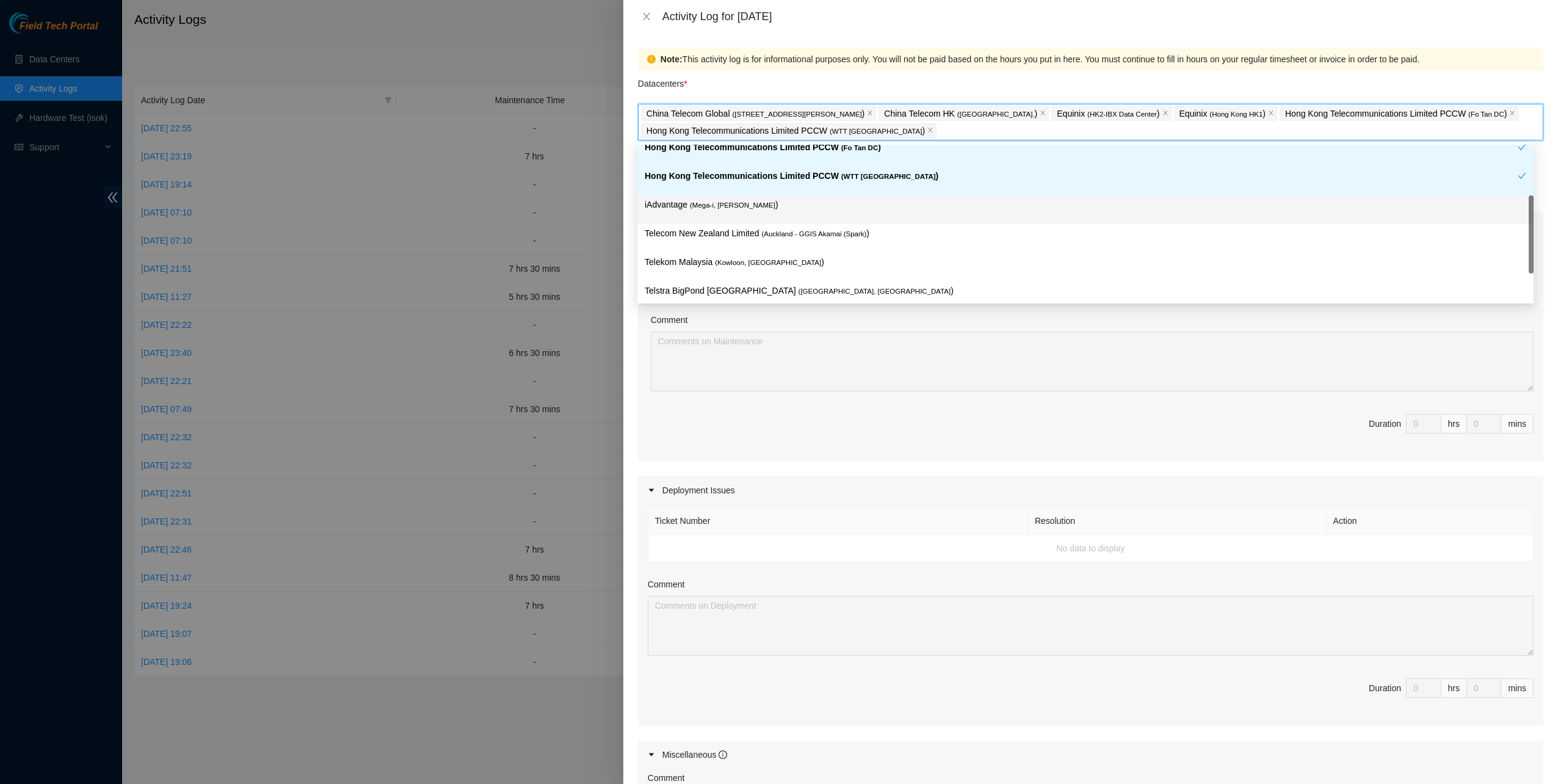
click at [748, 205] on p "iAdvantage ( Mega-i, Chai Wan )" at bounding box center [1085, 205] width 881 height 14
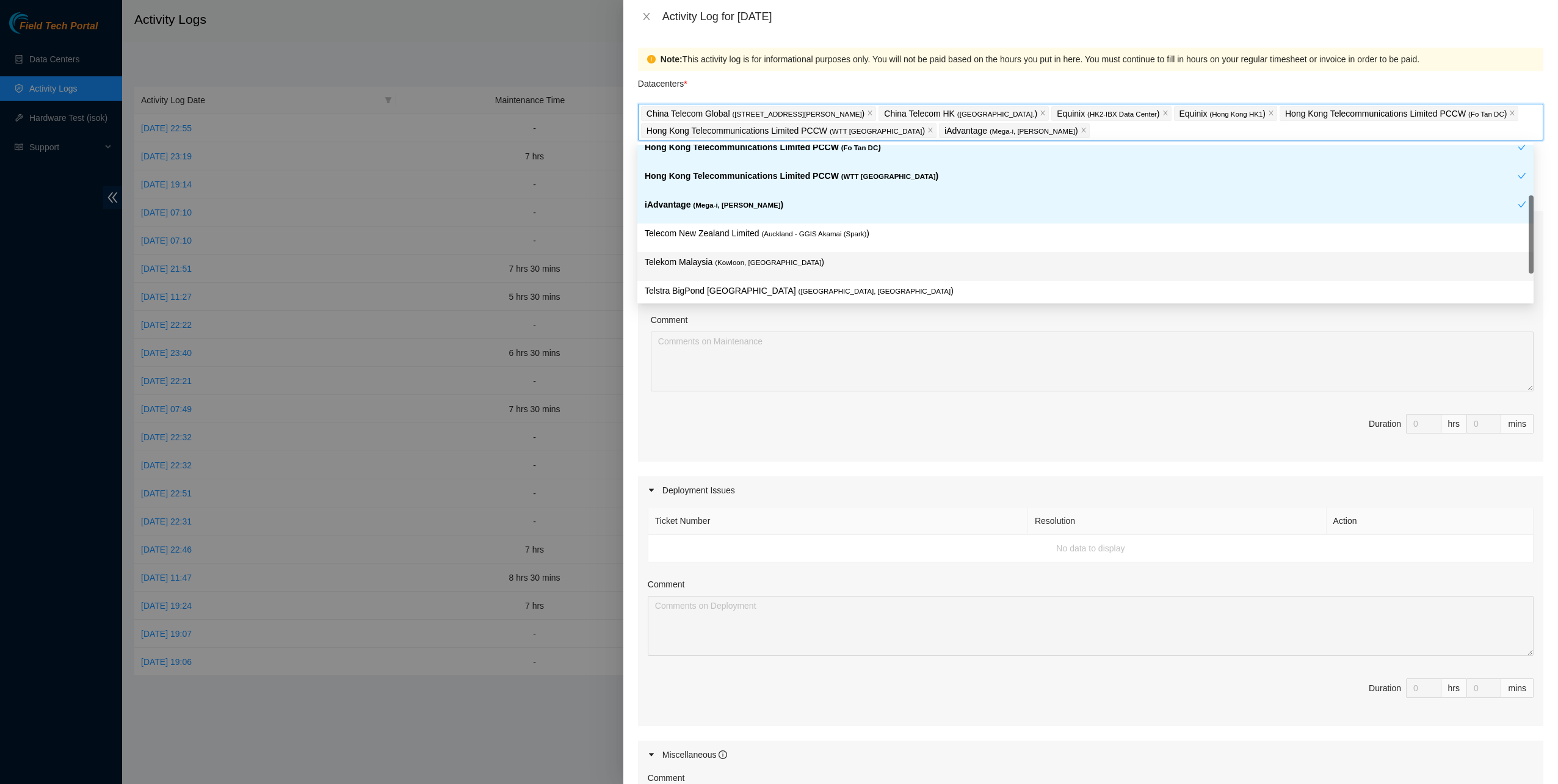
click at [797, 265] on p "Telekom Malaysia ( [GEOGRAPHIC_DATA], [GEOGRAPHIC_DATA] )" at bounding box center [1085, 262] width 881 height 14
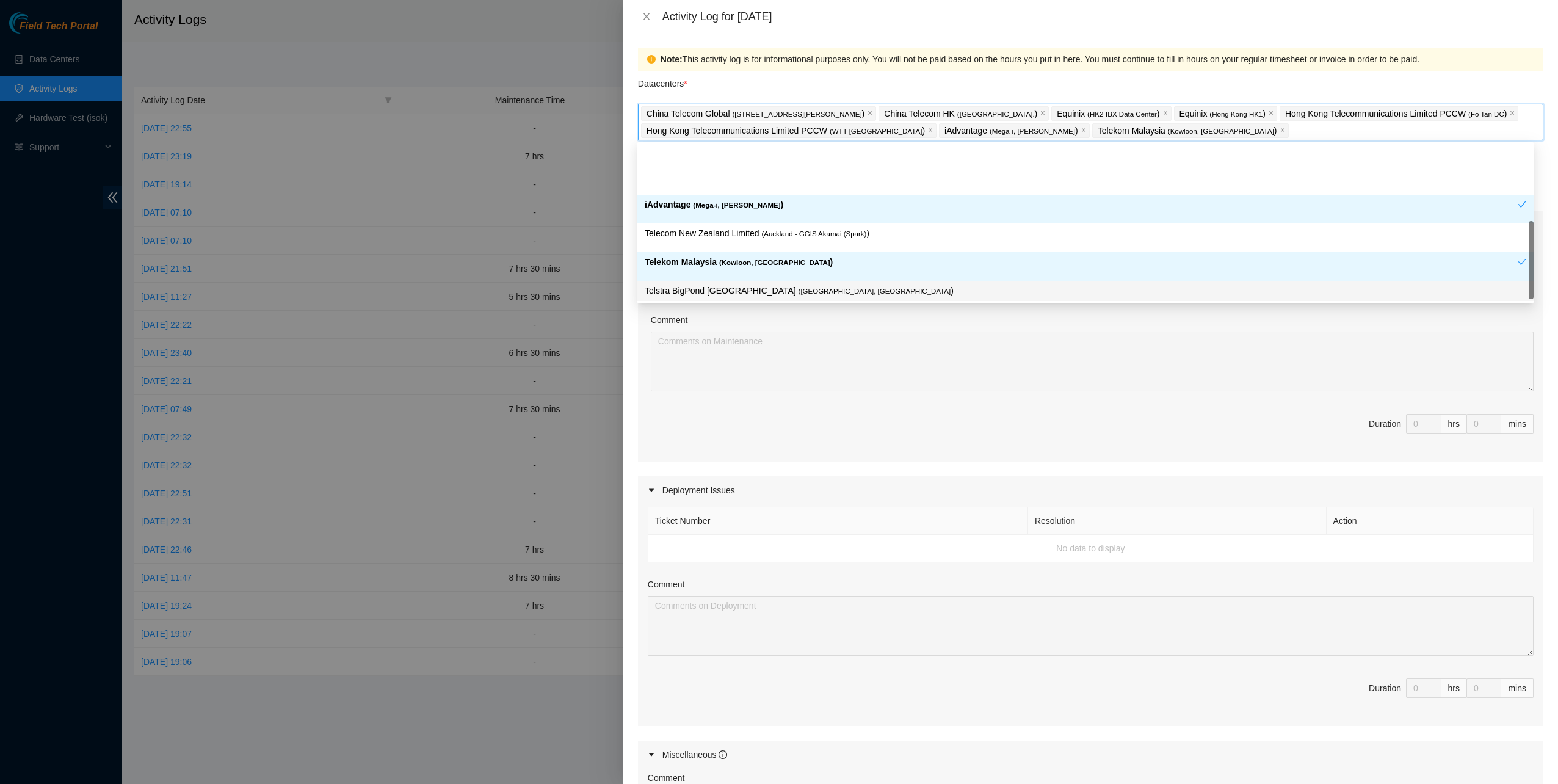
scroll to position [188, 0]
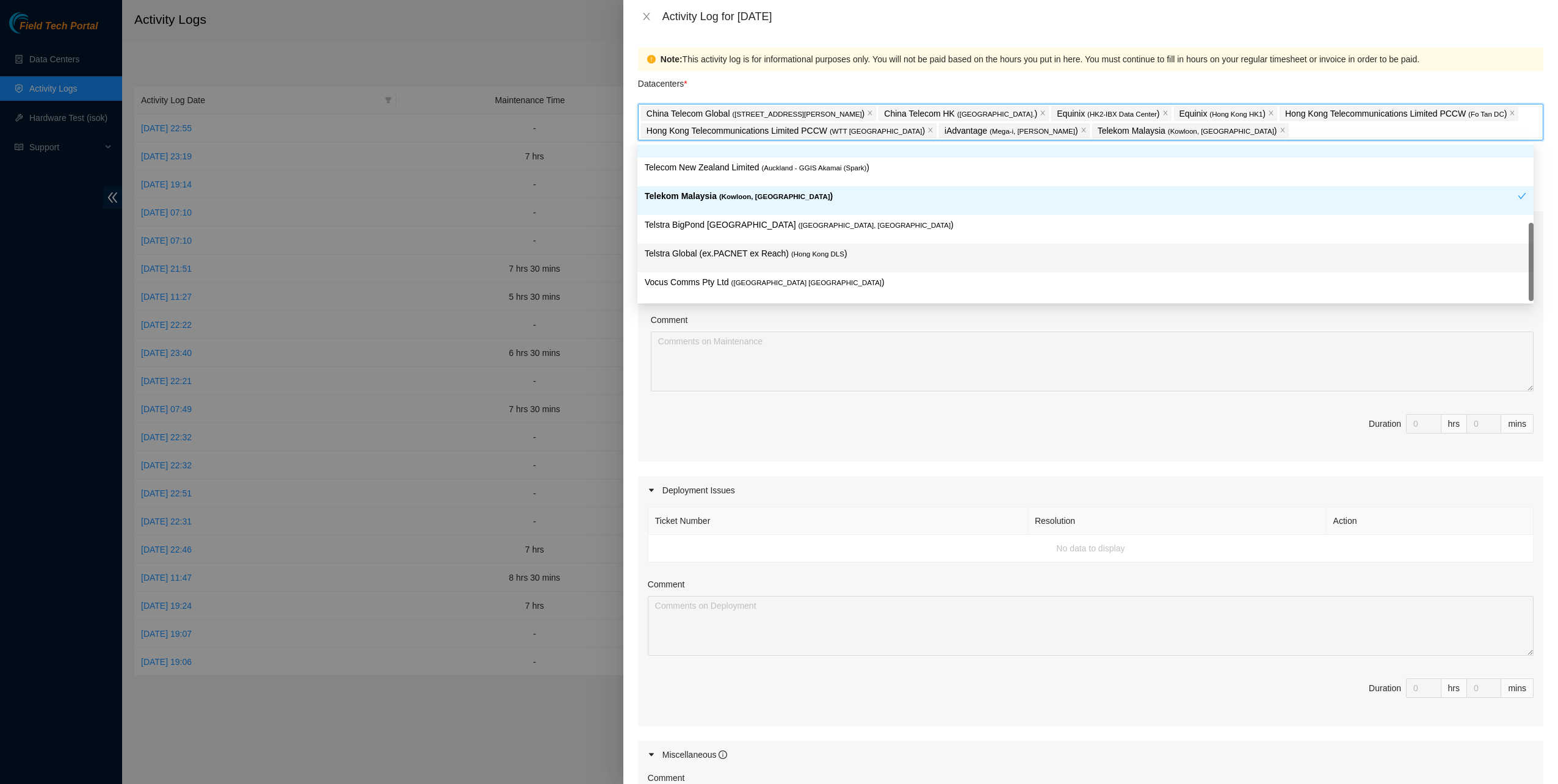
click at [819, 254] on span "( Hong Kong DLS" at bounding box center [817, 254] width 53 height 7
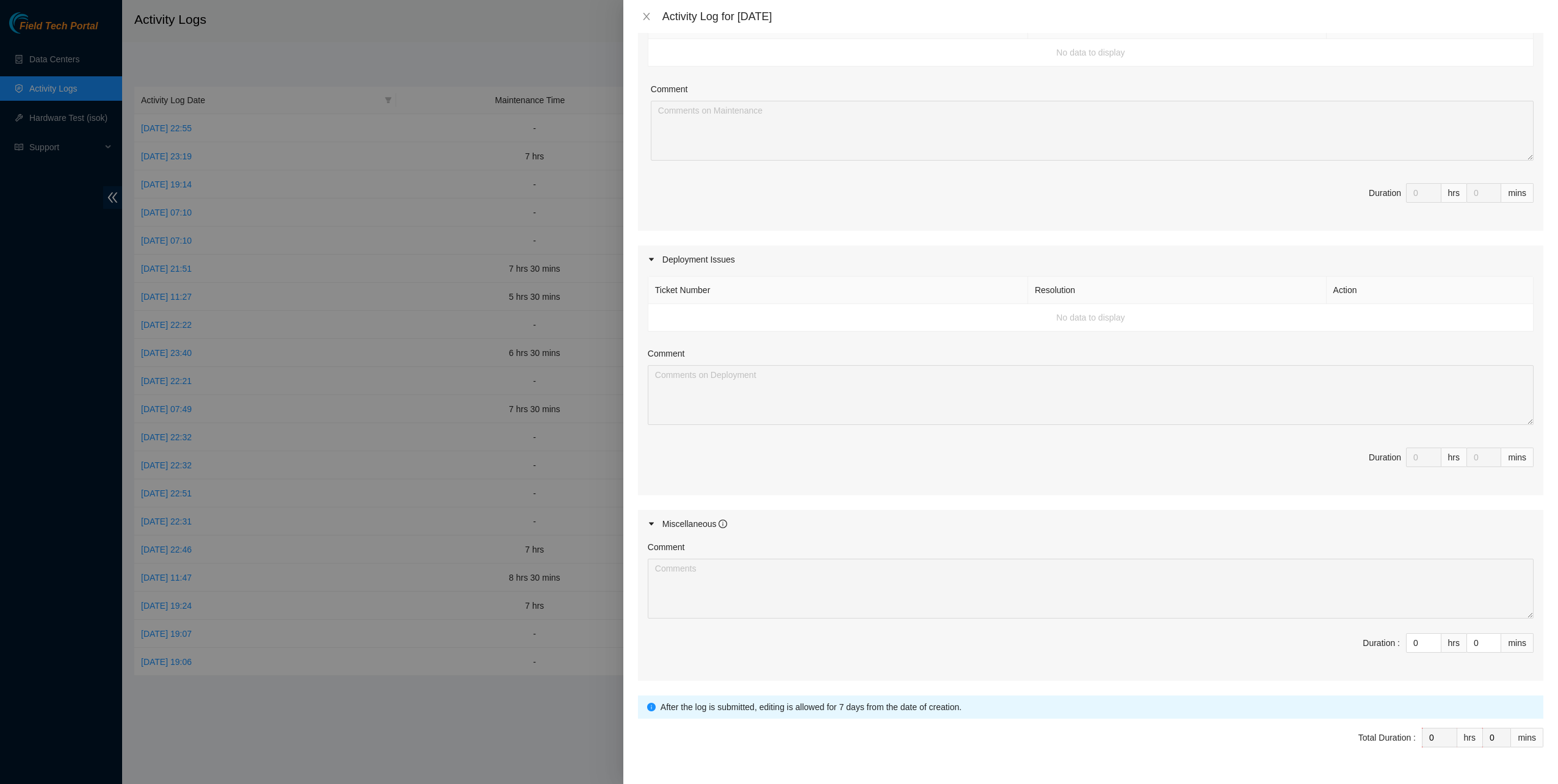
scroll to position [256, 0]
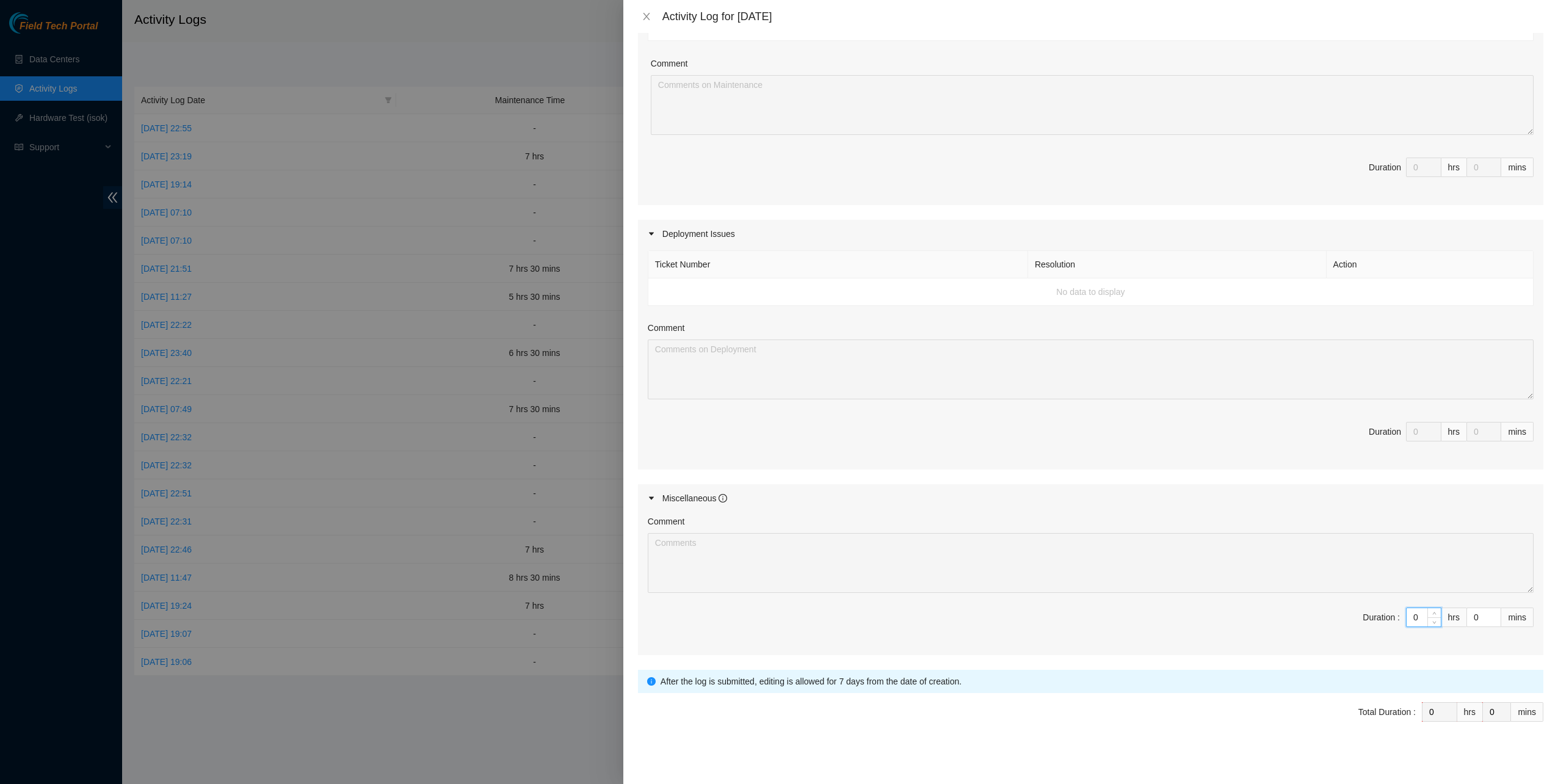
drag, startPoint x: 1406, startPoint y: 611, endPoint x: 1397, endPoint y: 611, distance: 9.0
click at [1406, 611] on input "0" at bounding box center [1423, 617] width 34 height 18
type input "8"
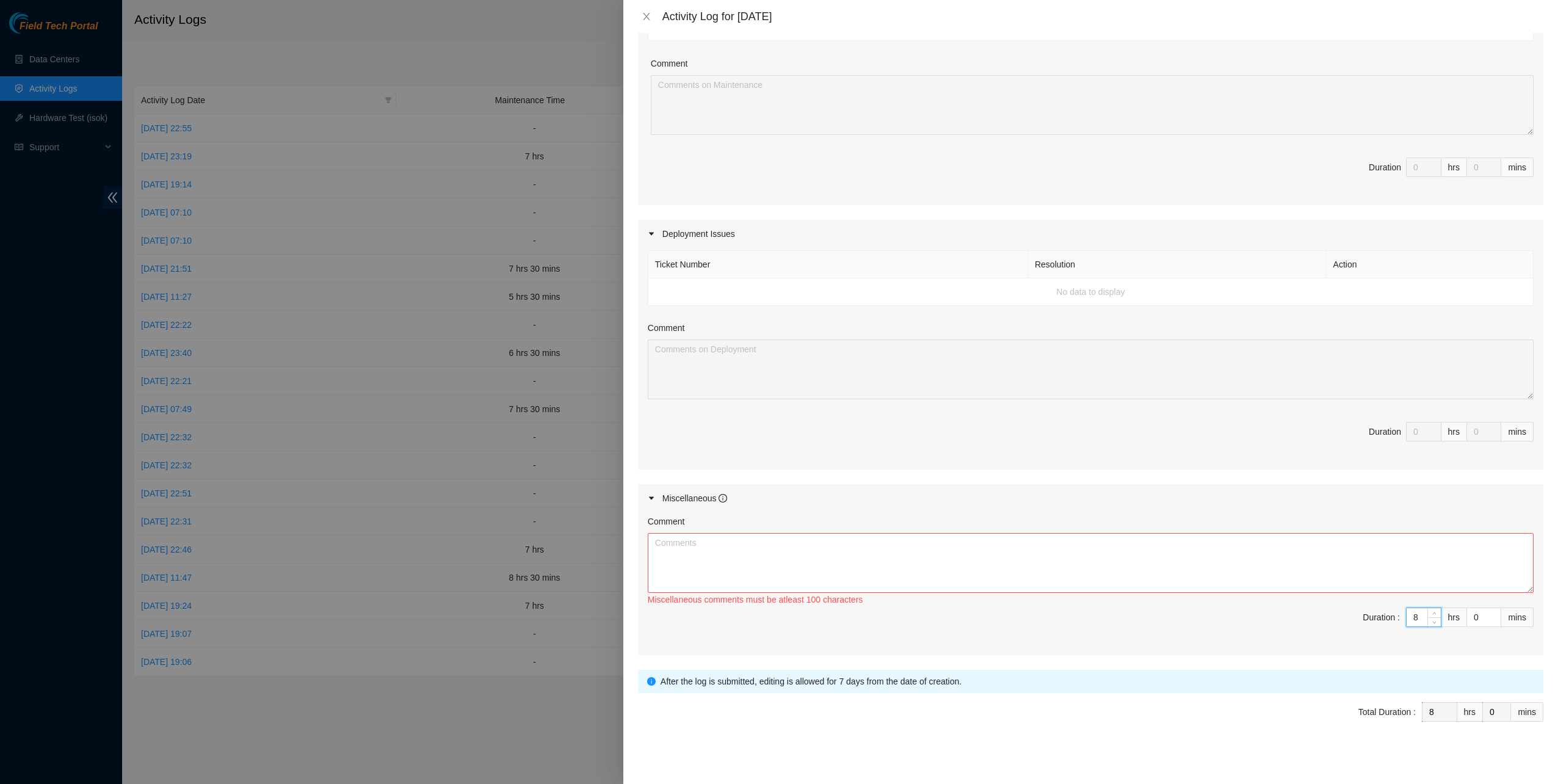
type input "8"
type input "63"
type input "6"
type input "0"
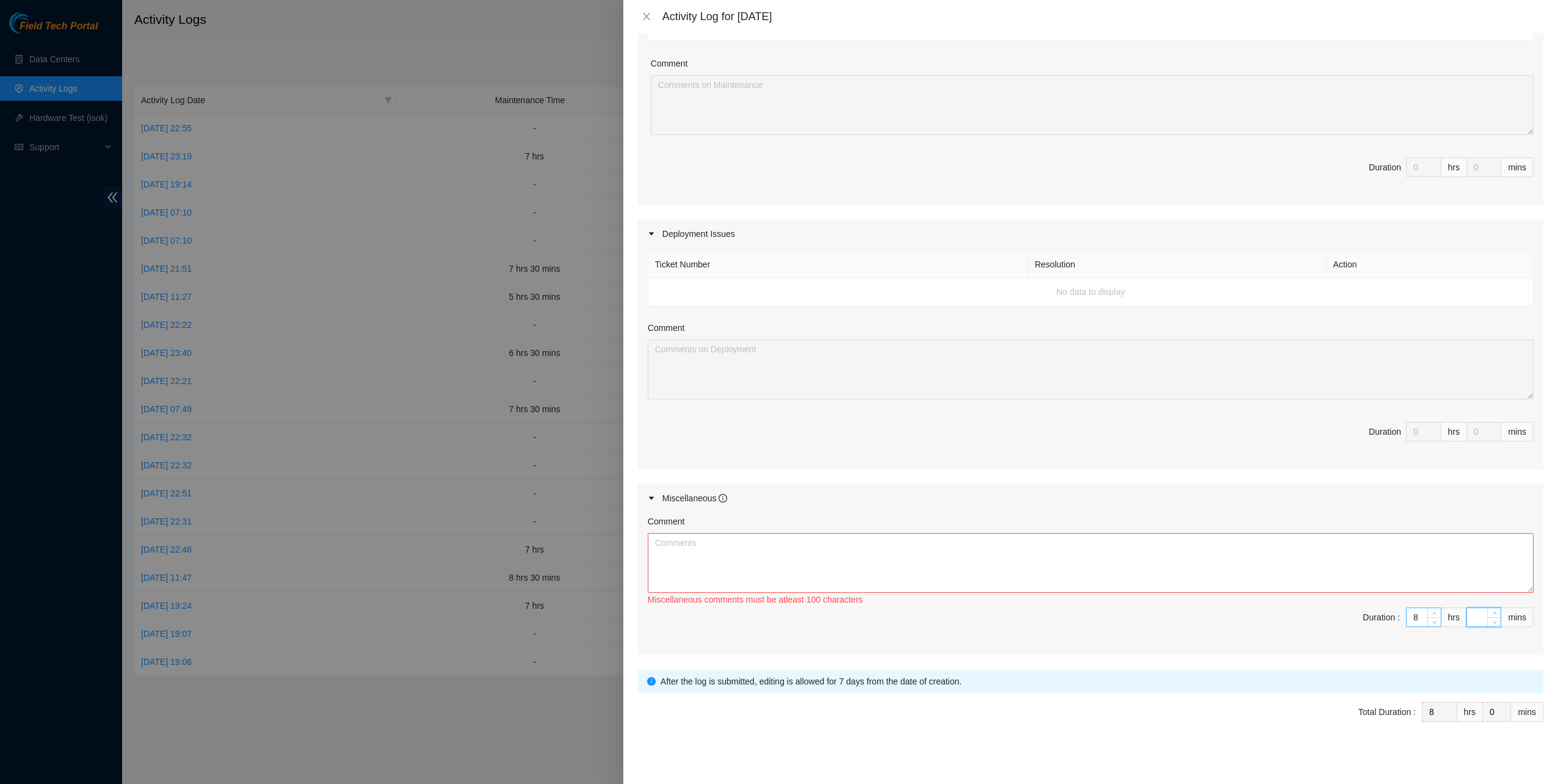
type input "3"
type input "30"
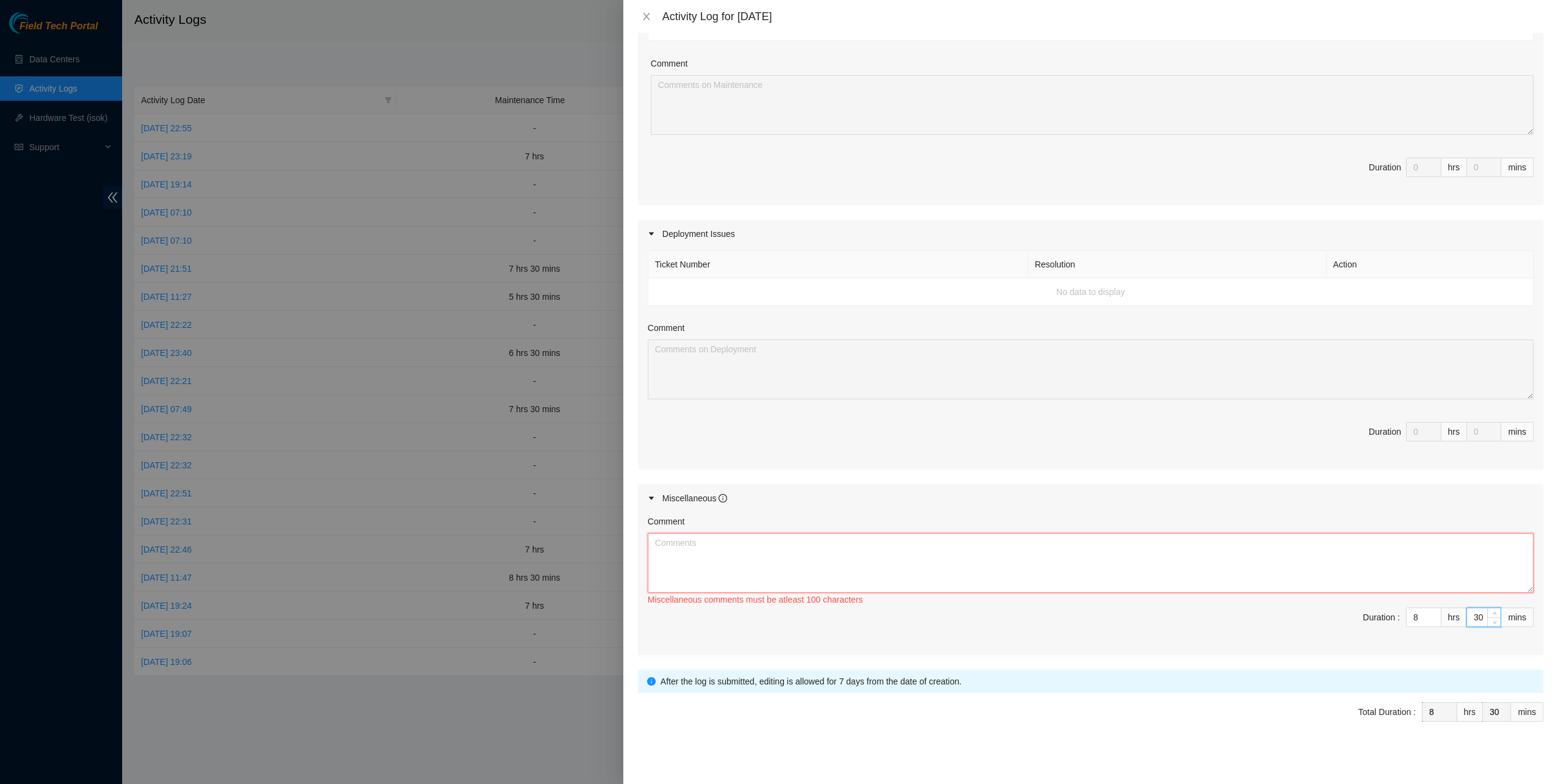
click at [950, 565] on textarea "Comment" at bounding box center [1090, 562] width 885 height 60
paste textarea "Comment Comment Comment Comment Comment Beeline update……………………………………………………………………"
type textarea "Comment Comment Comment Comment Comment Beeline update……………………………………………………………………"
click at [663, 753] on button "Submit" at bounding box center [661, 749] width 46 height 19
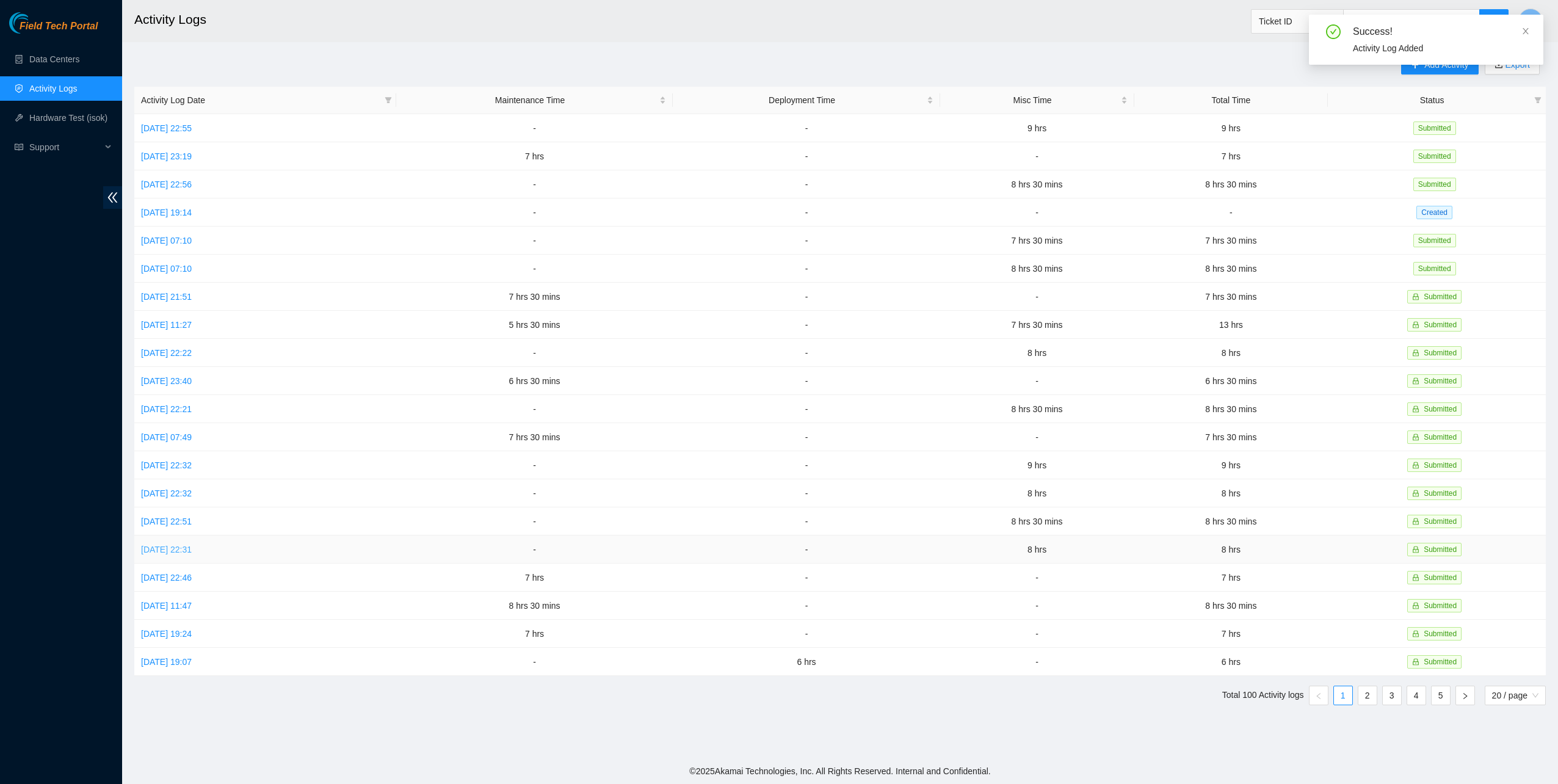
click at [180, 544] on link "[DATE] 22:31" at bounding box center [166, 549] width 50 height 10
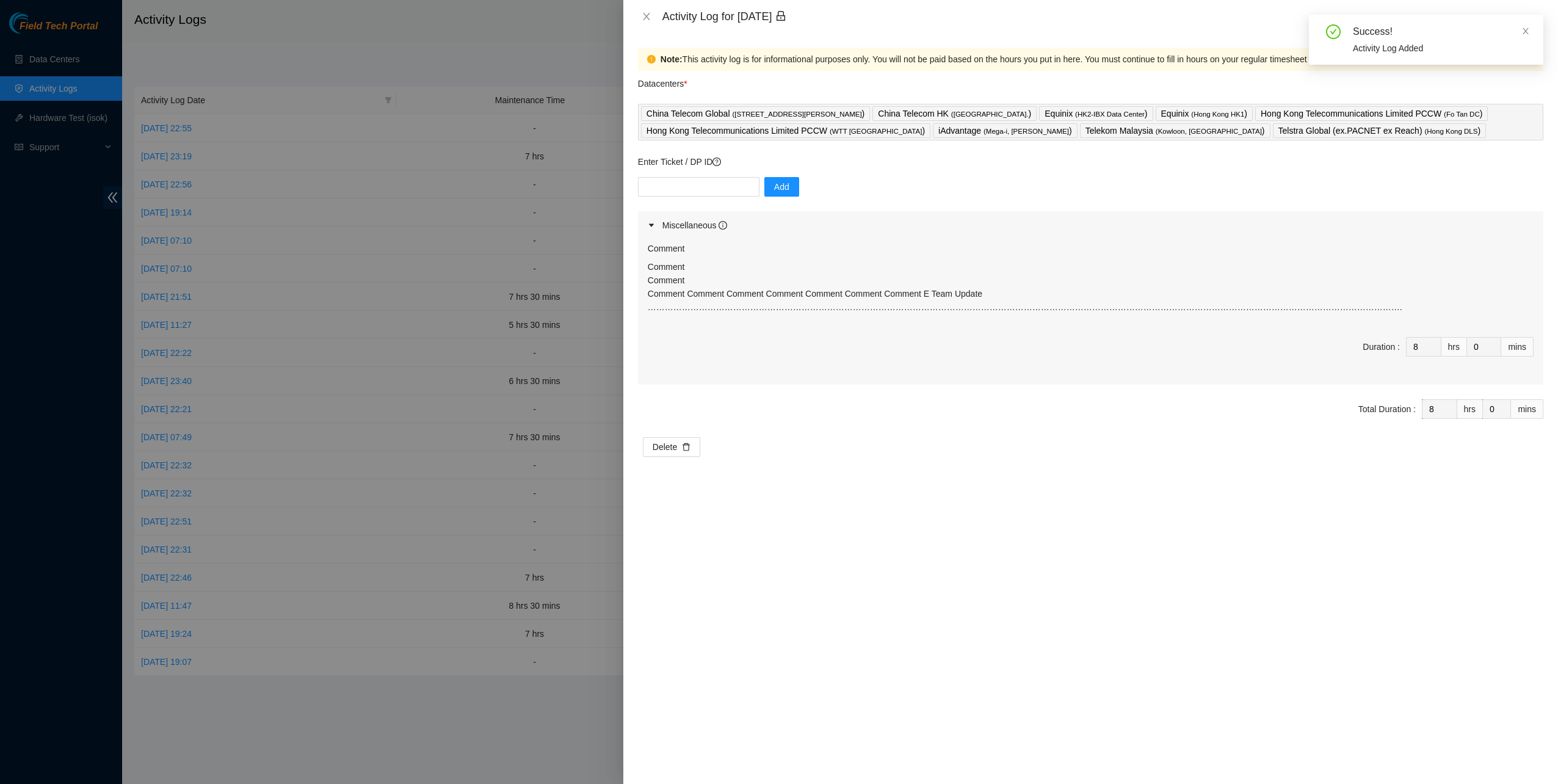
drag, startPoint x: 1218, startPoint y: 313, endPoint x: 658, endPoint y: 273, distance: 561.4
click at [639, 241] on div "Comment Comment Comment Comment Comment Comment Comment Comment Comment Comment…" at bounding box center [1090, 311] width 905 height 145
copy div "Comment Comment Comment Comment Comment Comment Comment Comment Comment Comment…"
click at [646, 17] on icon "close" at bounding box center [646, 16] width 10 height 10
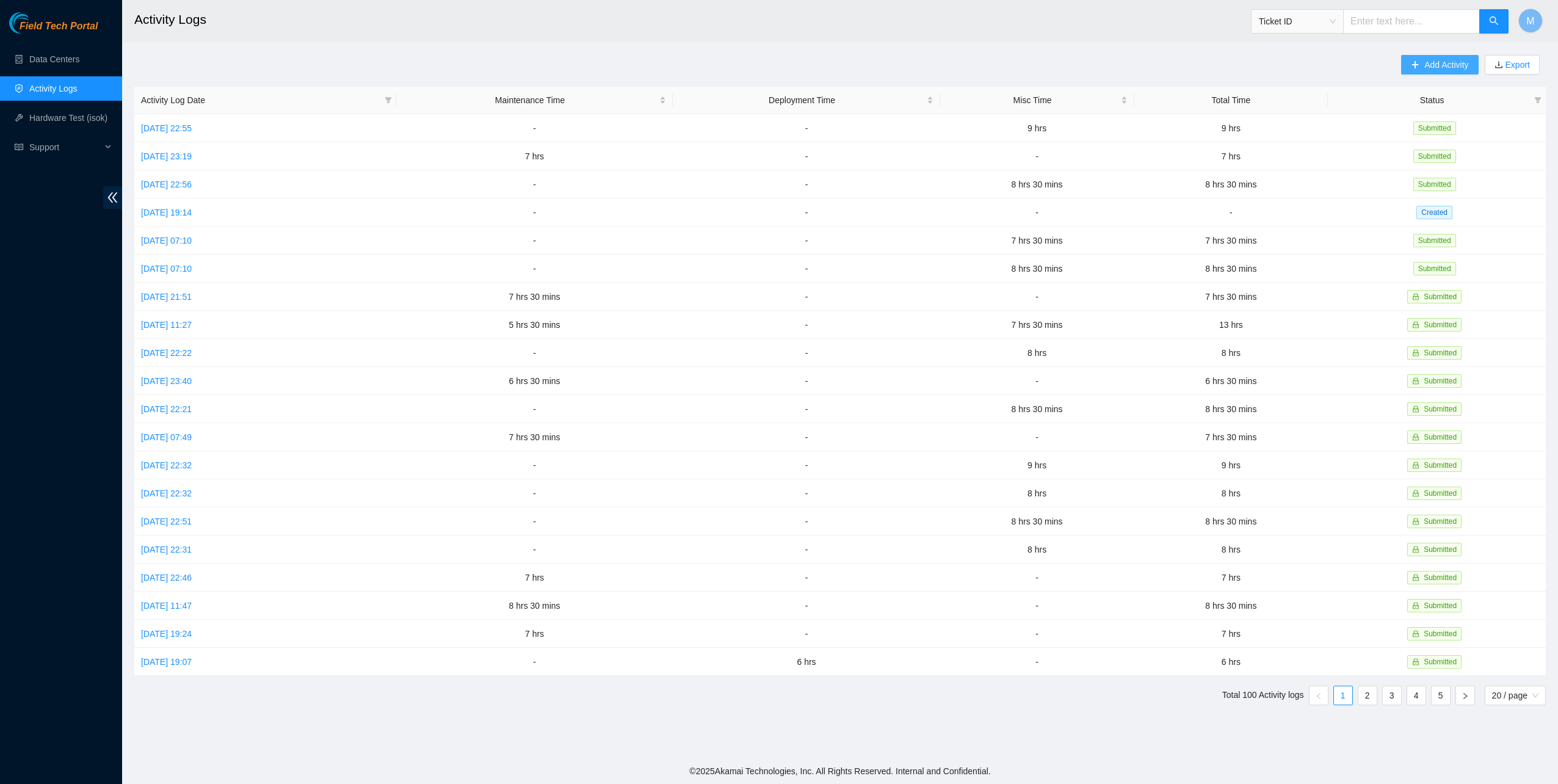
click at [1419, 61] on button "Add Activity" at bounding box center [1439, 64] width 77 height 19
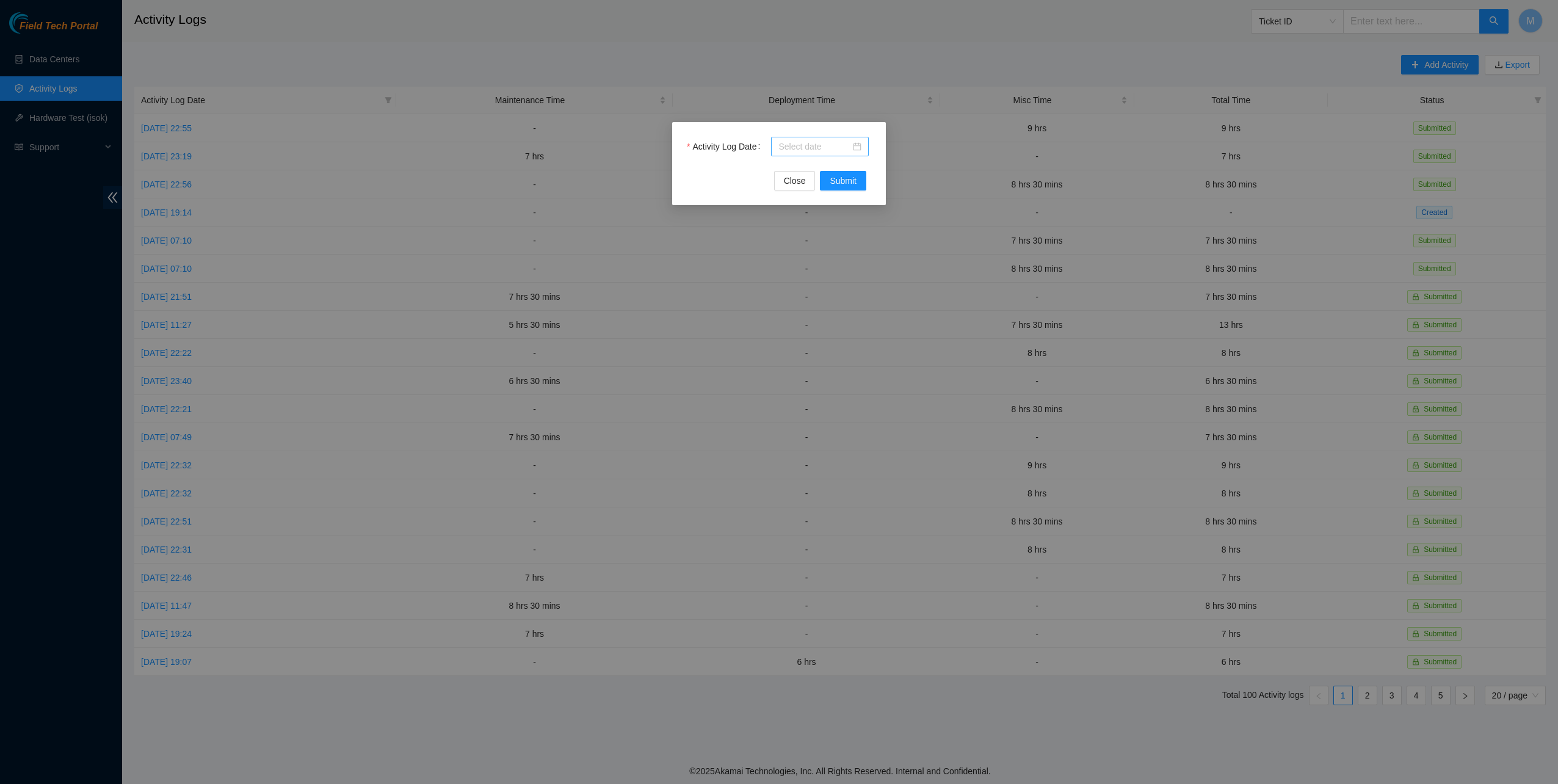
click at [797, 148] on input "Activity Log Date" at bounding box center [814, 146] width 72 height 13
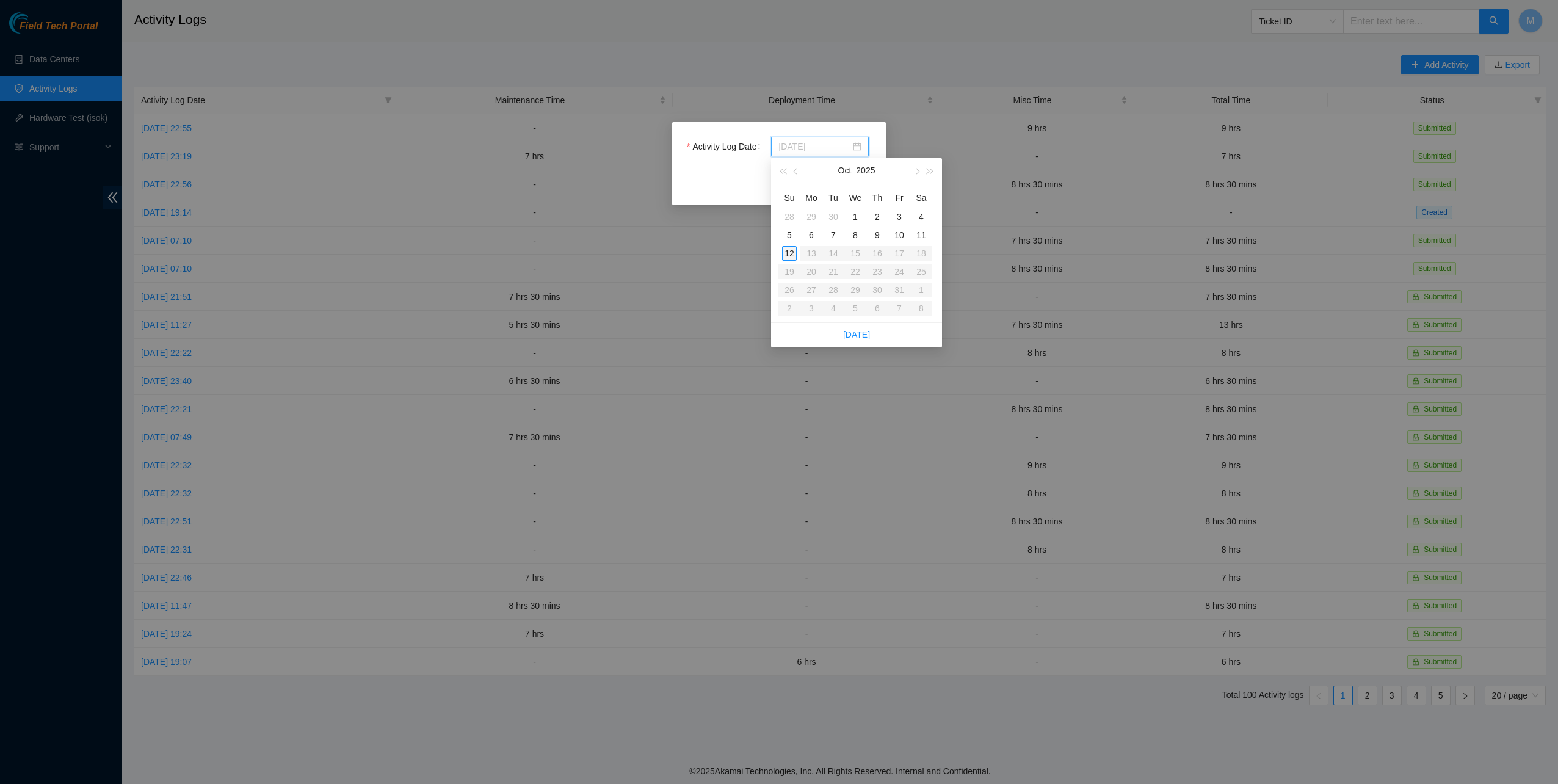
type input "[DATE]"
click at [789, 252] on div "12" at bounding box center [789, 253] width 15 height 15
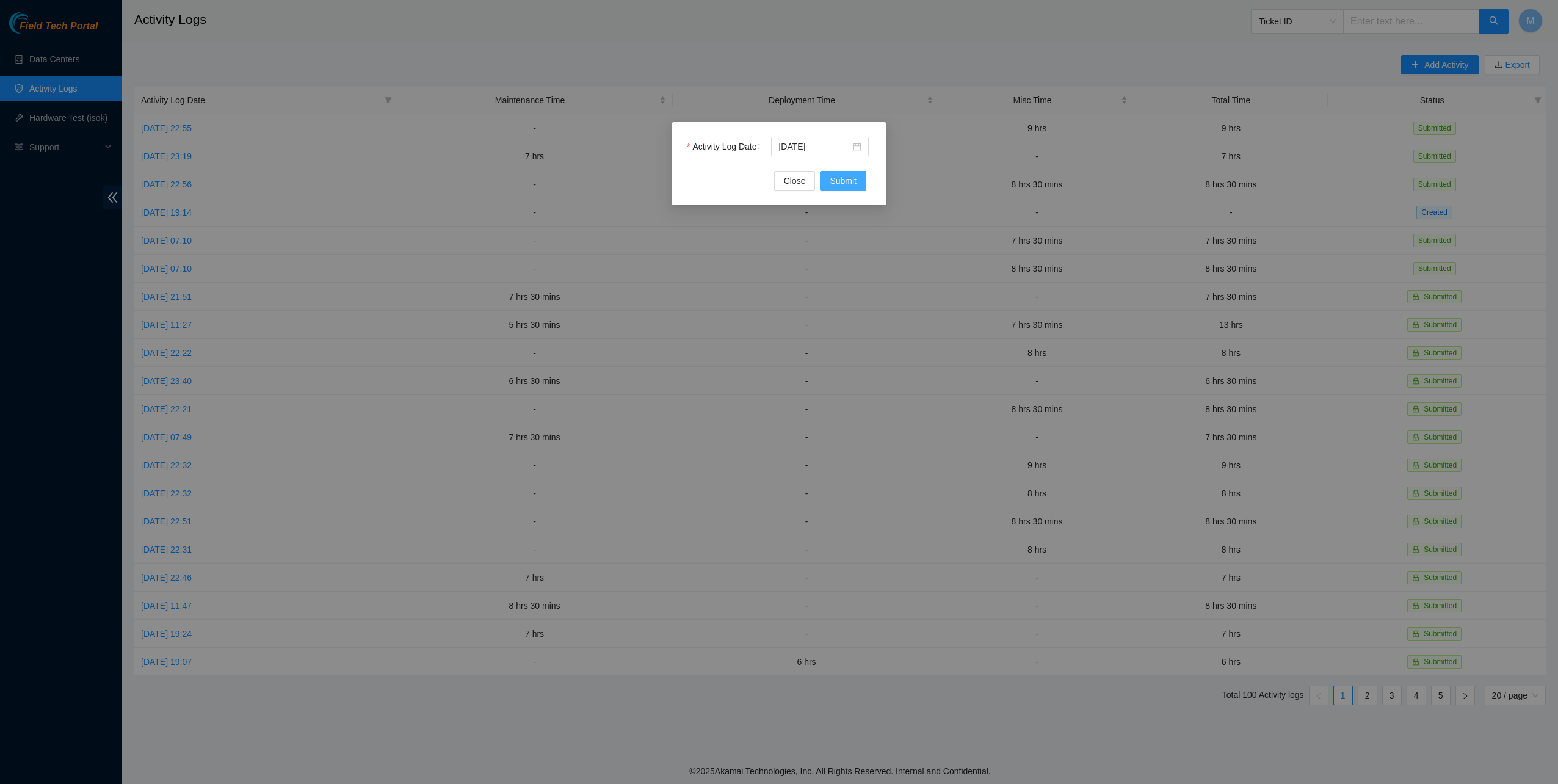
click at [831, 185] on span "Submit" at bounding box center [843, 181] width 27 height 13
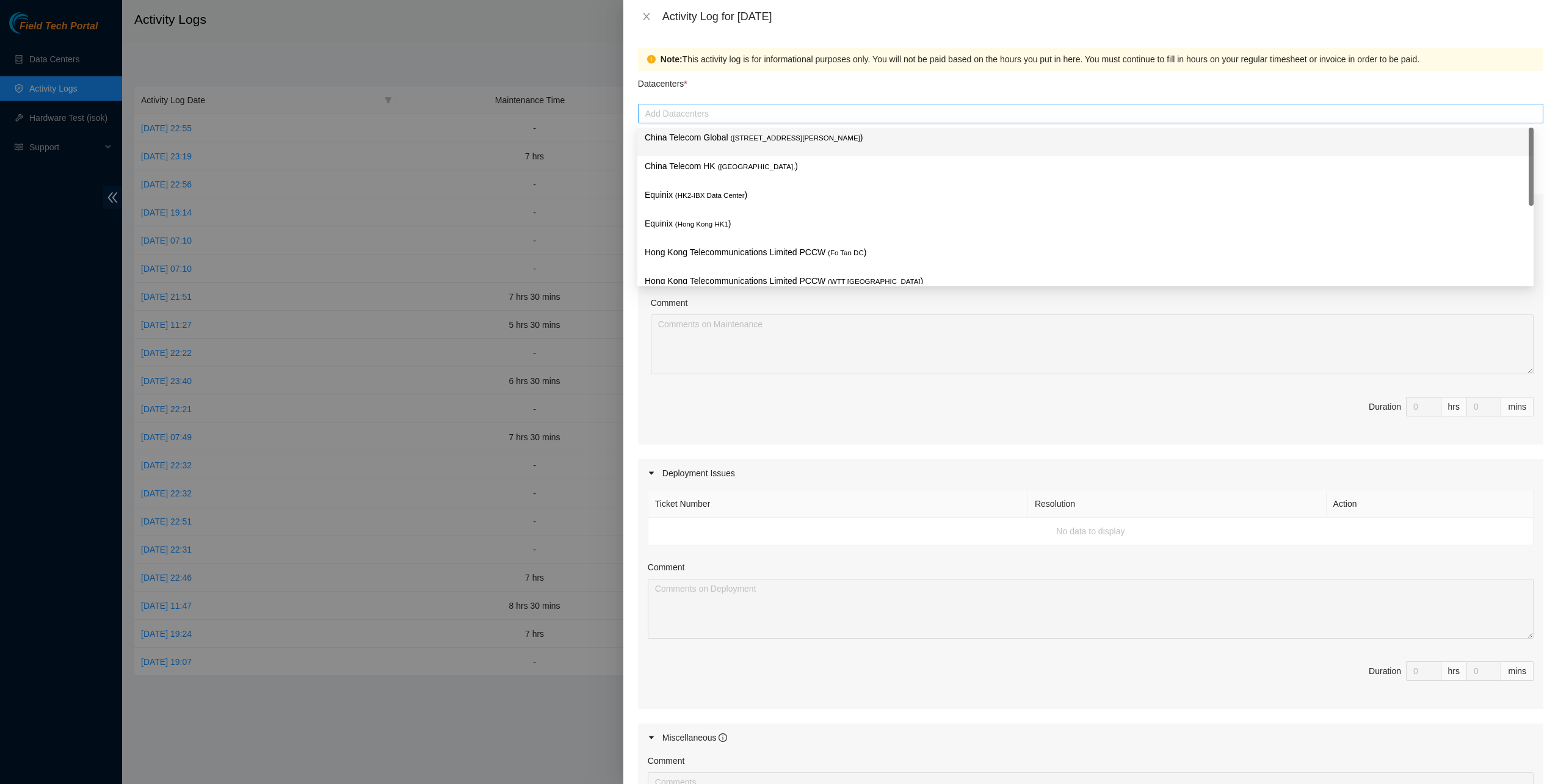
click at [799, 106] on div "Add Datacenters" at bounding box center [1090, 113] width 905 height 19
drag, startPoint x: 769, startPoint y: 139, endPoint x: 739, endPoint y: 162, distance: 37.8
click at [768, 139] on span "( [STREET_ADDRESS][PERSON_NAME]" at bounding box center [795, 138] width 130 height 7
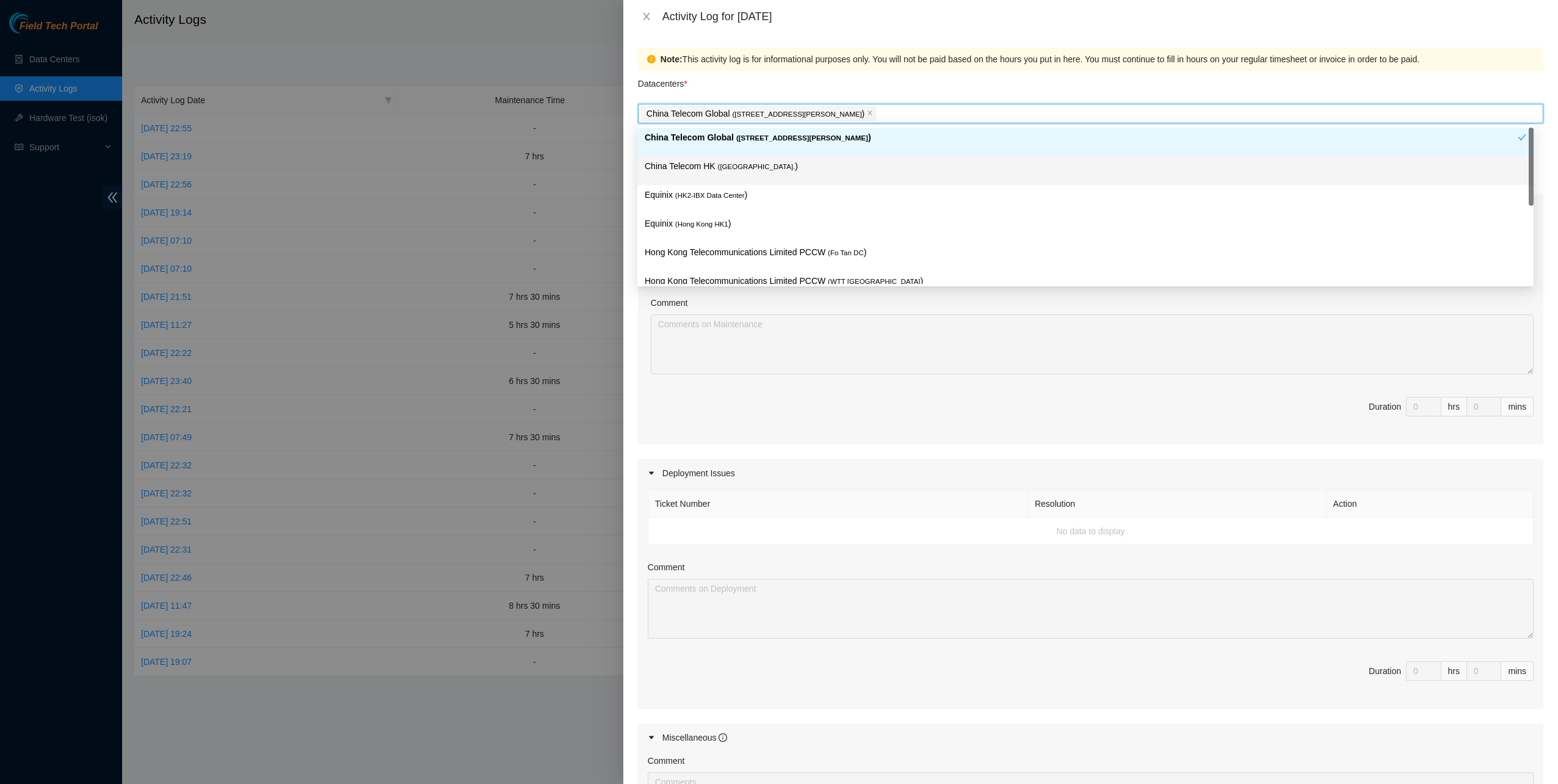
click at [730, 165] on span "( [GEOGRAPHIC_DATA]." at bounding box center [756, 166] width 77 height 7
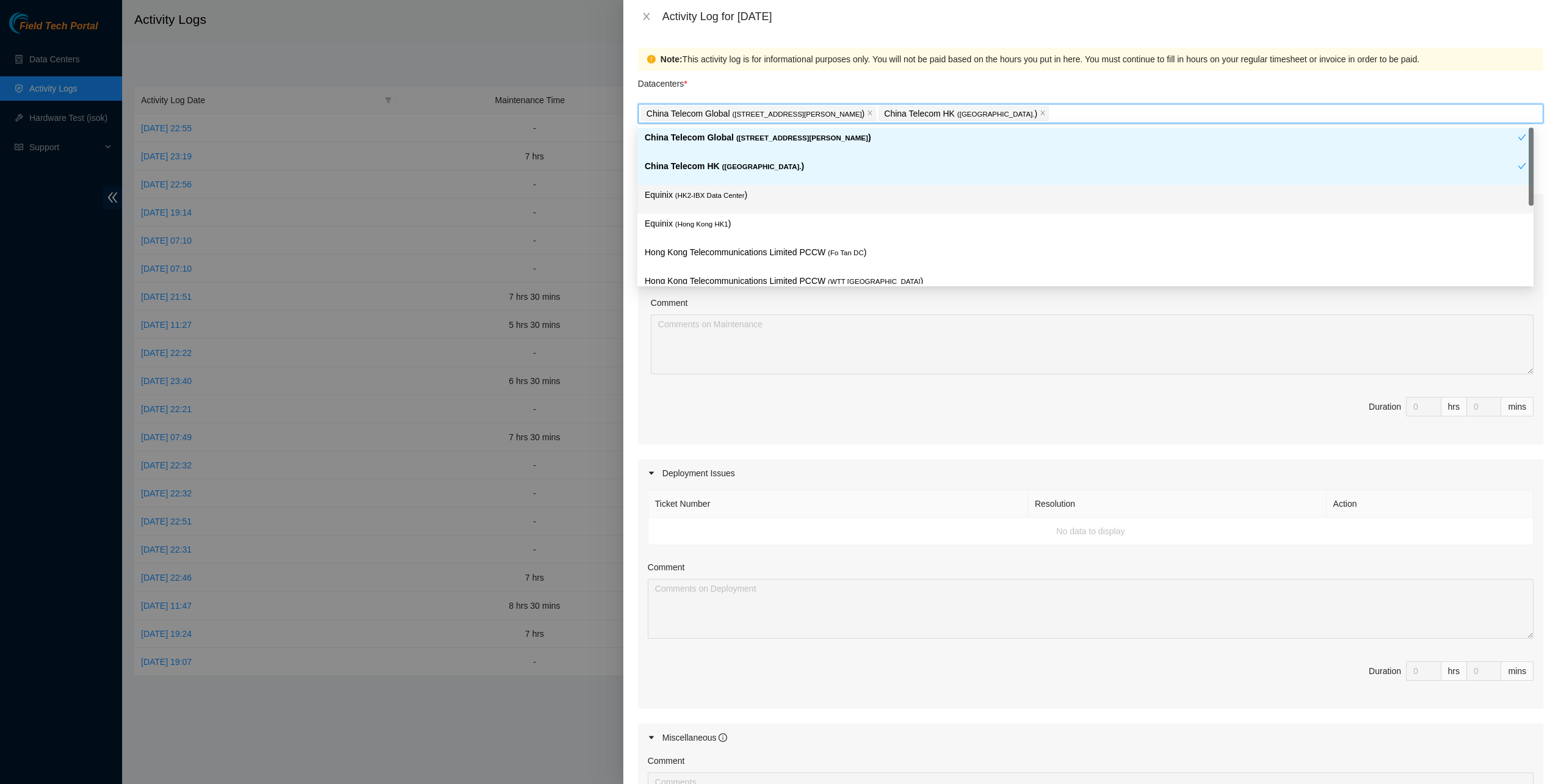
click at [712, 194] on span "( HK2-IBX Data Center" at bounding box center [710, 195] width 70 height 7
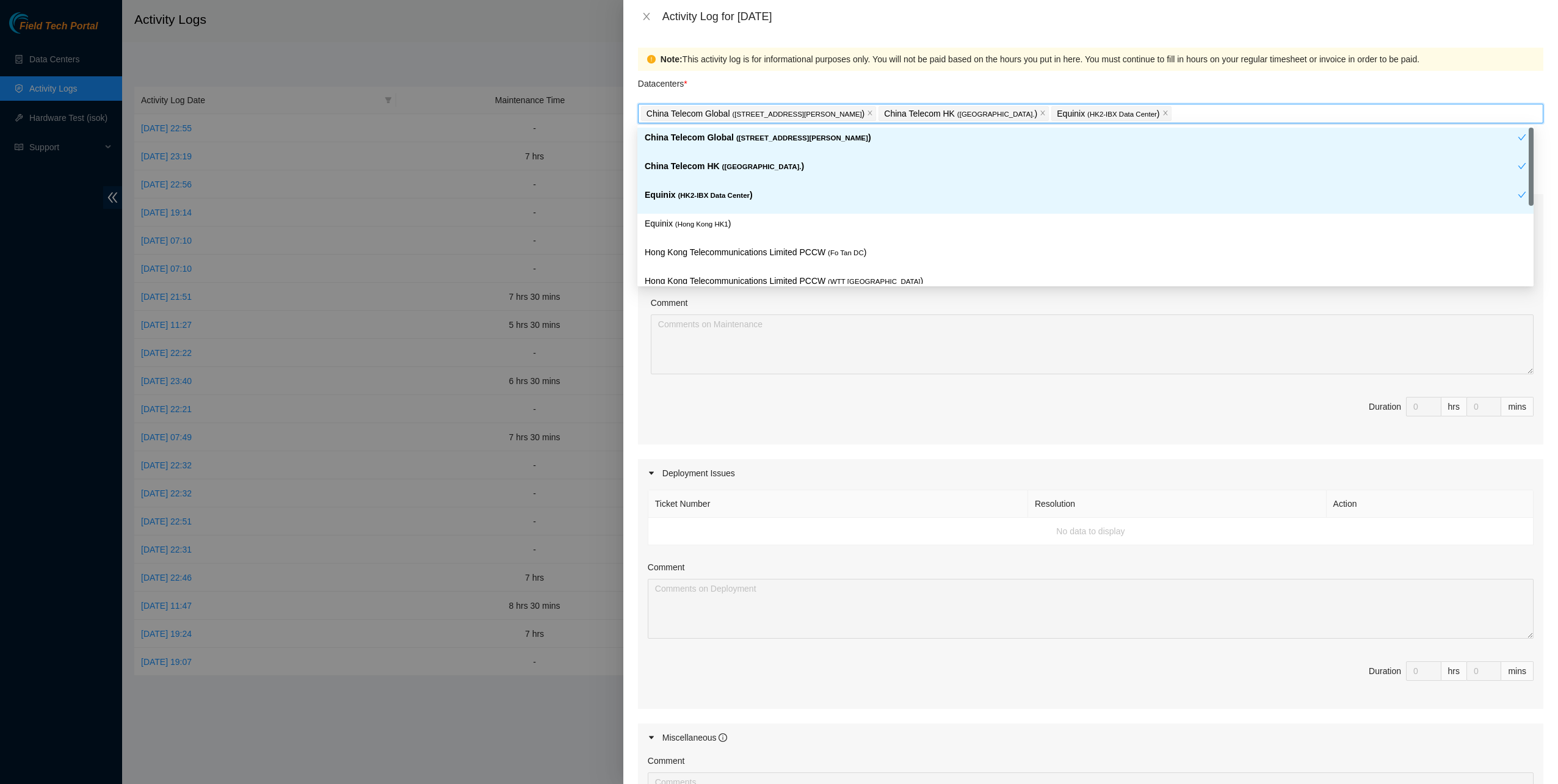
click at [705, 220] on span "( [GEOGRAPHIC_DATA] HK1" at bounding box center [701, 224] width 53 height 7
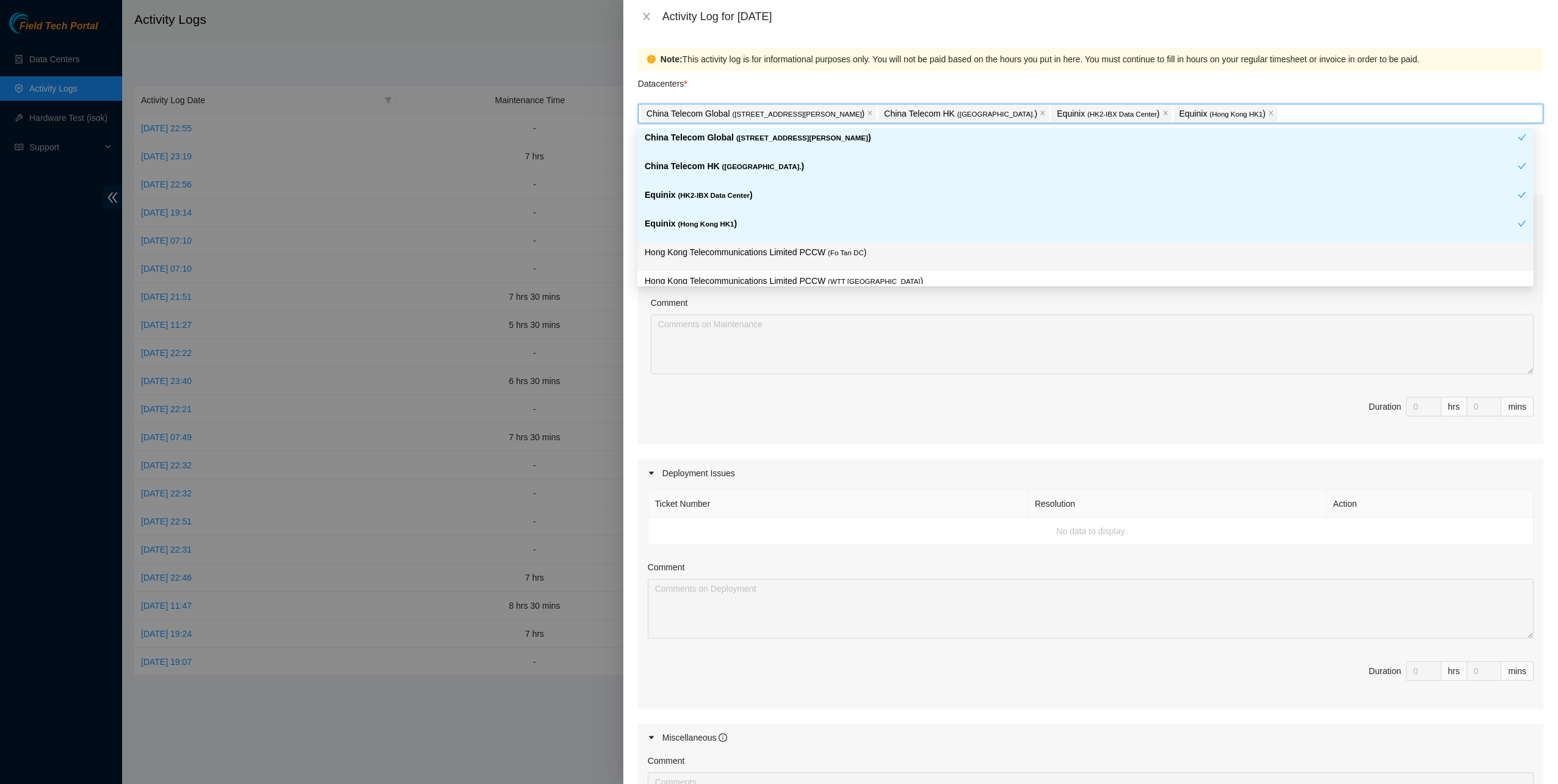
drag, startPoint x: 819, startPoint y: 245, endPoint x: 823, endPoint y: 259, distance: 14.6
click at [819, 246] on p "Hong Kong Telecommunications Limited PCCW ( Fo Tan DC )" at bounding box center [1085, 252] width 881 height 14
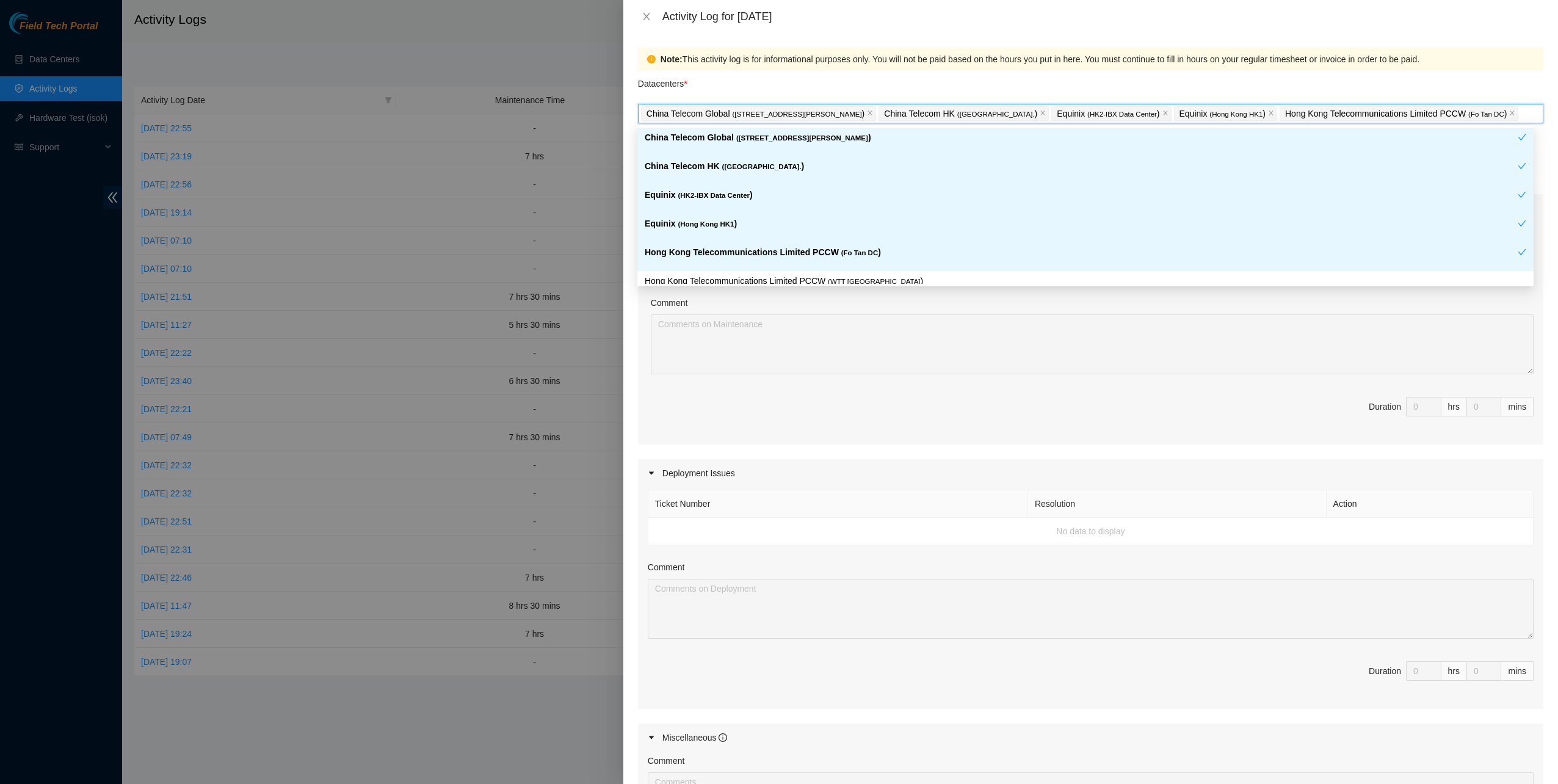
drag, startPoint x: 824, startPoint y: 269, endPoint x: 831, endPoint y: 273, distance: 8.1
click at [824, 270] on div "China Telecom Global ( [STREET_ADDRESS][PERSON_NAME] Telecom HK ( [GEOGRAPHIC_D…" at bounding box center [1085, 228] width 896 height 201
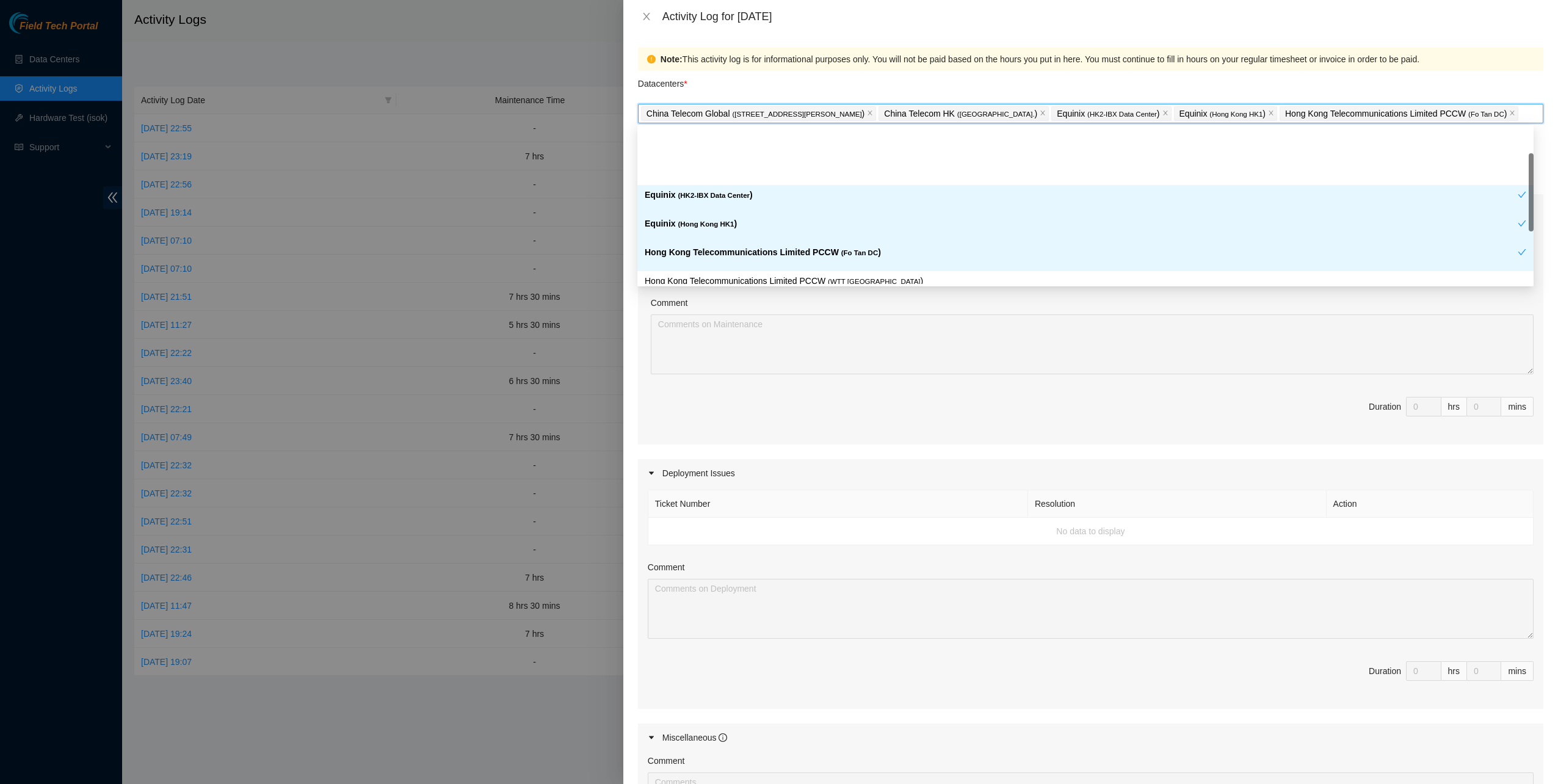
scroll to position [122, 0]
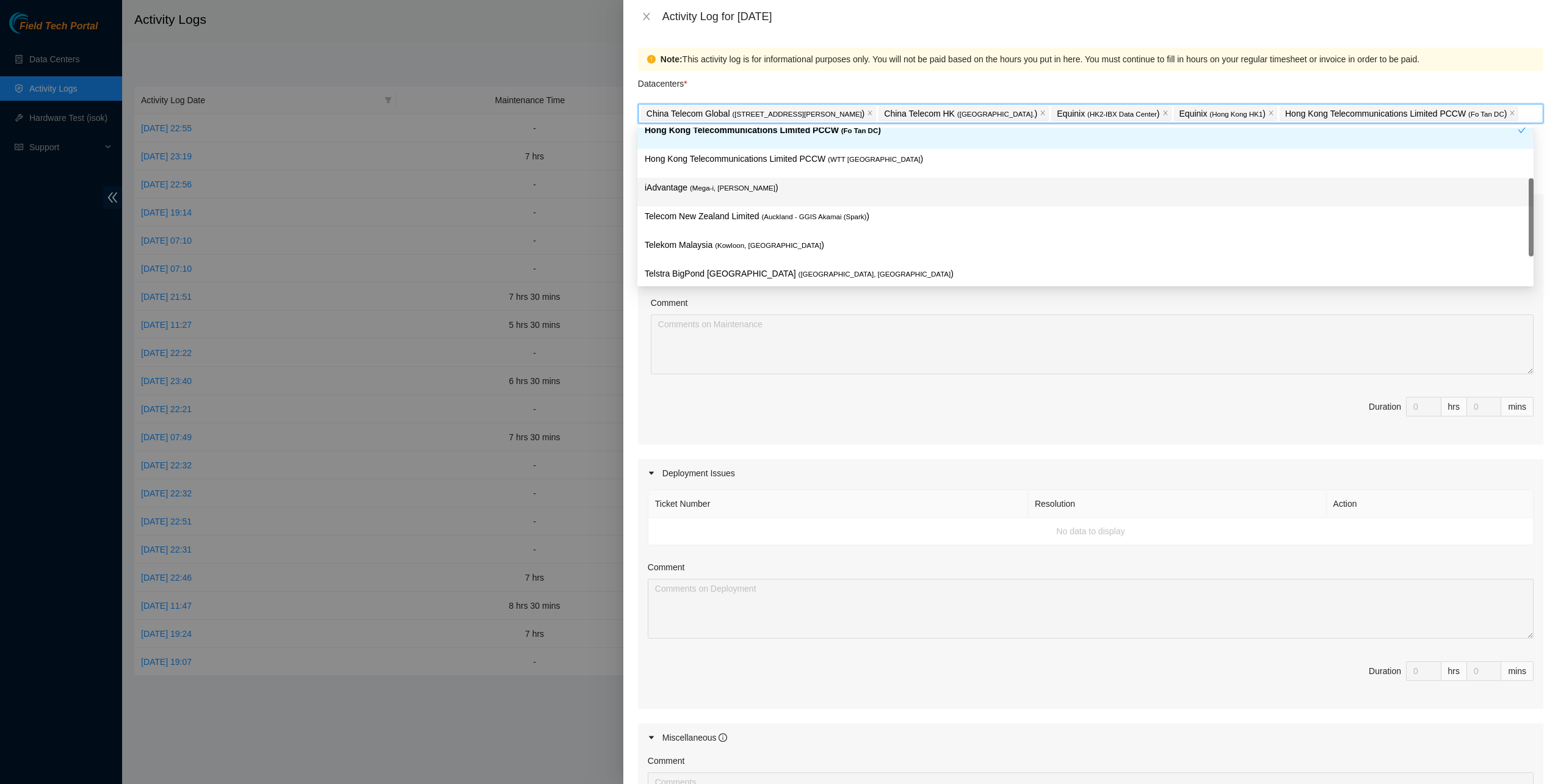
drag, startPoint x: 779, startPoint y: 183, endPoint x: 787, endPoint y: 177, distance: 10.0
click at [779, 183] on p "iAdvantage ( Mega-i, Chai Wan )" at bounding box center [1085, 187] width 881 height 14
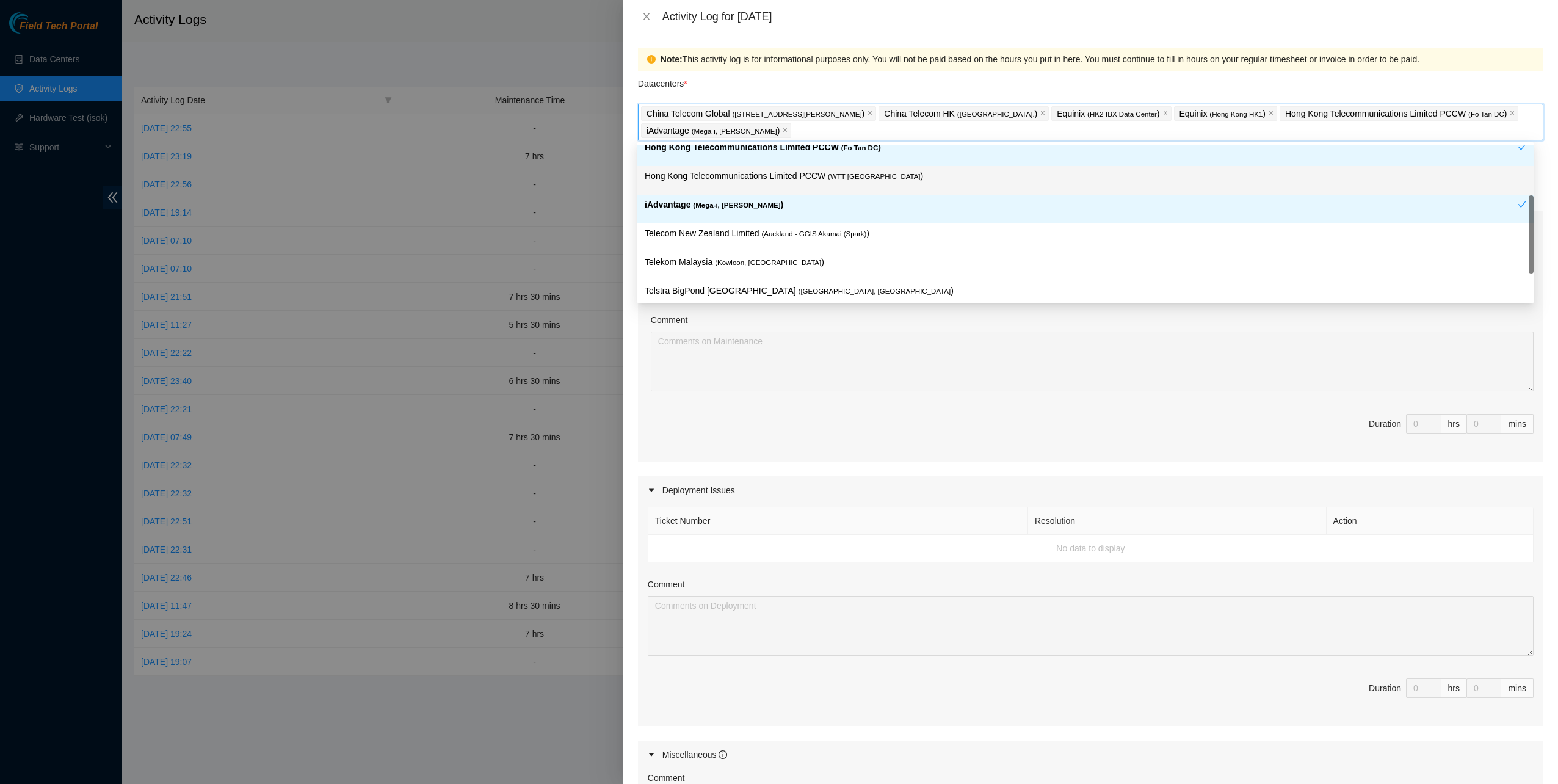
click at [797, 170] on p "Hong Kong Telecommunications Limited PCCW ( WTT [GEOGRAPHIC_DATA] )" at bounding box center [1085, 176] width 881 height 14
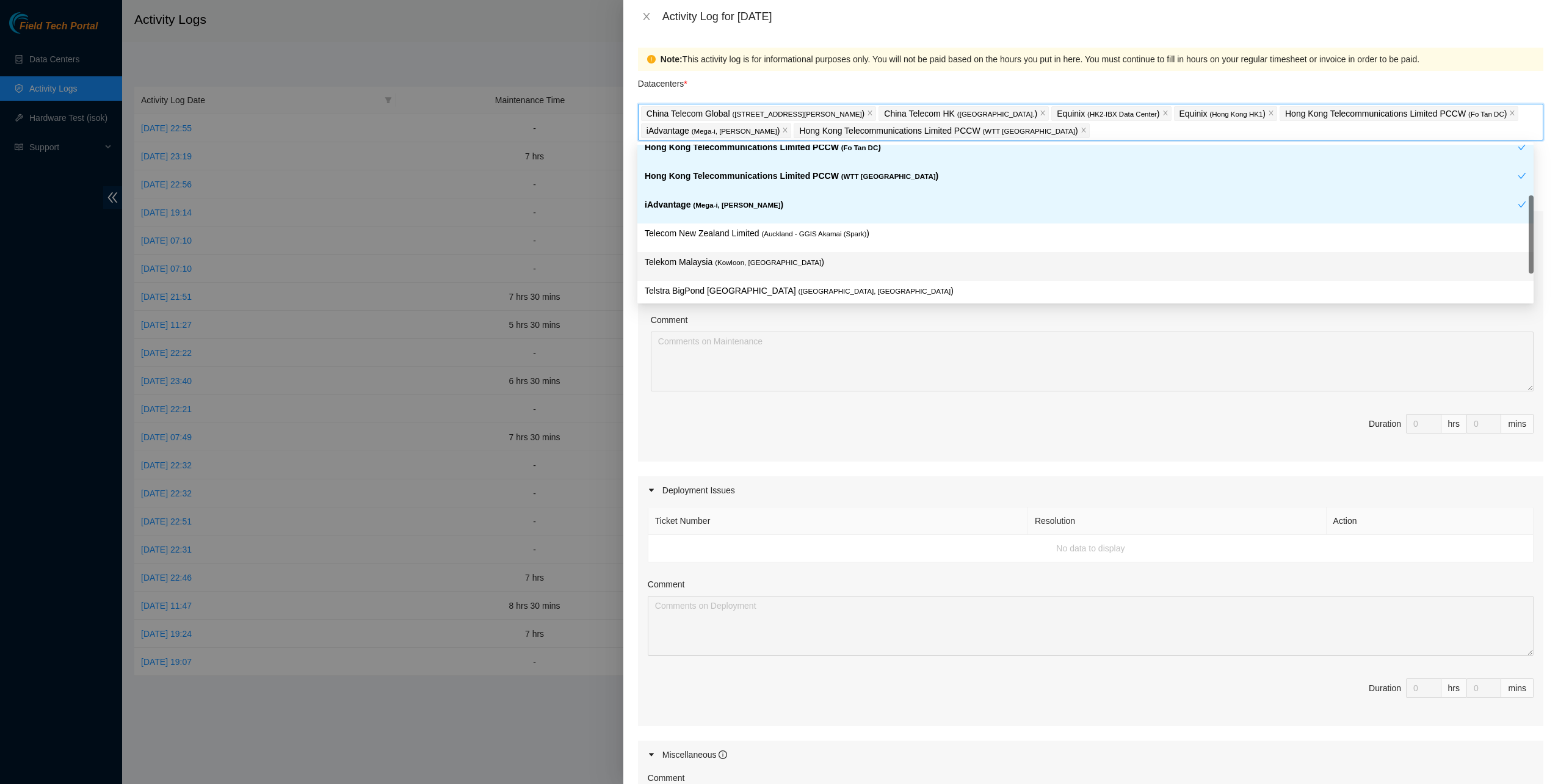
click at [780, 266] on p "Telekom Malaysia ( [GEOGRAPHIC_DATA], [GEOGRAPHIC_DATA] )" at bounding box center [1085, 262] width 881 height 14
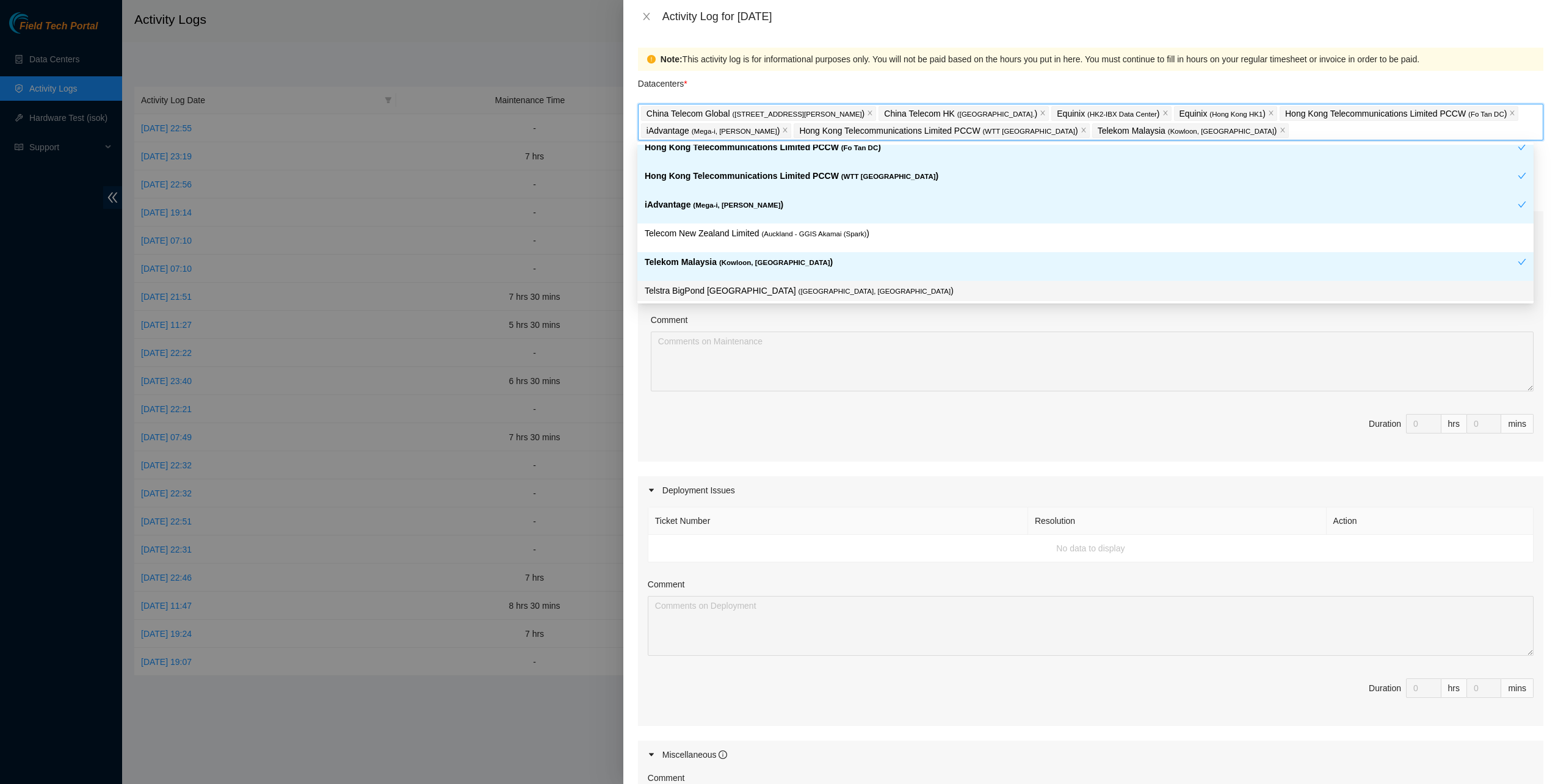
scroll to position [188, 0]
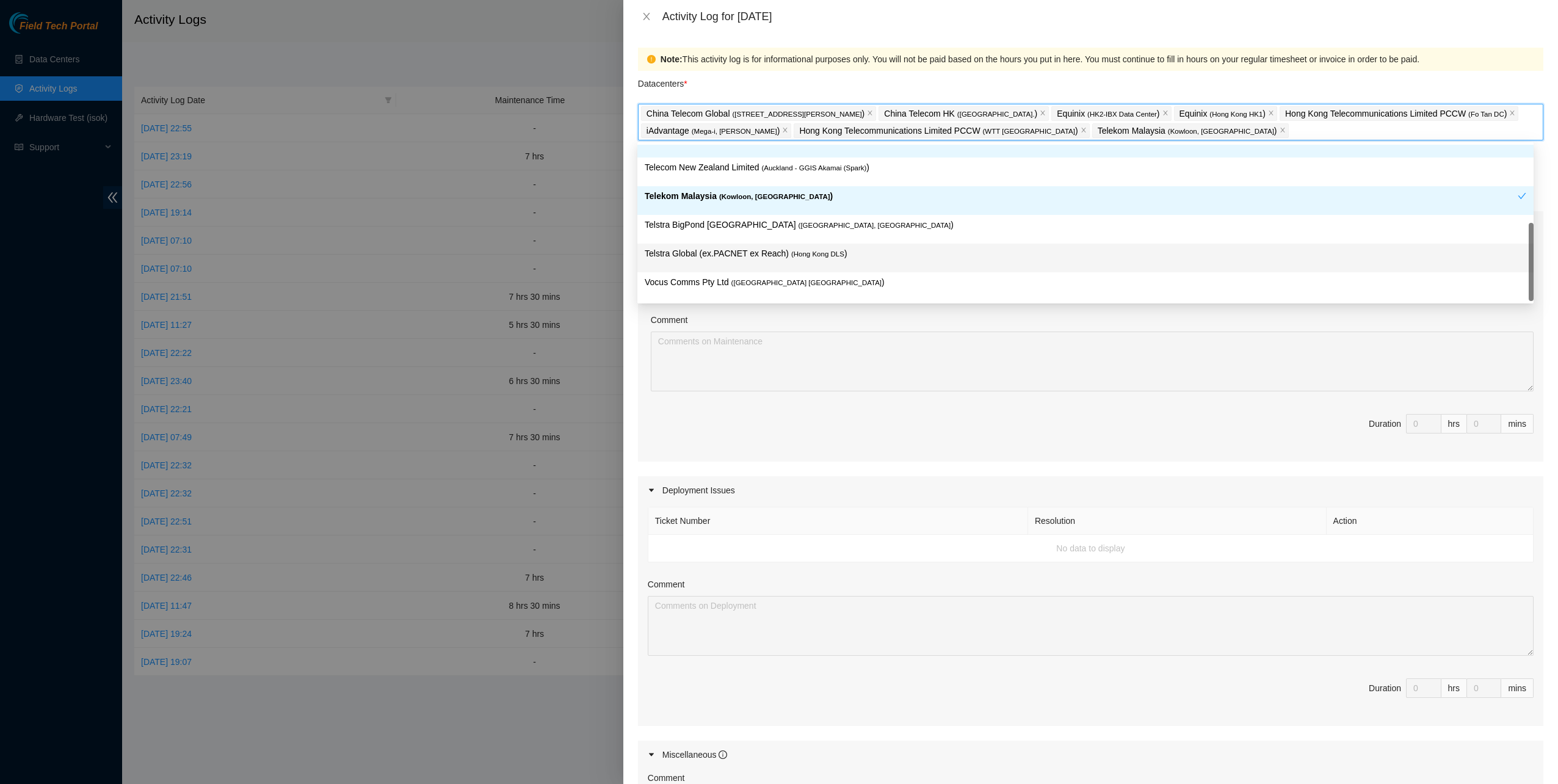
click at [824, 256] on span "( Hong Kong DLS" at bounding box center [817, 254] width 53 height 7
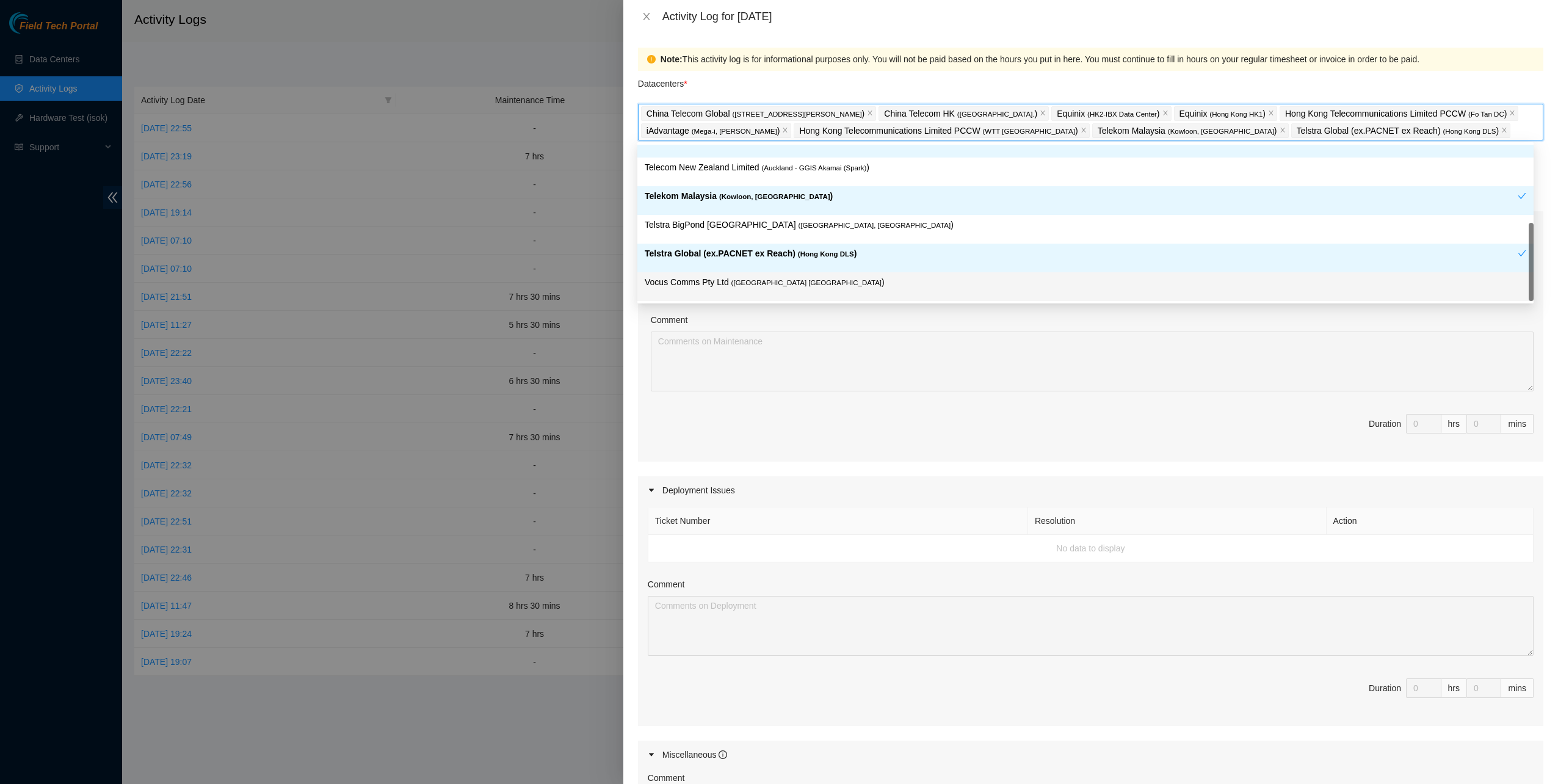
click at [925, 324] on div "Comment" at bounding box center [1091, 322] width 883 height 18
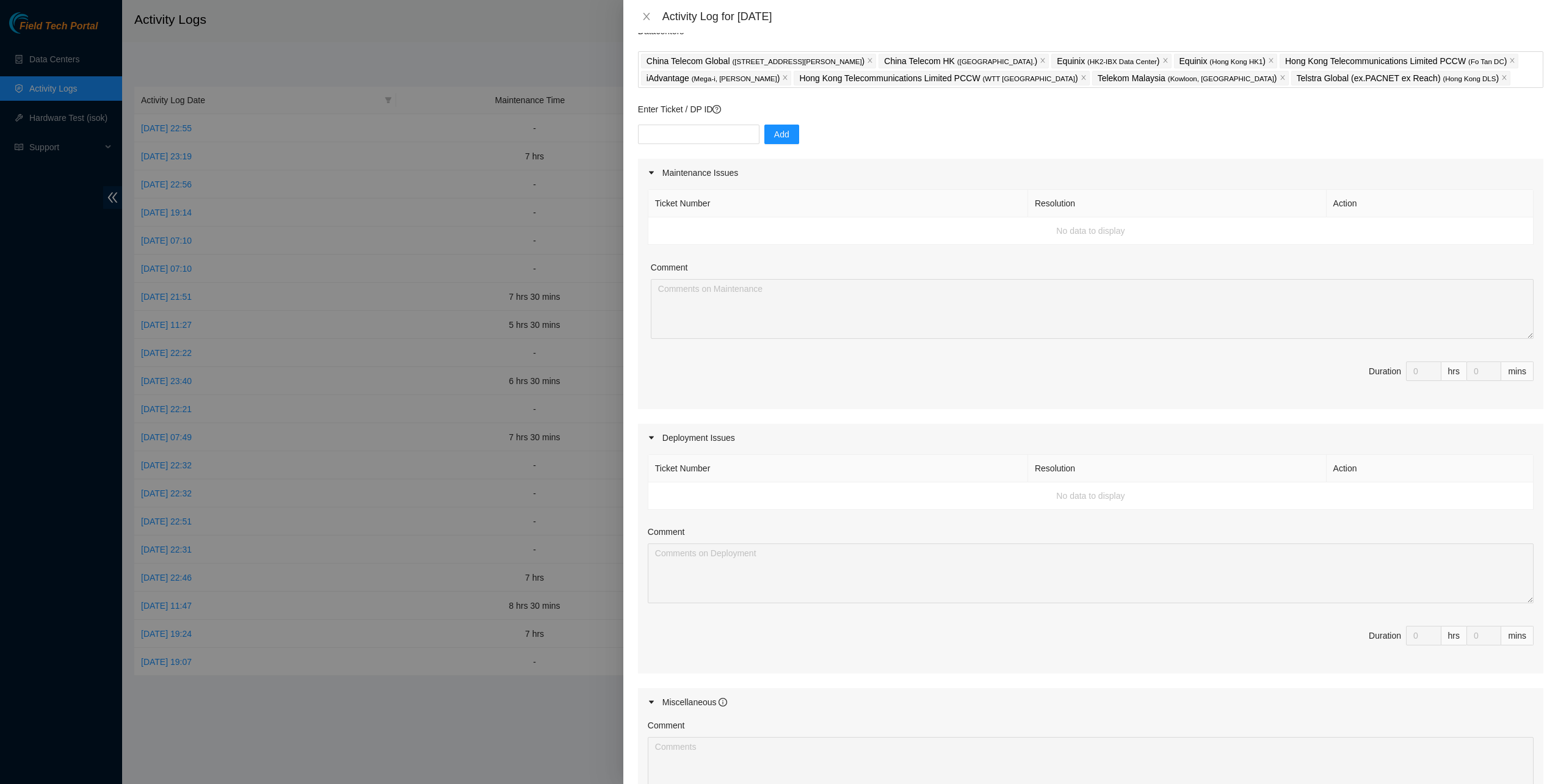
scroll to position [256, 0]
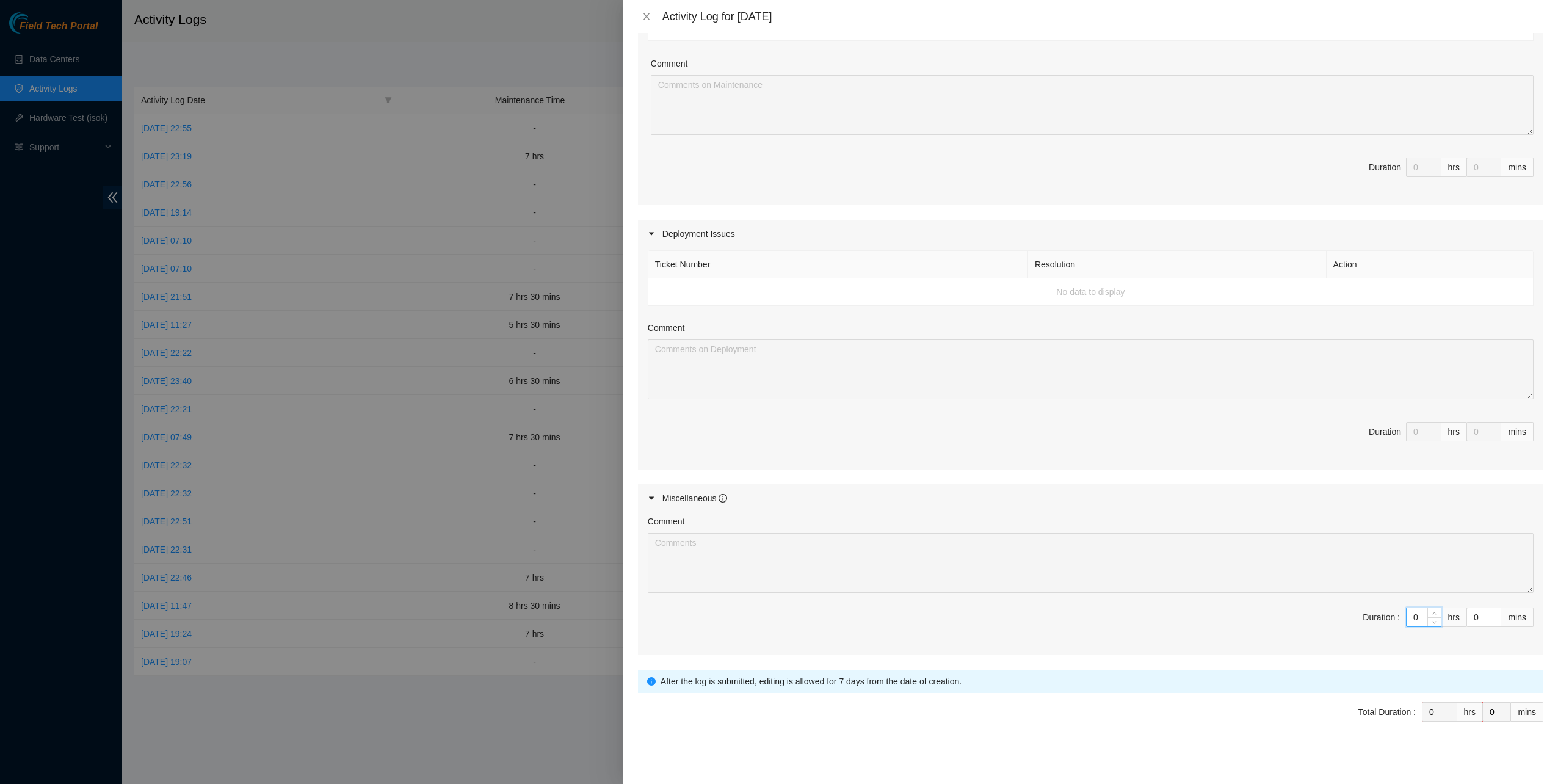
drag, startPoint x: 1404, startPoint y: 611, endPoint x: 1410, endPoint y: 613, distance: 6.3
click at [1410, 613] on input "0" at bounding box center [1423, 617] width 34 height 18
type input "8"
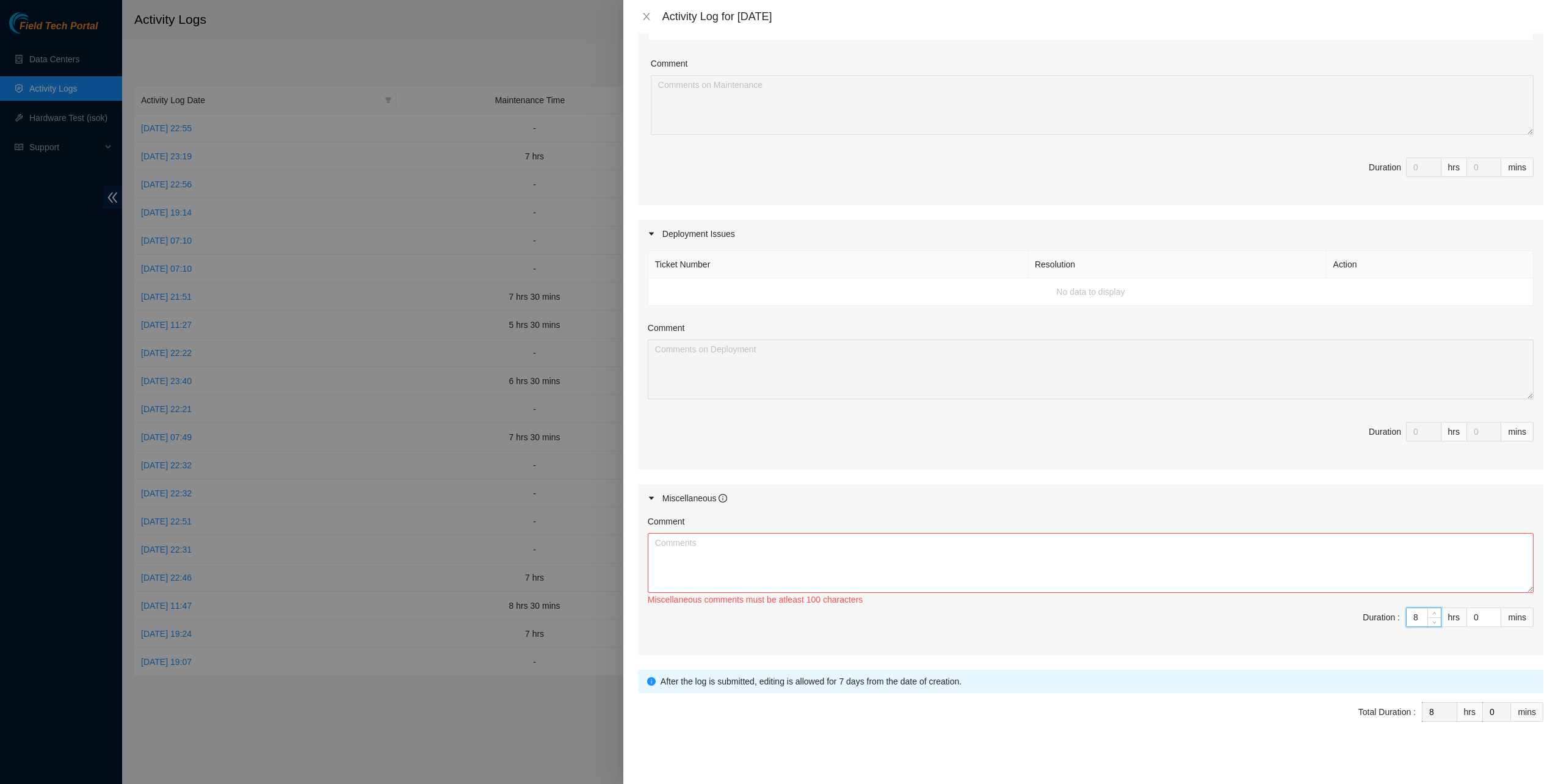
type input "8"
type input "3"
type input "30"
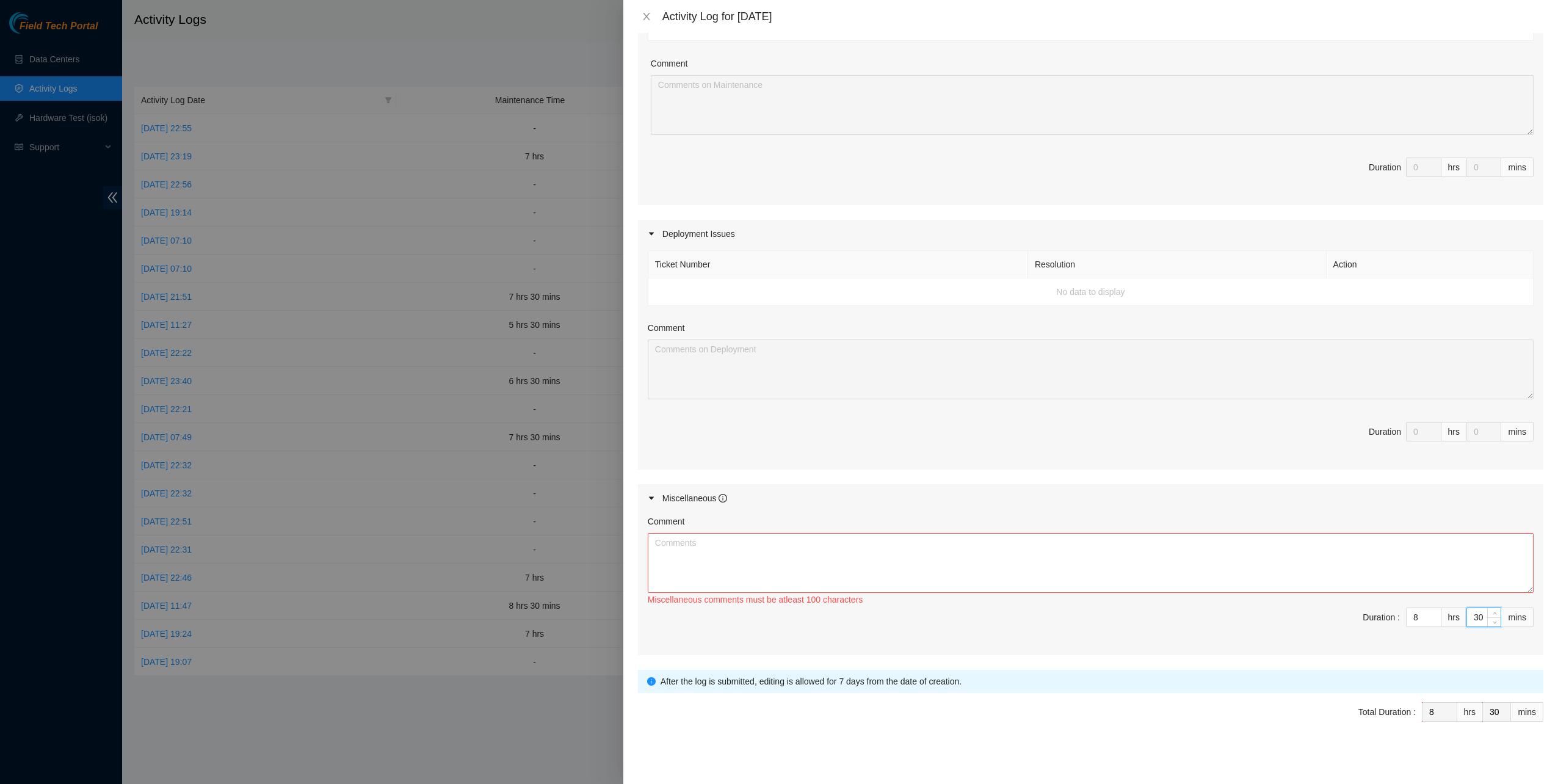
type input "30"
click at [1033, 543] on textarea "Comment" at bounding box center [1090, 562] width 885 height 60
paste textarea "Comment Comment Comment Comment Comment Comment Comment Comment Comment Comment…"
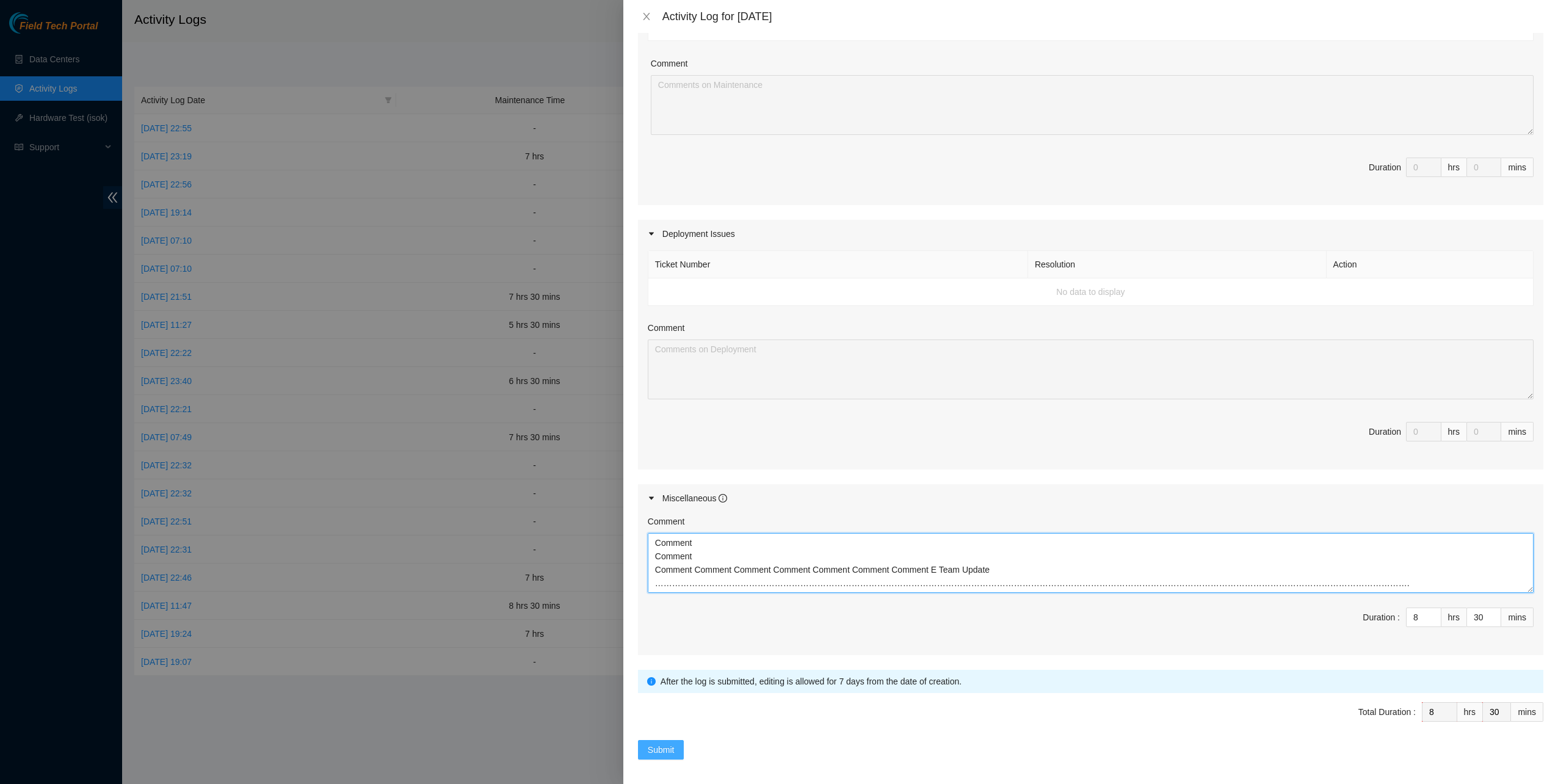
scroll to position [27, 0]
type textarea "Comment Comment Comment Comment Comment Comment Comment Comment Comment Comment…"
click at [660, 752] on button "Submit" at bounding box center [661, 749] width 46 height 19
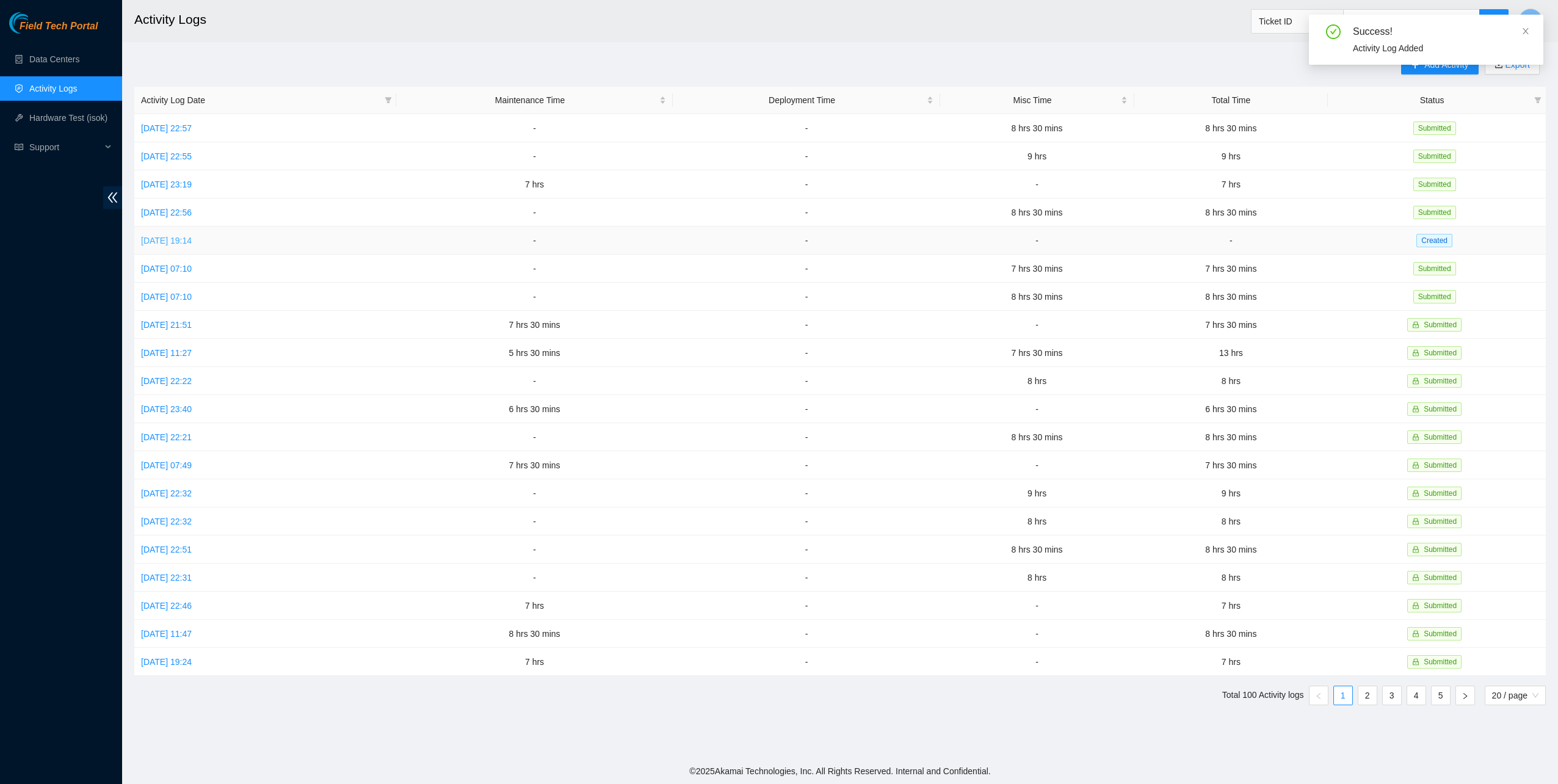
click at [148, 242] on link "[DATE] 19:14" at bounding box center [166, 240] width 50 height 10
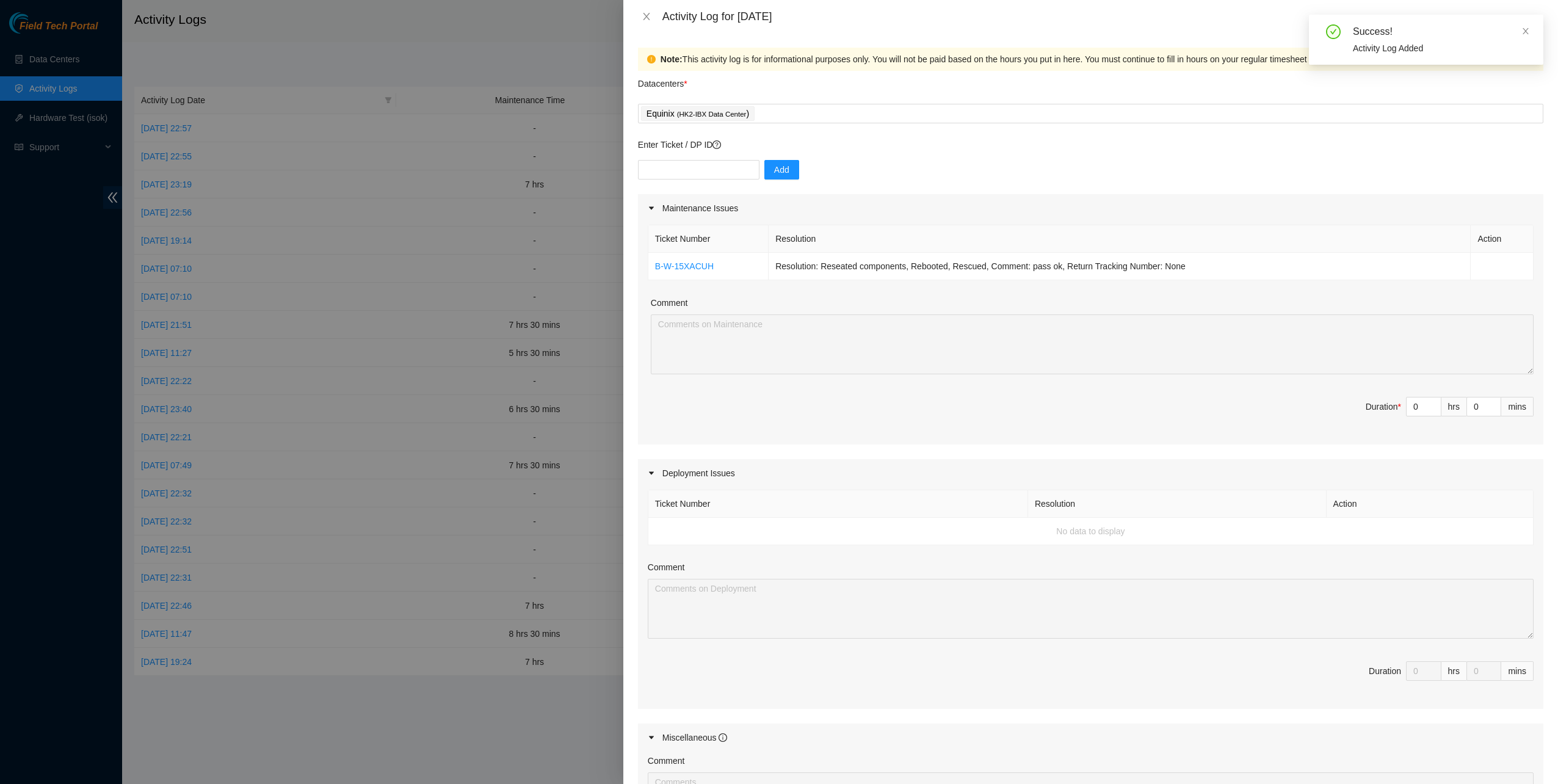
click at [647, 23] on div "Activity Log for [DATE]" at bounding box center [1090, 16] width 934 height 33
click at [643, 17] on icon "close" at bounding box center [646, 16] width 10 height 10
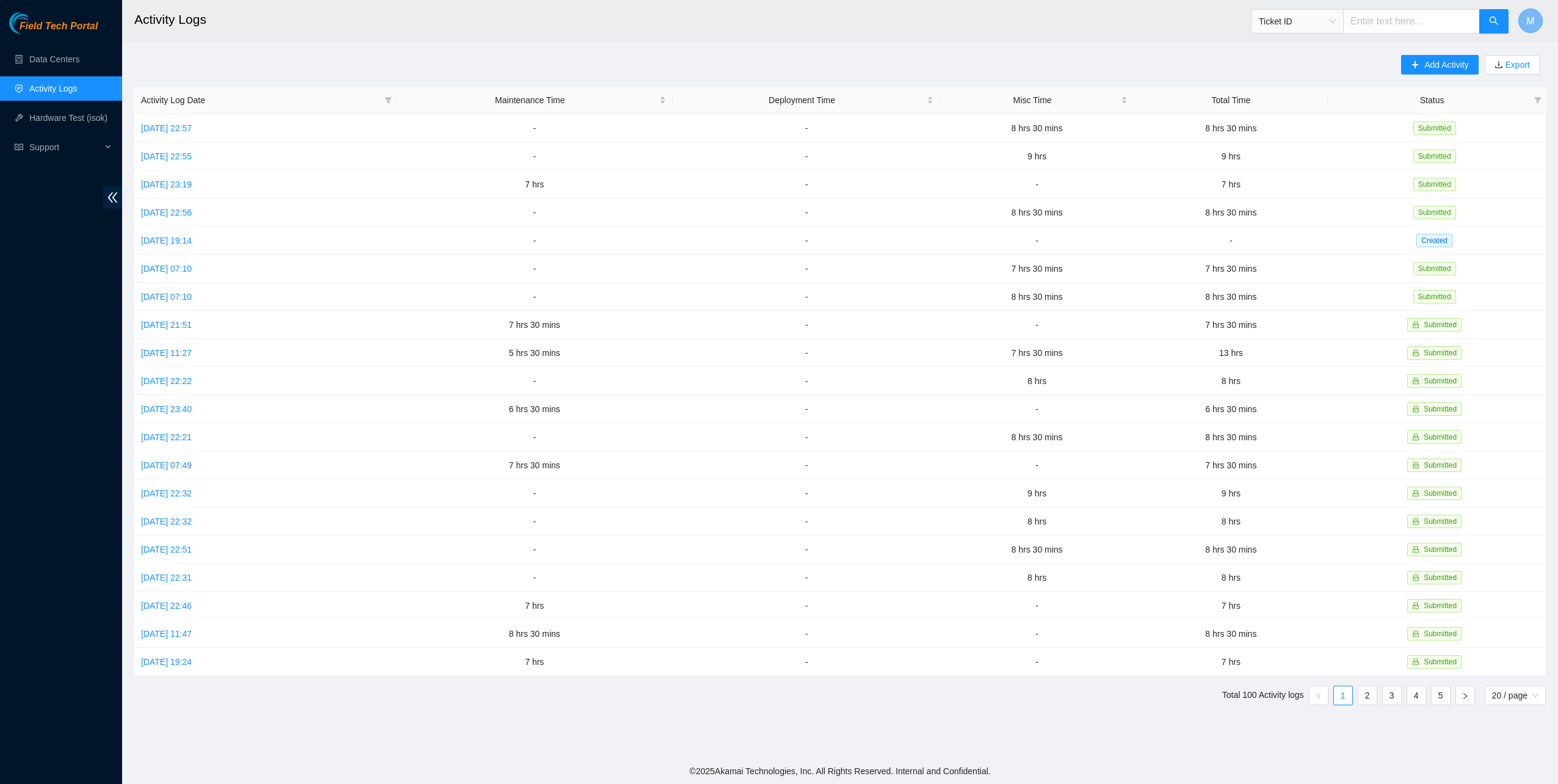
click at [1529, 26] on span "M" at bounding box center [1530, 21] width 8 height 15
click at [1452, 103] on link "Logout" at bounding box center [1439, 108] width 26 height 10
